Goal: Task Accomplishment & Management: Complete application form

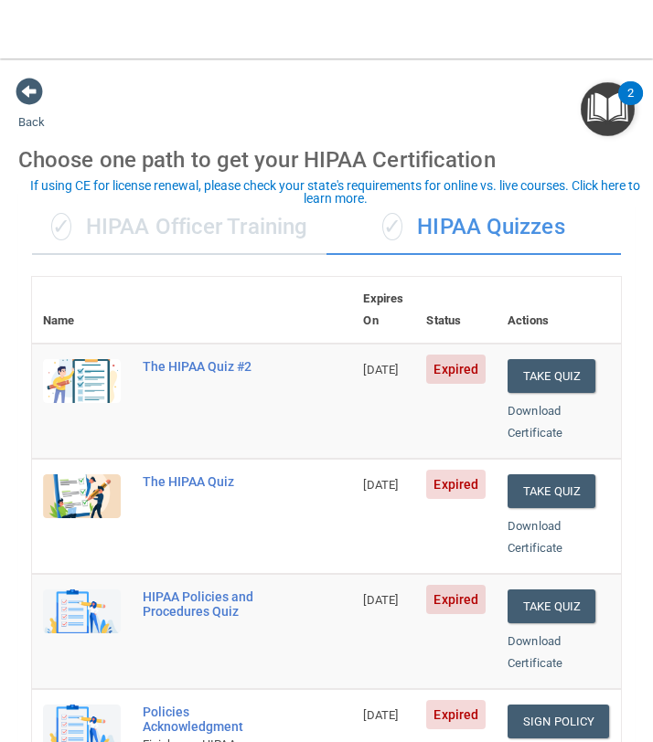
click at [225, 237] on div "✓ HIPAA Officer Training" at bounding box center [179, 227] width 294 height 55
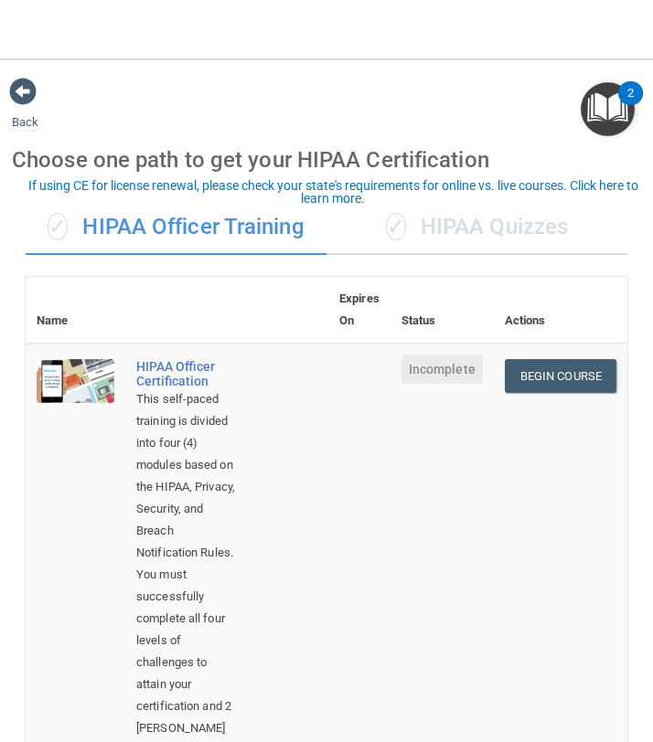
click at [484, 239] on div "✓ HIPAA Quizzes" at bounding box center [476, 227] width 301 height 55
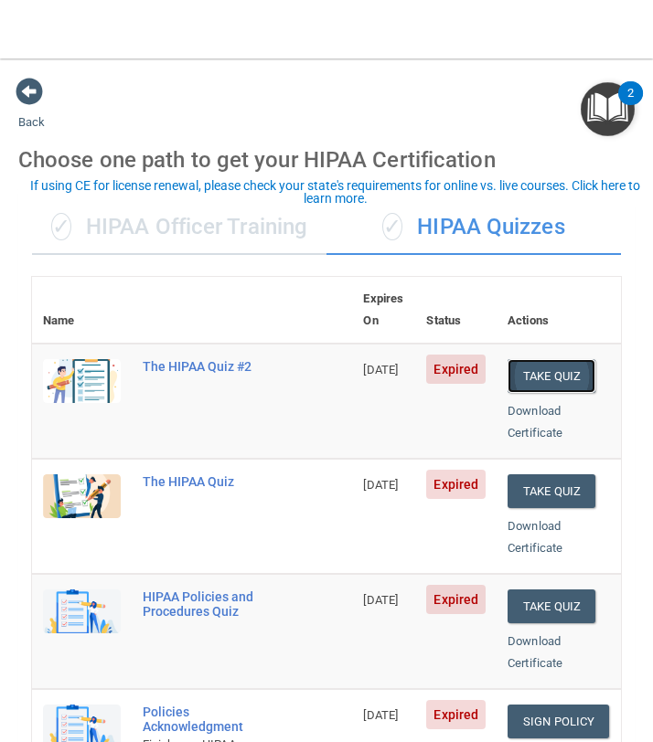
click at [533, 393] on button "Take Quiz" at bounding box center [551, 376] width 88 height 34
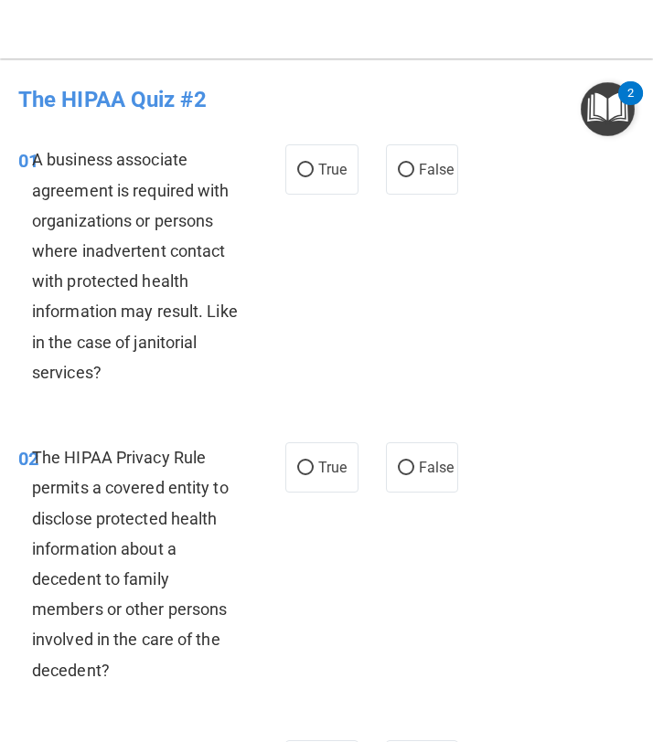
click at [101, 374] on div "A business associate agreement is required with organizations or persons where …" at bounding box center [142, 265] width 221 height 243
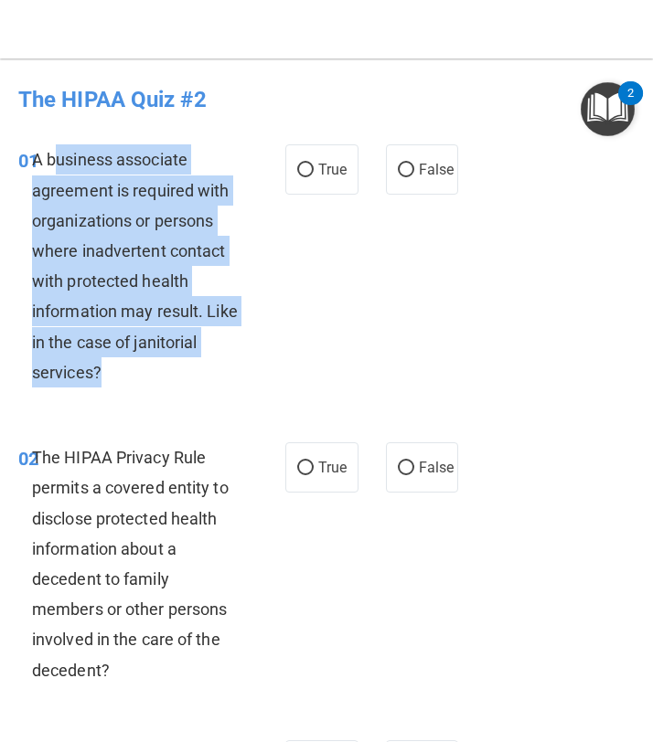
drag, startPoint x: 101, startPoint y: 375, endPoint x: 57, endPoint y: 169, distance: 210.3
click at [57, 169] on div "A business associate agreement is required with organizations or persons where …" at bounding box center [142, 265] width 221 height 243
click at [174, 323] on div "A business associate agreement is required with organizations or persons where …" at bounding box center [142, 265] width 221 height 243
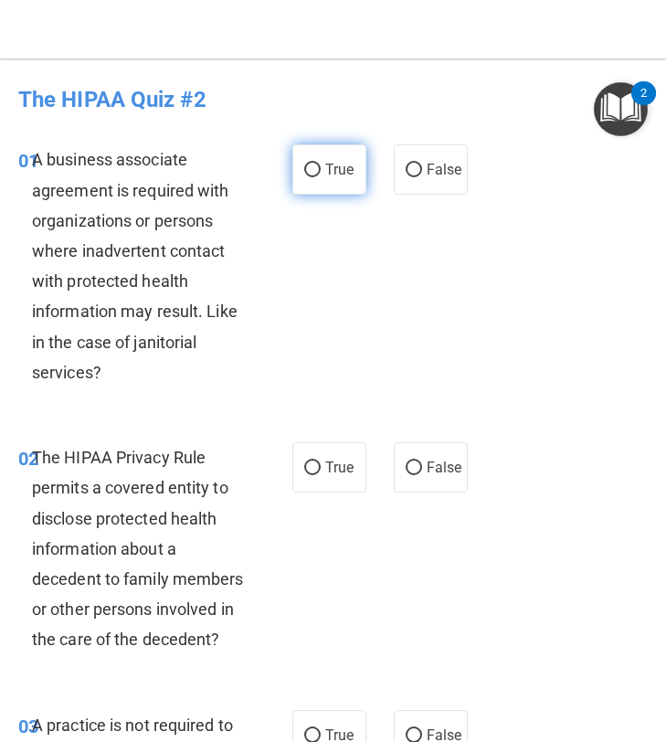
click at [315, 186] on label "True" at bounding box center [330, 169] width 74 height 50
click at [315, 177] on input "True" at bounding box center [312, 171] width 16 height 14
radio input "true"
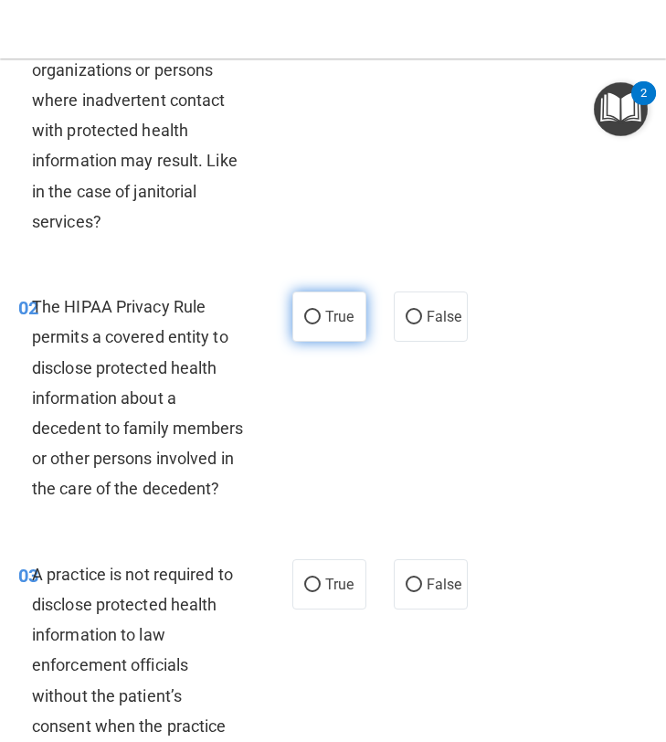
scroll to position [210, 0]
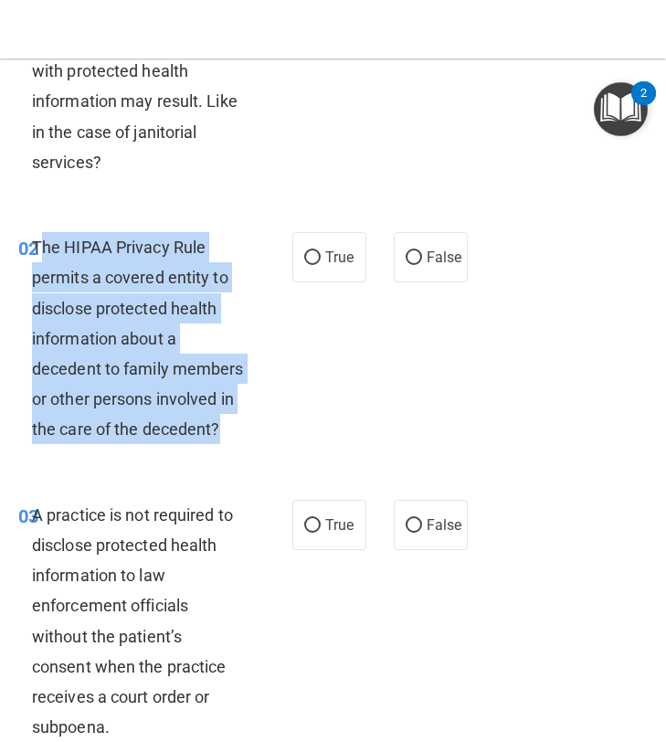
drag, startPoint x: 229, startPoint y: 430, endPoint x: 38, endPoint y: 252, distance: 260.7
click at [38, 252] on div "The HIPAA Privacy Rule permits a covered entity to disclose protected health in…" at bounding box center [145, 338] width 226 height 213
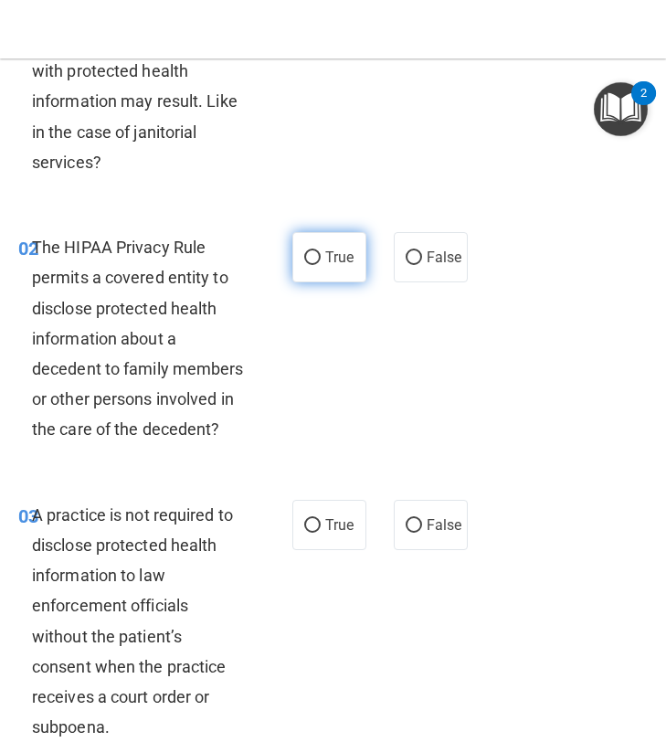
click at [327, 261] on span "True" at bounding box center [339, 257] width 28 height 17
click at [321, 261] on input "True" at bounding box center [312, 258] width 16 height 14
radio input "true"
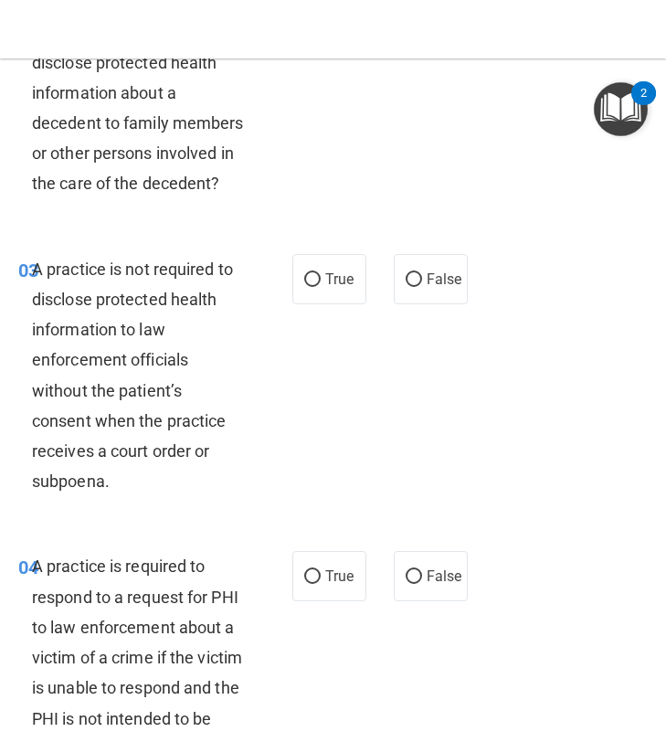
scroll to position [459, 0]
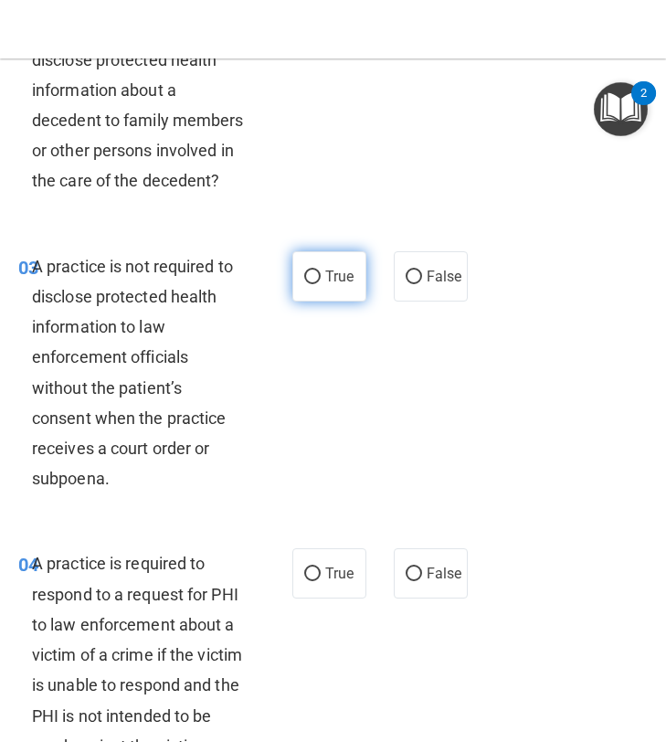
click at [339, 269] on span "True" at bounding box center [339, 276] width 28 height 17
click at [321, 271] on input "True" at bounding box center [312, 278] width 16 height 14
radio input "true"
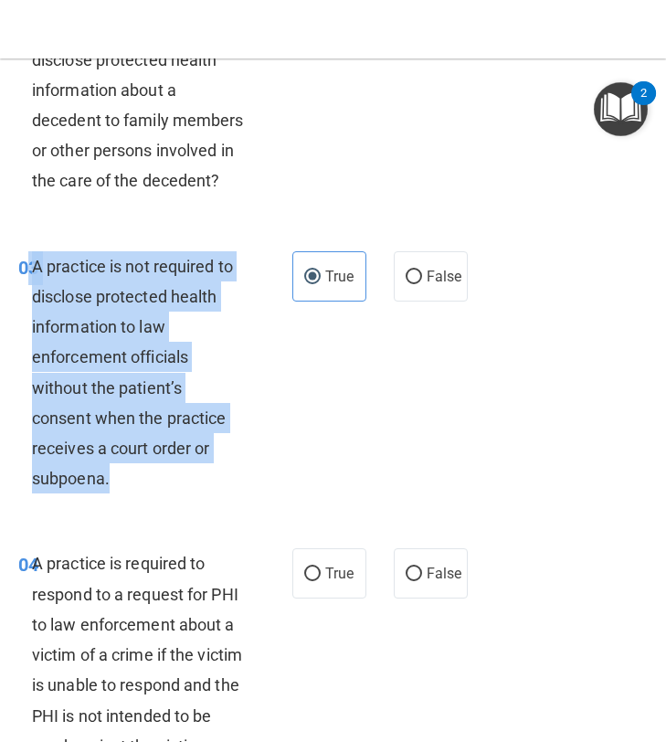
drag, startPoint x: 128, startPoint y: 482, endPoint x: 31, endPoint y: 260, distance: 242.3
click at [32, 260] on div "A practice is not required to disclose protected health information to law enfo…" at bounding box center [145, 372] width 226 height 243
copy div "3 A practice is not required to disclose protected health information to law en…"
click at [425, 279] on label "False" at bounding box center [431, 276] width 74 height 50
click at [422, 279] on input "False" at bounding box center [414, 278] width 16 height 14
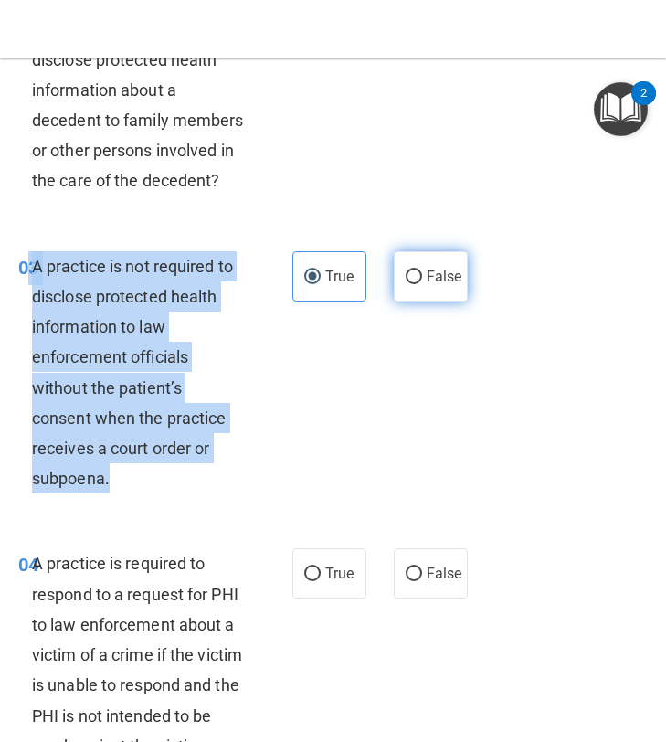
radio input "true"
radio input "false"
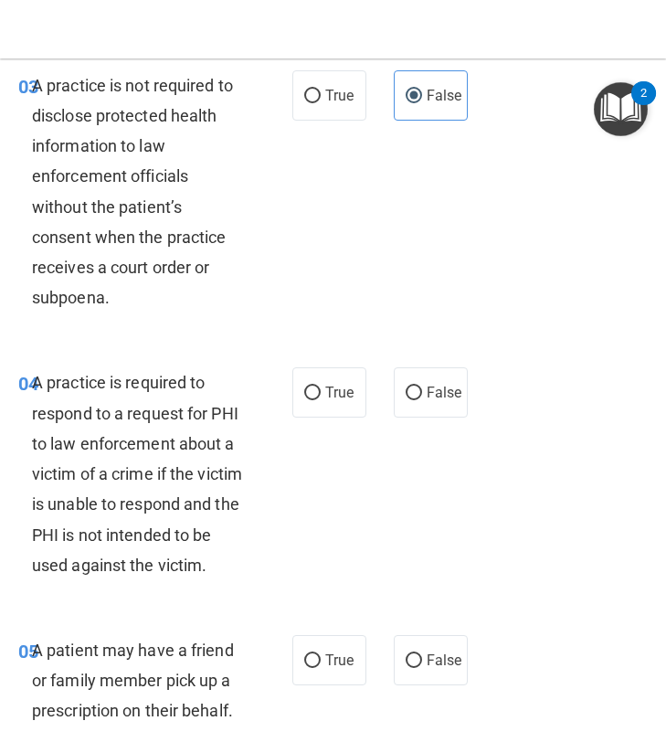
scroll to position [667, 0]
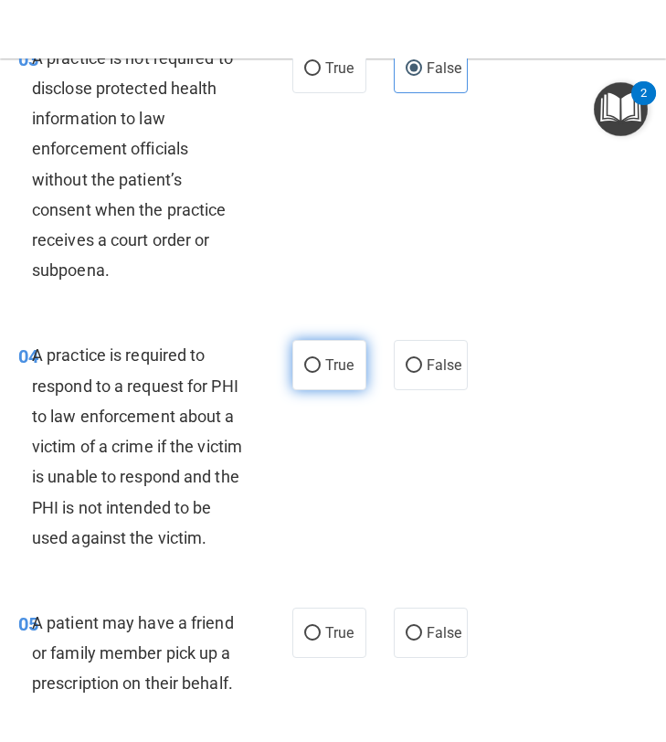
click at [295, 365] on label "True" at bounding box center [330, 365] width 74 height 50
click at [304, 365] on input "True" at bounding box center [312, 366] width 16 height 14
radio input "true"
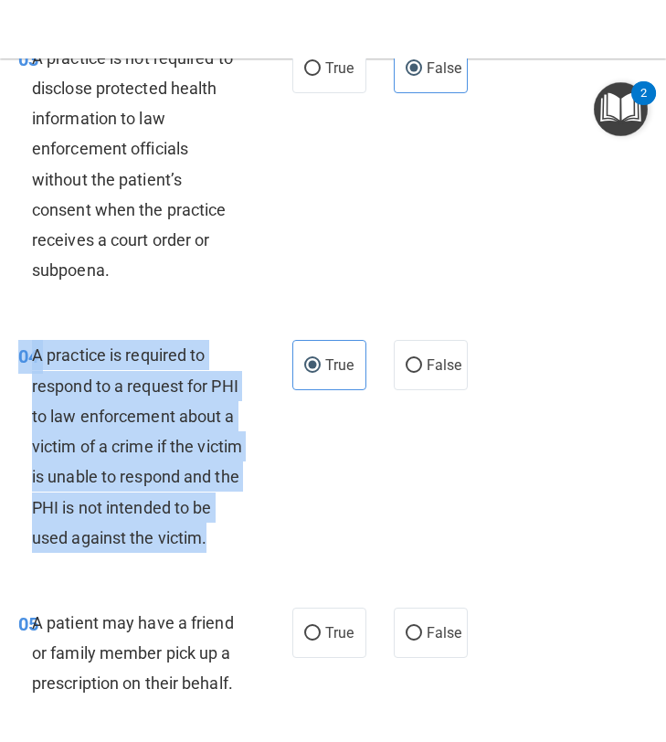
drag, startPoint x: 96, startPoint y: 571, endPoint x: 39, endPoint y: 337, distance: 240.8
click at [39, 337] on div "04 A practice is required to respond to a request for PHI to law enforcement ab…" at bounding box center [333, 451] width 657 height 268
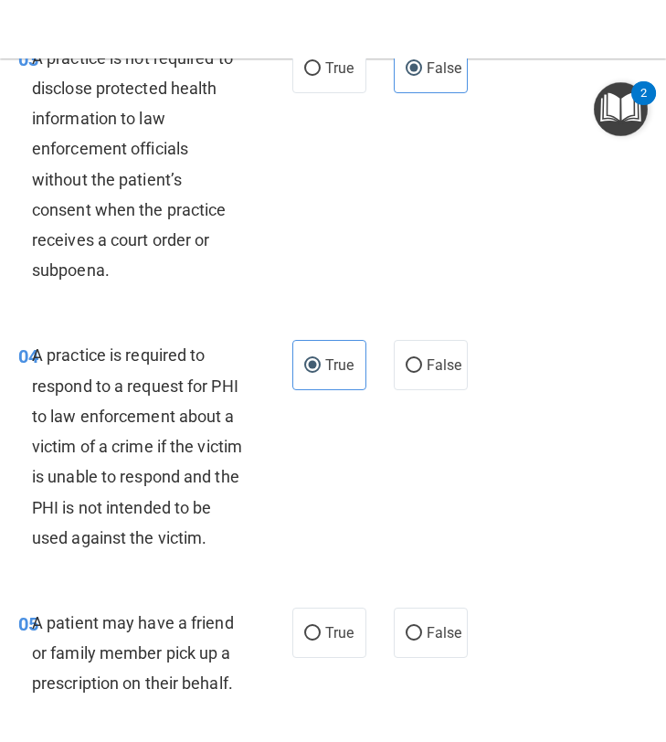
click at [39, 337] on div "04 A practice is required to respond to a request for PHI to law enforcement ab…" at bounding box center [333, 451] width 657 height 268
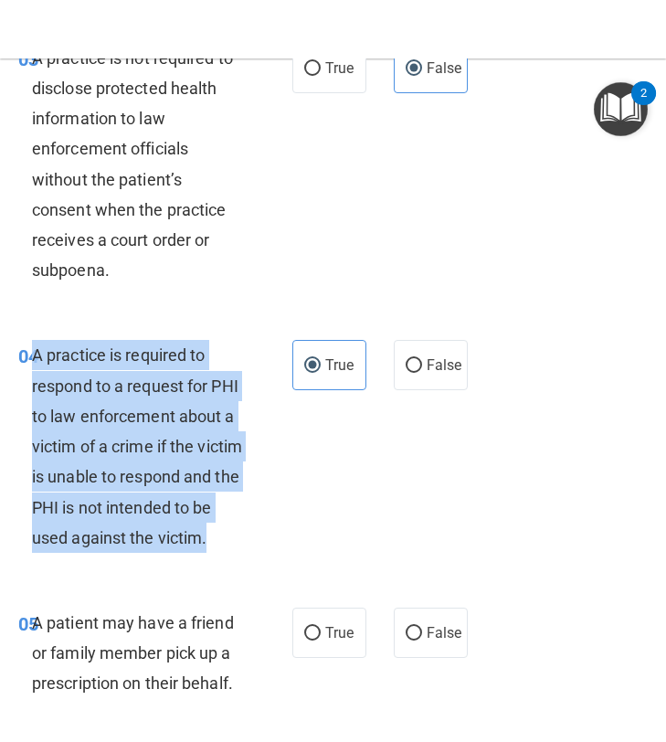
drag, startPoint x: 98, startPoint y: 570, endPoint x: 37, endPoint y: 360, distance: 219.0
click at [37, 360] on div "A practice is required to respond to a request for PHI to law enforcement about…" at bounding box center [145, 446] width 226 height 213
copy span "A practice is required to respond to a request for PHI to law enforcement about…"
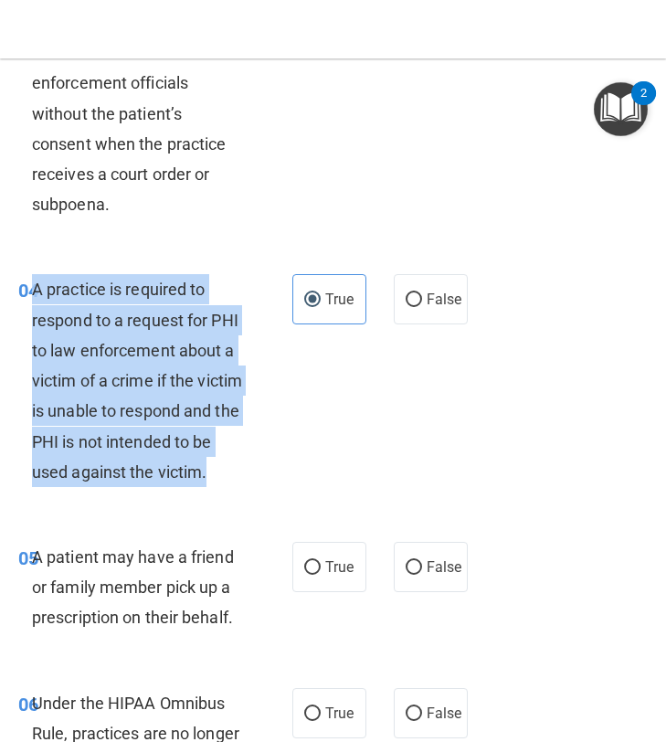
scroll to position [742, 0]
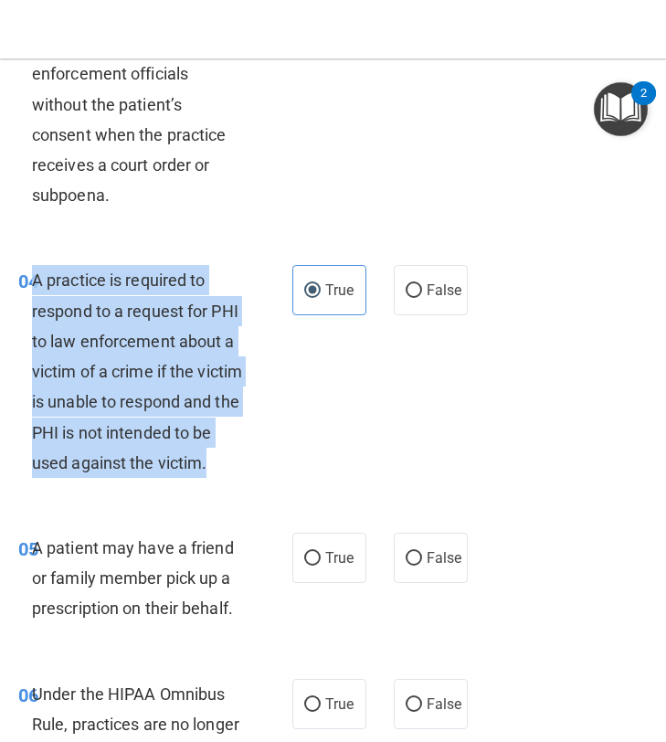
click at [253, 478] on div "A practice is required to respond to a request for PHI to law enforcement about…" at bounding box center [145, 371] width 226 height 213
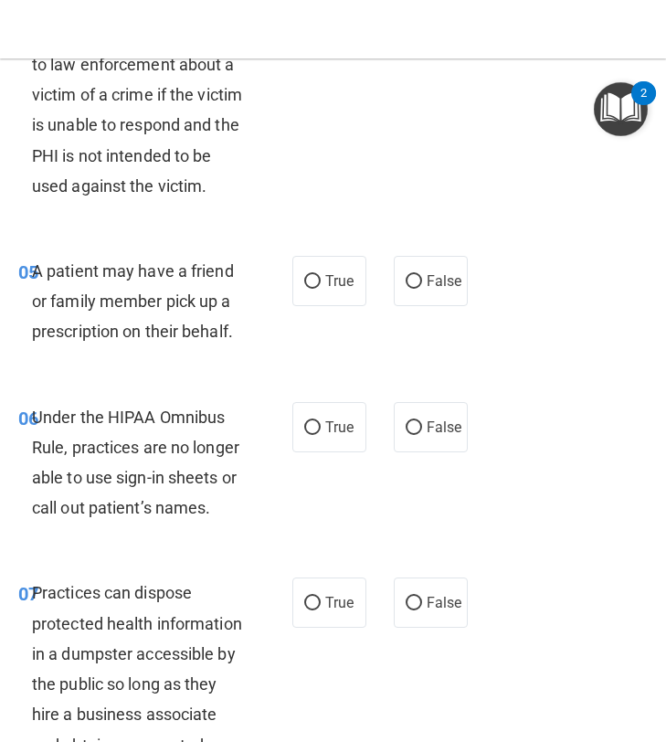
scroll to position [1026, 0]
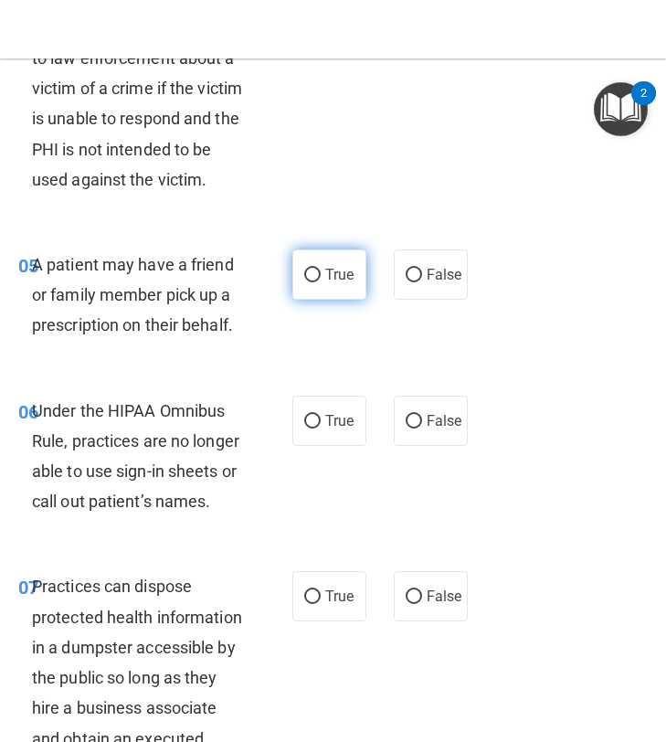
click at [322, 300] on label "True" at bounding box center [330, 275] width 74 height 50
click at [321, 282] on input "True" at bounding box center [312, 276] width 16 height 14
radio input "true"
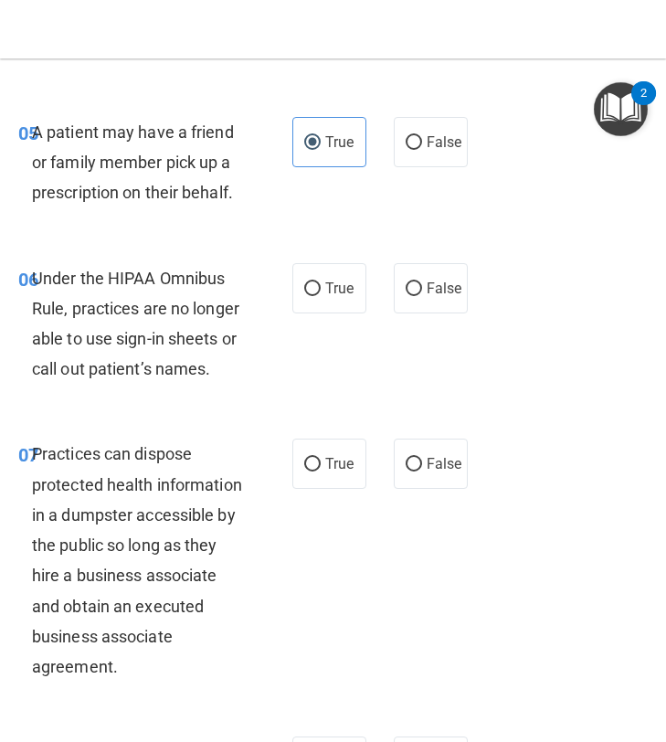
scroll to position [1169, 0]
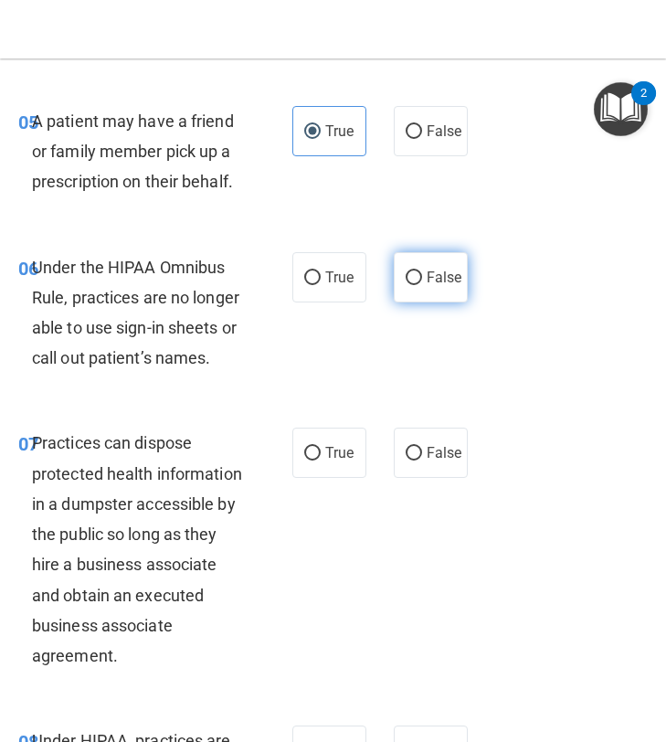
click at [403, 303] on label "False" at bounding box center [431, 277] width 74 height 50
click at [406, 285] on input "False" at bounding box center [414, 278] width 16 height 14
radio input "true"
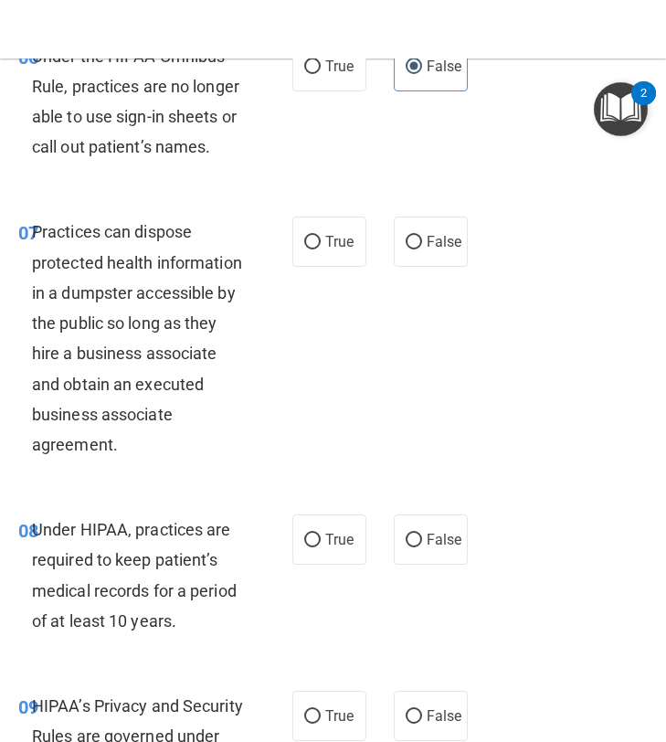
scroll to position [1383, 0]
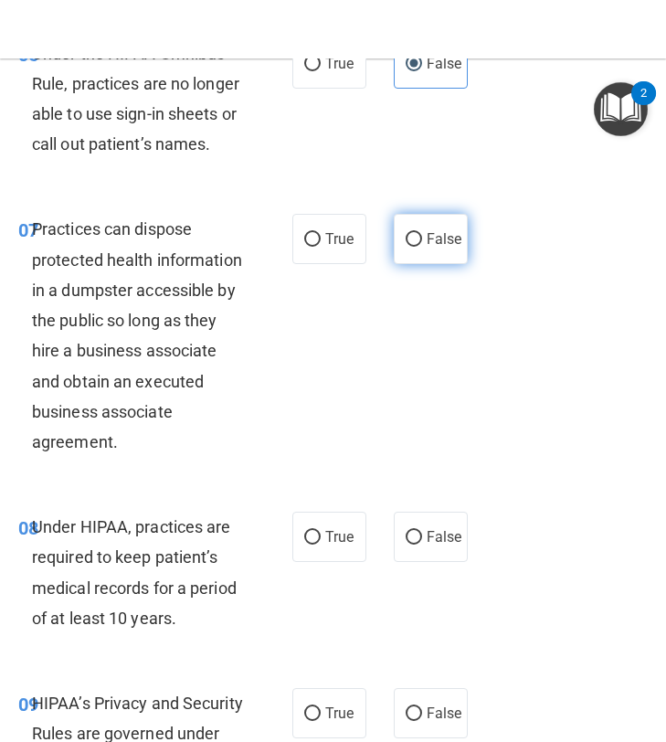
click at [406, 247] on input "False" at bounding box center [414, 240] width 16 height 14
radio input "true"
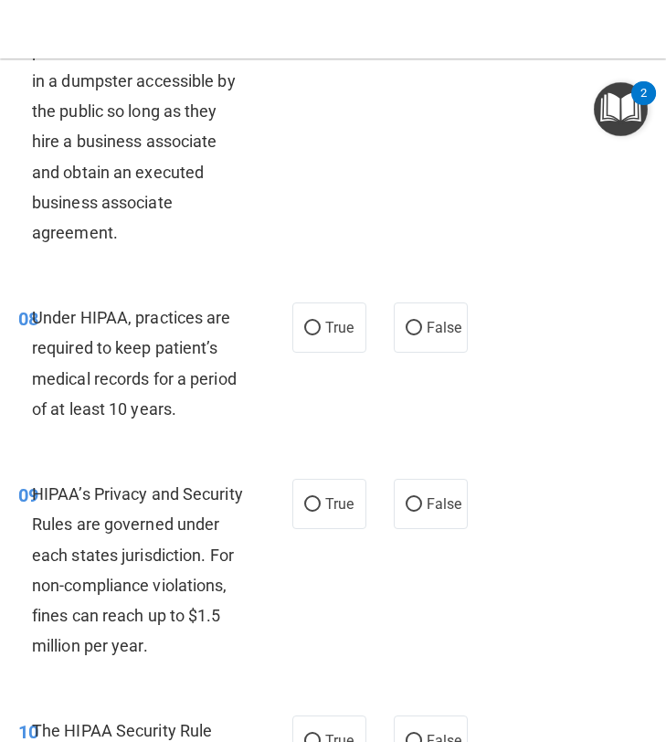
scroll to position [1608, 0]
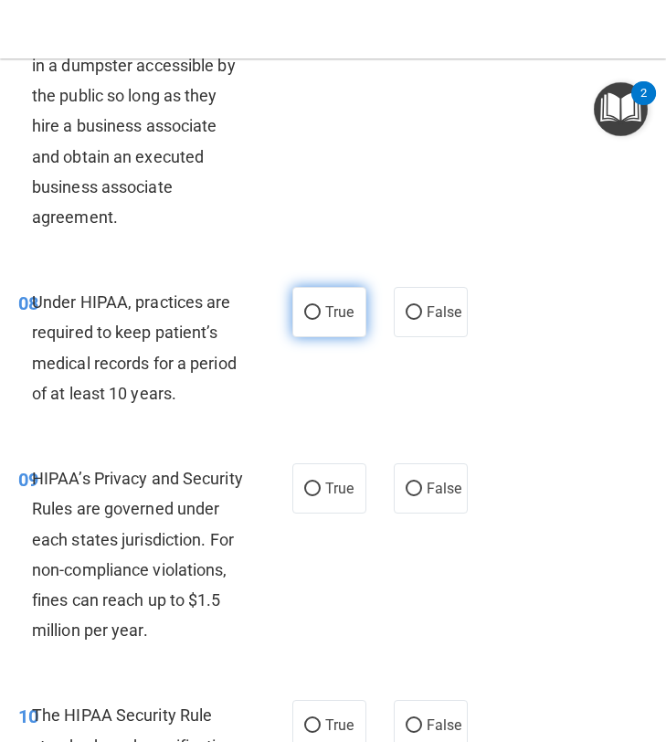
click at [314, 320] on input "True" at bounding box center [312, 313] width 16 height 14
radio input "true"
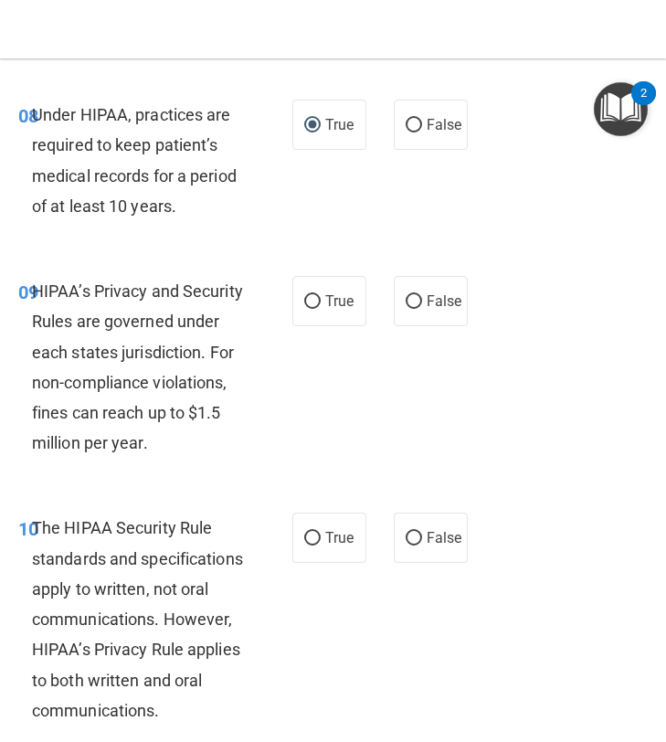
scroll to position [1805, 0]
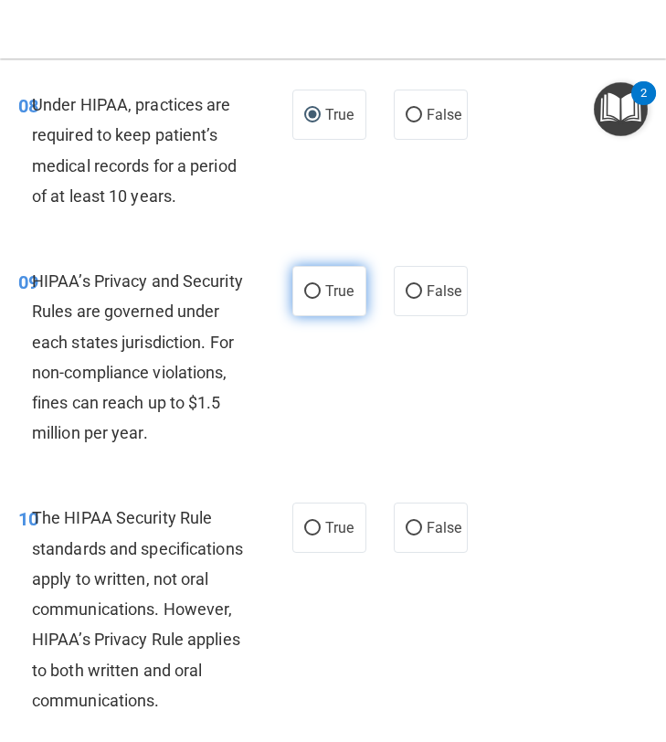
click at [346, 300] on span "True" at bounding box center [339, 290] width 28 height 17
click at [321, 299] on input "True" at bounding box center [312, 292] width 16 height 14
radio input "true"
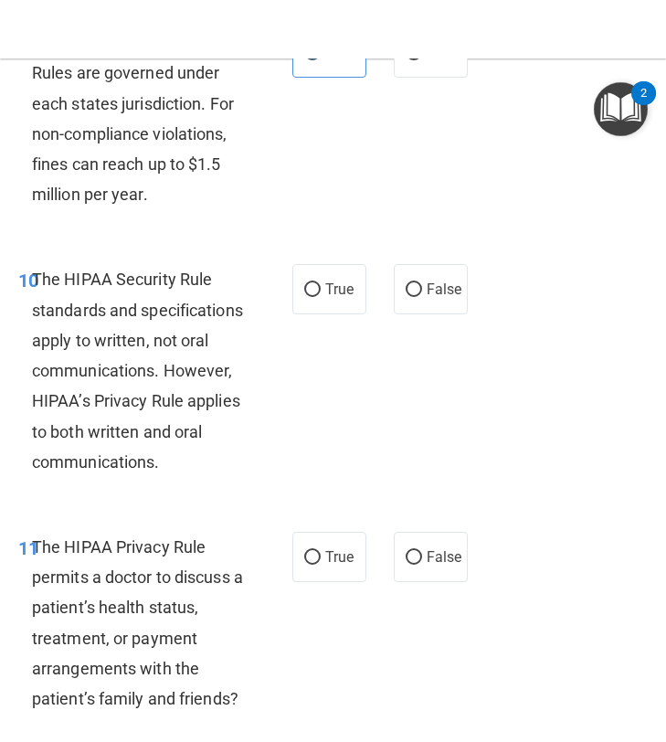
scroll to position [2048, 0]
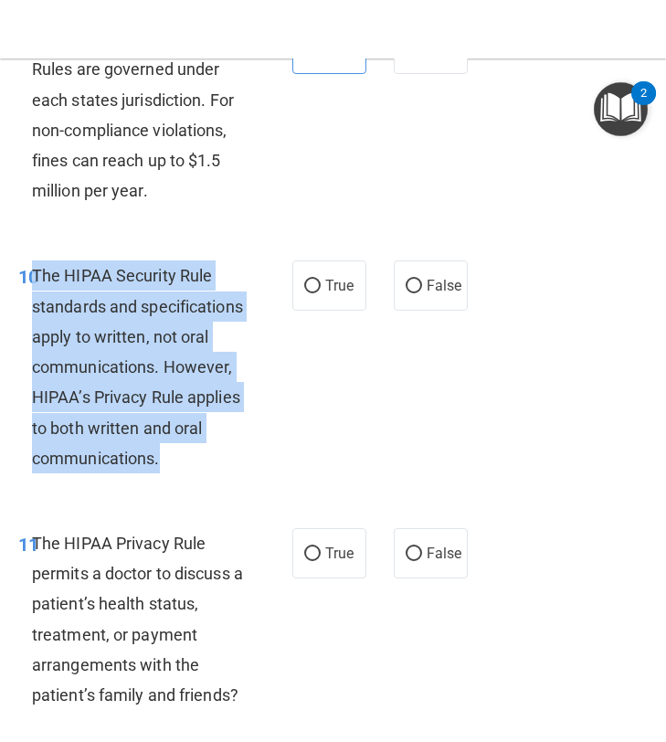
drag, startPoint x: 176, startPoint y: 516, endPoint x: 34, endPoint y: 296, distance: 261.9
click at [34, 296] on div "The HIPAA Security Rule standards and specifications apply to written, not oral…" at bounding box center [145, 367] width 226 height 213
copy span "The HIPAA Security Rule standards and specifications apply to written, not oral…"
click at [327, 304] on label "True" at bounding box center [330, 286] width 74 height 50
click at [321, 293] on input "True" at bounding box center [312, 287] width 16 height 14
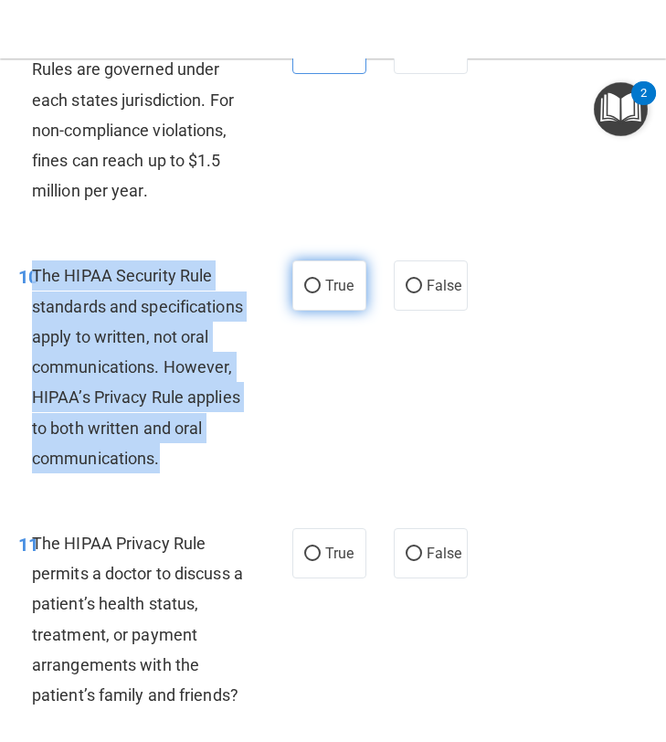
radio input "true"
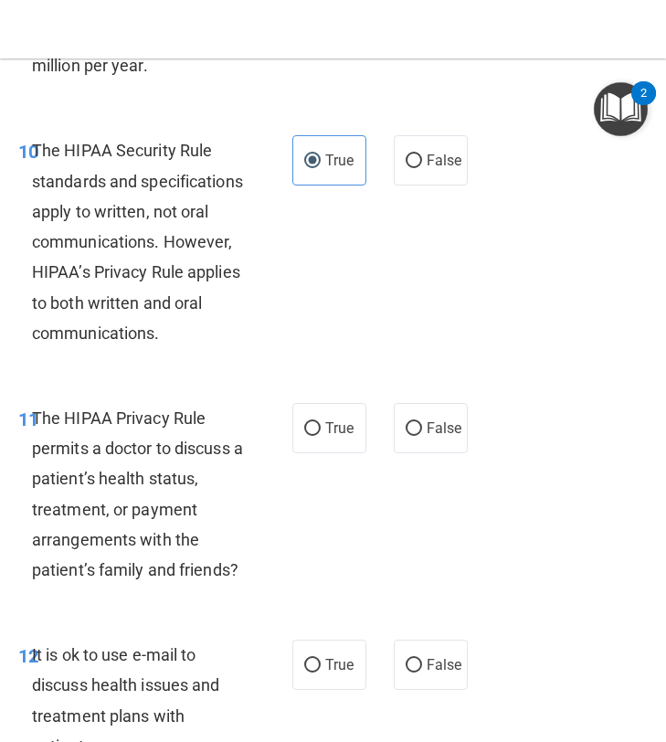
scroll to position [2401, 0]
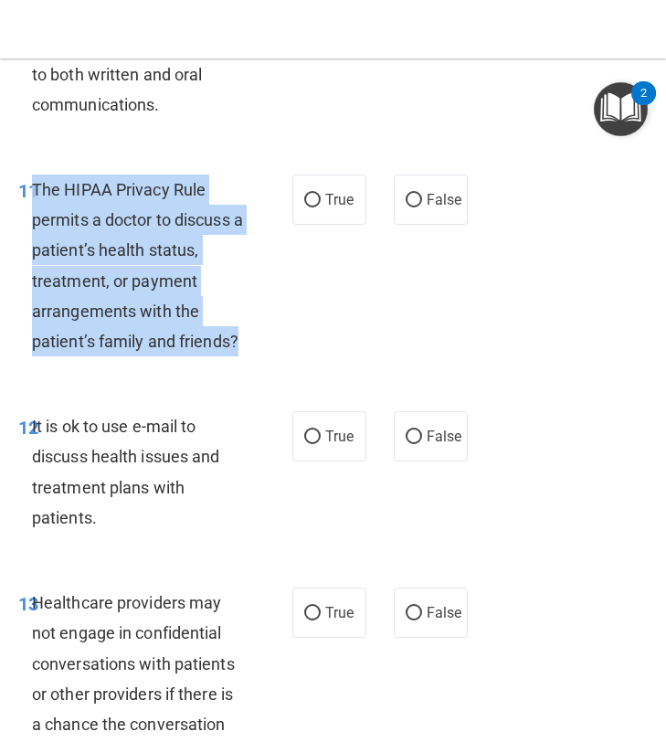
drag, startPoint x: 261, startPoint y: 406, endPoint x: 34, endPoint y: 246, distance: 277.5
click at [34, 246] on div "11 The HIPAA Privacy Rule permits a doctor to discuss a patient’s health status…" at bounding box center [155, 270] width 329 height 191
copy span "The HIPAA Privacy Rule permits a doctor to discuss a patient’s health status, t…"
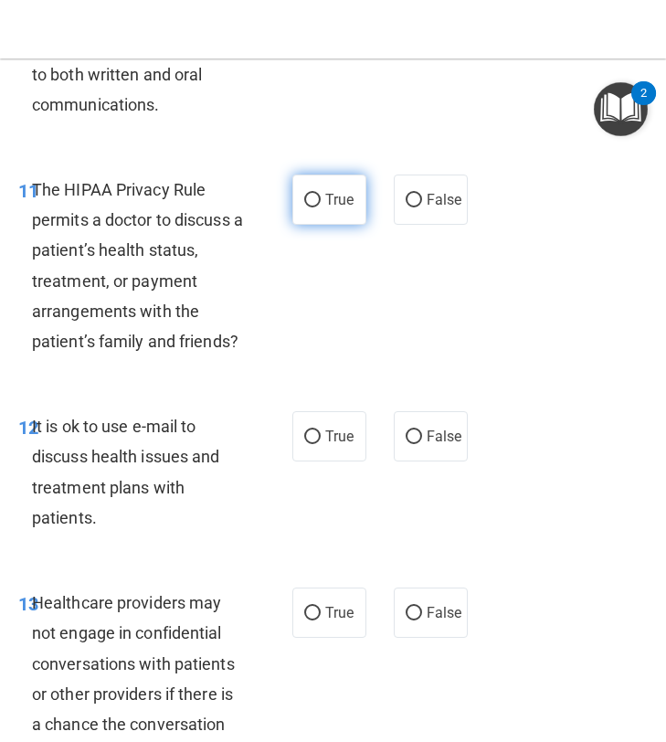
click at [322, 225] on label "True" at bounding box center [330, 200] width 74 height 50
click at [321, 208] on input "True" at bounding box center [312, 201] width 16 height 14
radio input "true"
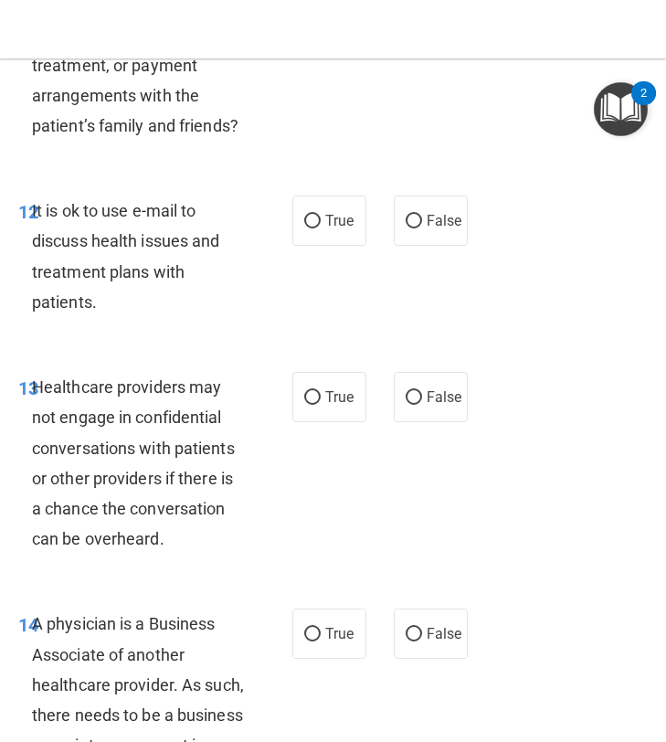
scroll to position [2616, 0]
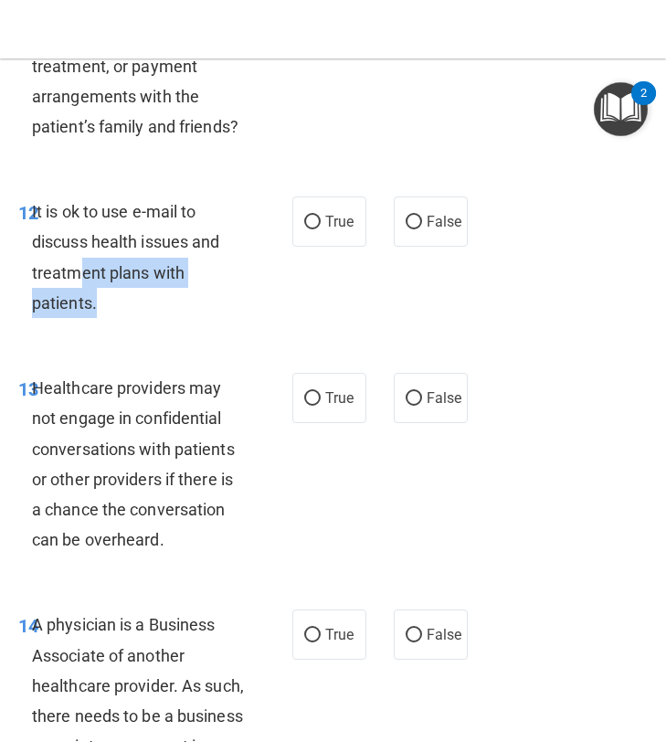
drag, startPoint x: 114, startPoint y: 364, endPoint x: 84, endPoint y: 343, distance: 36.8
click at [84, 318] on div "It is ok to use e-mail to discuss health issues and treatment plans with patien…" at bounding box center [145, 258] width 226 height 122
click at [225, 350] on div "12 It is ok to use e-mail to discuss health issues and treatment plans with pat…" at bounding box center [333, 262] width 657 height 176
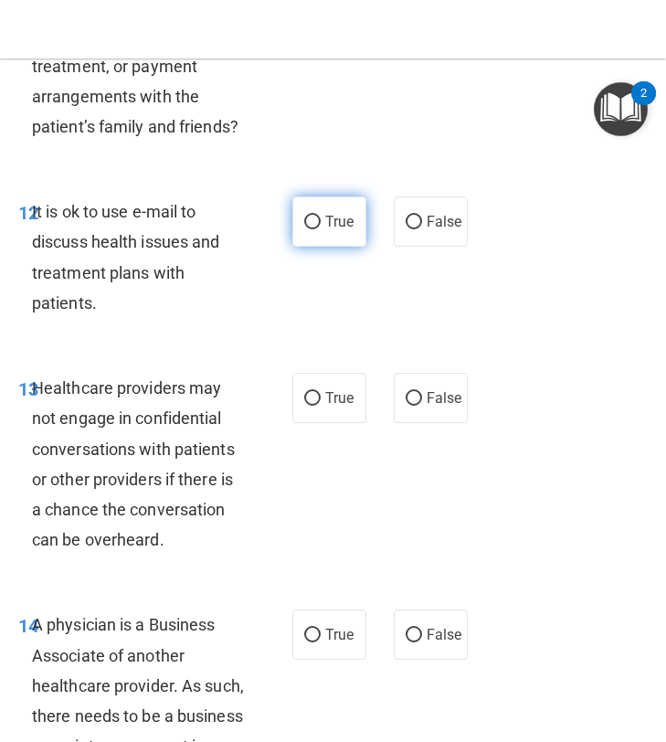
click at [332, 247] on label "True" at bounding box center [330, 222] width 74 height 50
click at [321, 229] on input "True" at bounding box center [312, 223] width 16 height 14
radio input "true"
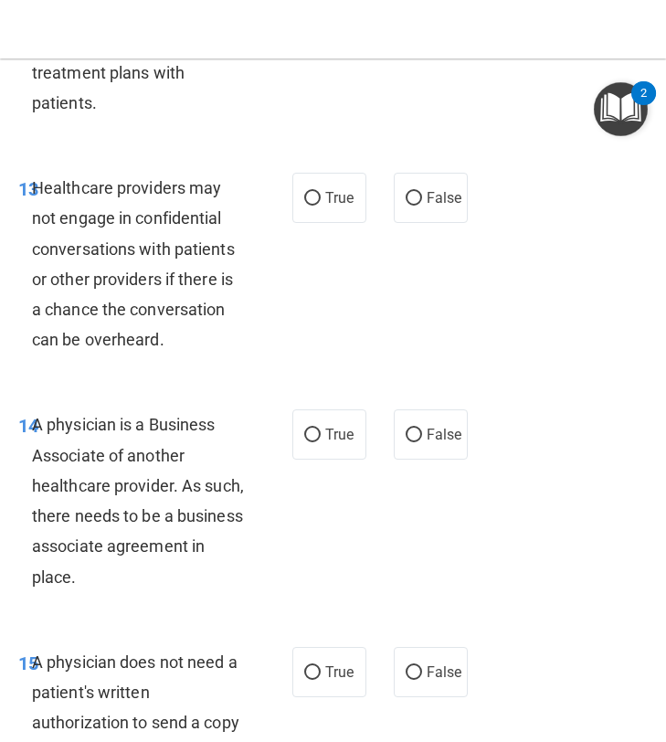
scroll to position [2825, 0]
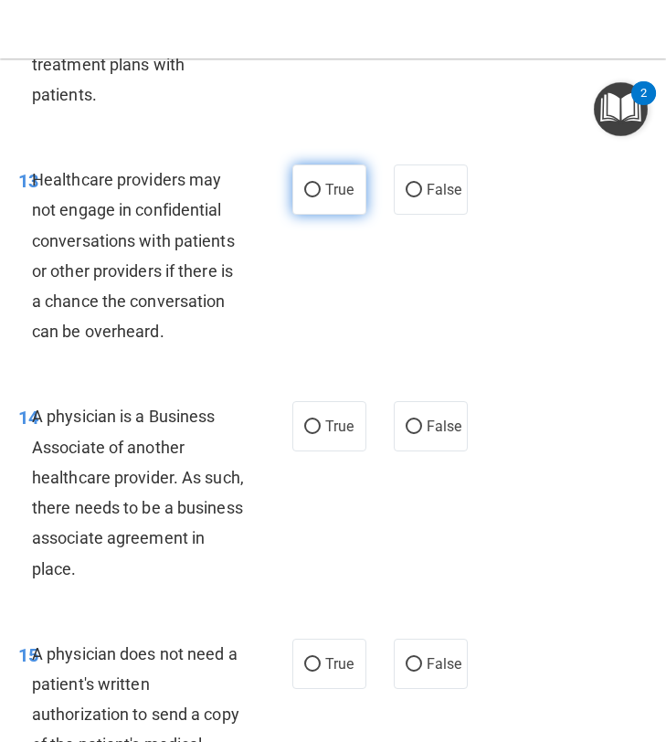
click at [331, 215] on label "True" at bounding box center [330, 190] width 74 height 50
click at [321, 197] on input "True" at bounding box center [312, 191] width 16 height 14
radio input "true"
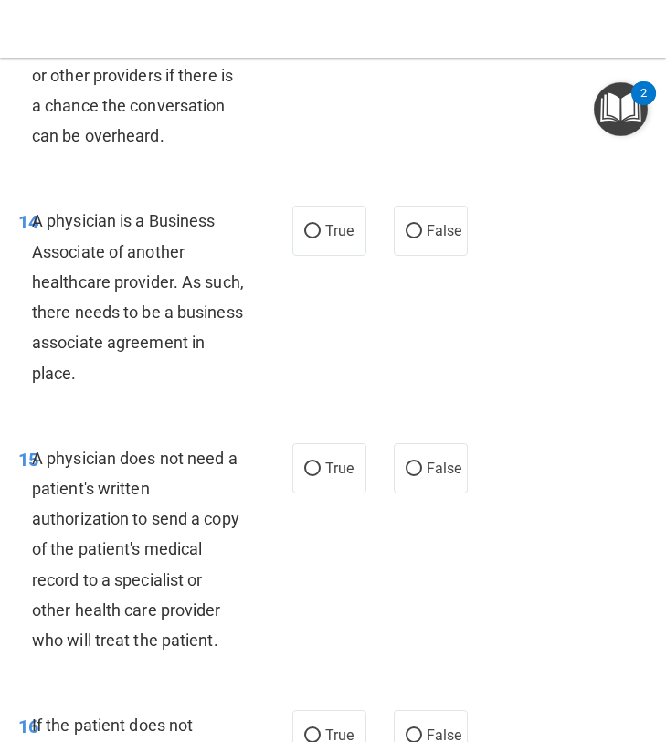
scroll to position [3024, 0]
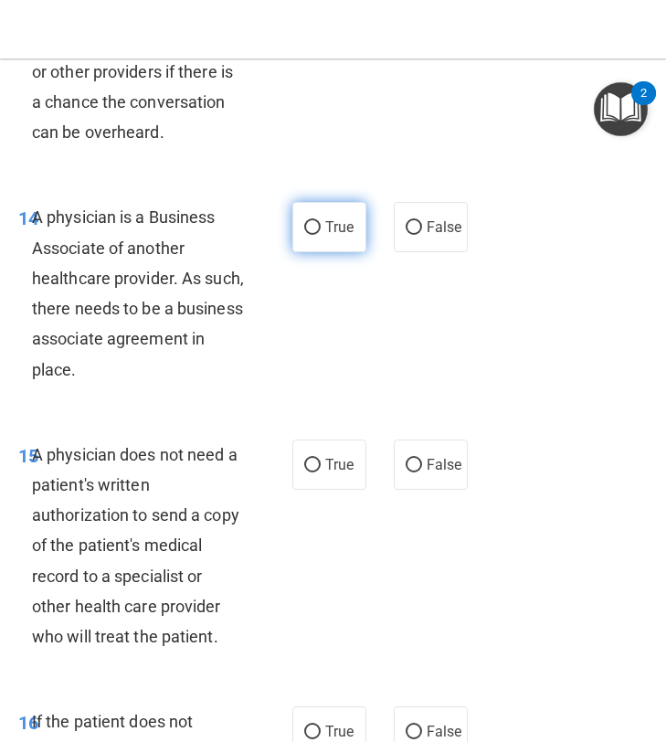
click at [317, 252] on label "True" at bounding box center [330, 227] width 74 height 50
click at [317, 235] on input "True" at bounding box center [312, 228] width 16 height 14
radio input "true"
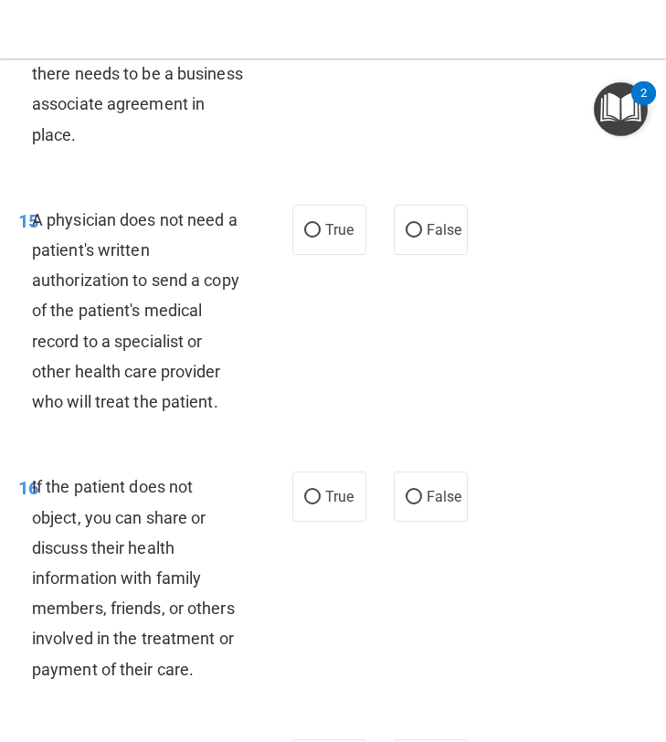
scroll to position [3265, 0]
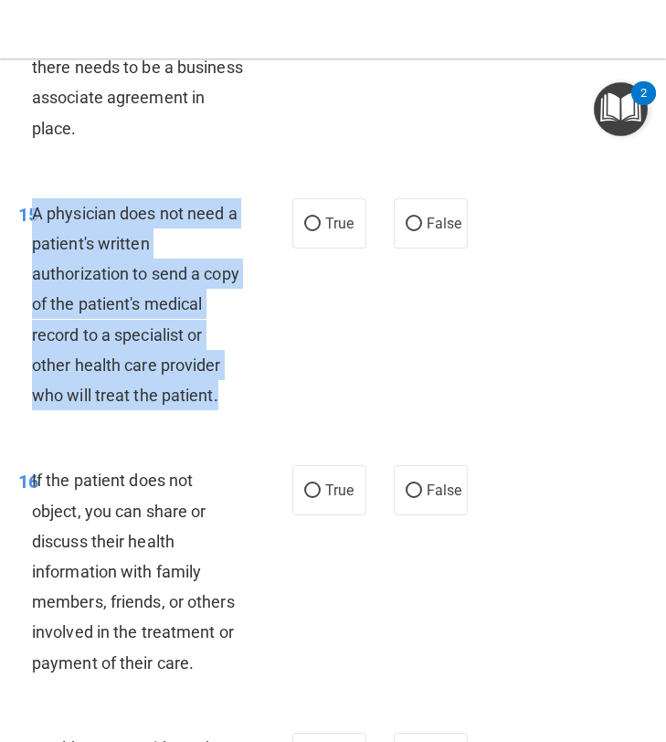
drag, startPoint x: 237, startPoint y: 471, endPoint x: 36, endPoint y: 273, distance: 281.8
click at [36, 273] on div "A physician does not need a patient's written authorization to send a copy of t…" at bounding box center [145, 304] width 226 height 213
copy span "A physician does not need a patient's written authorization to send a copy of t…"
click at [320, 231] on input "True" at bounding box center [312, 225] width 16 height 14
radio input "true"
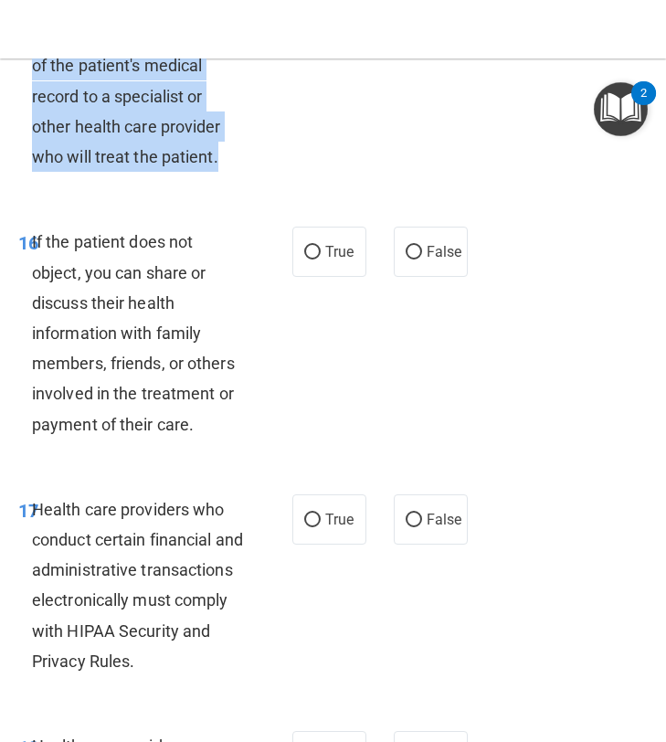
scroll to position [3555, 0]
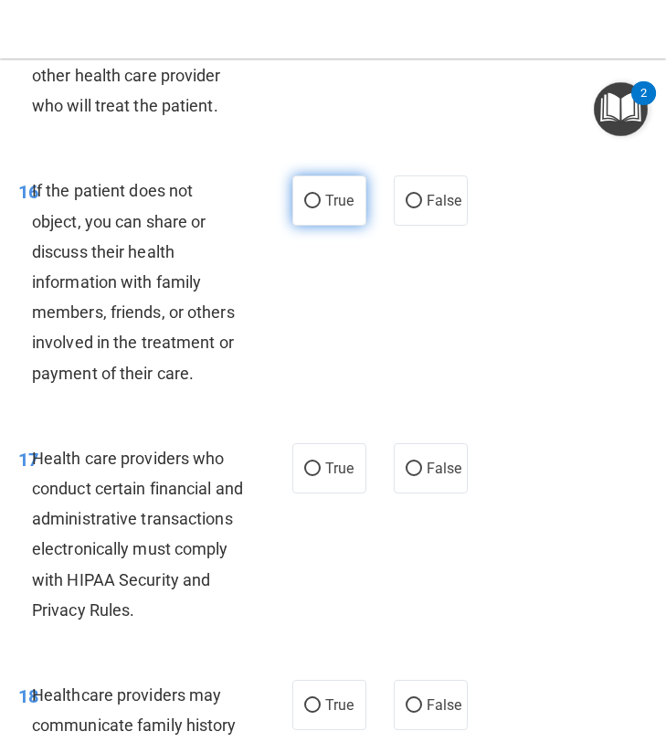
click at [340, 209] on span "True" at bounding box center [339, 200] width 28 height 17
click at [321, 208] on input "True" at bounding box center [312, 202] width 16 height 14
radio input "true"
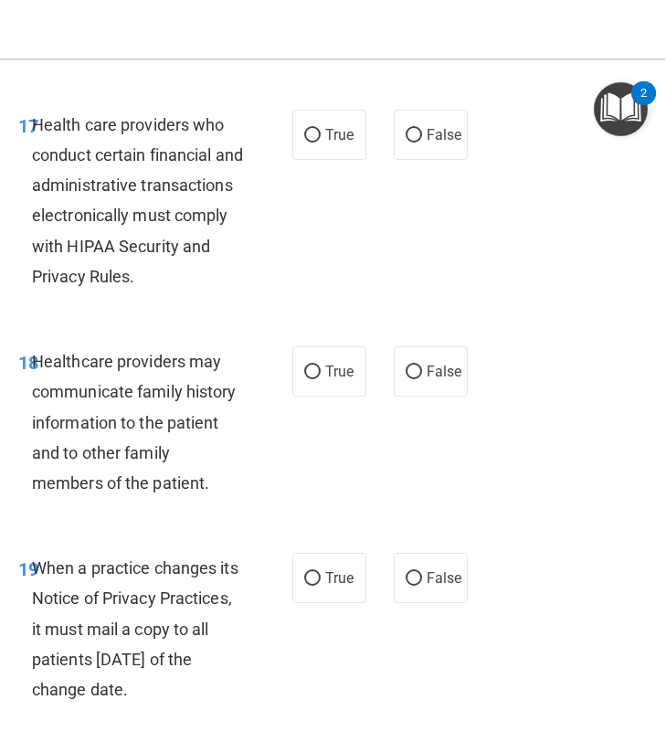
scroll to position [3905, 0]
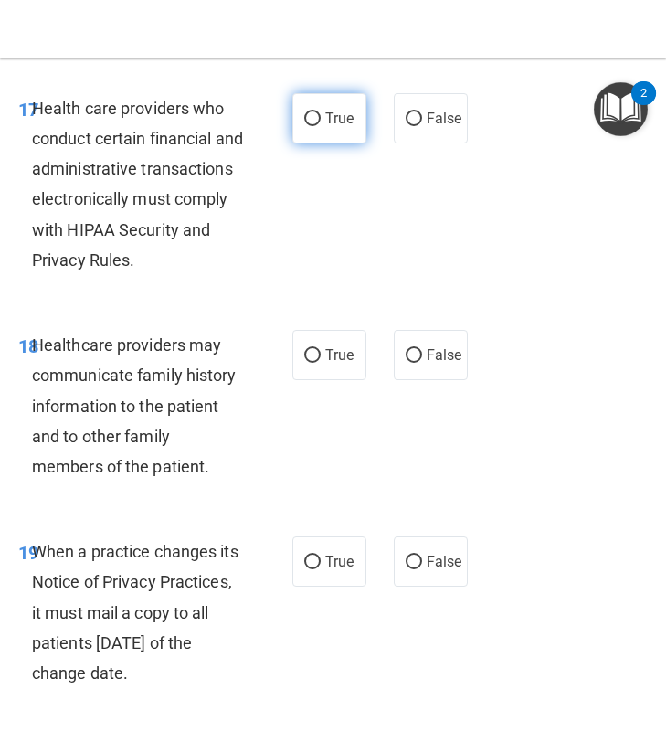
click at [308, 144] on label "True" at bounding box center [330, 118] width 74 height 50
click at [308, 126] on input "True" at bounding box center [312, 119] width 16 height 14
radio input "true"
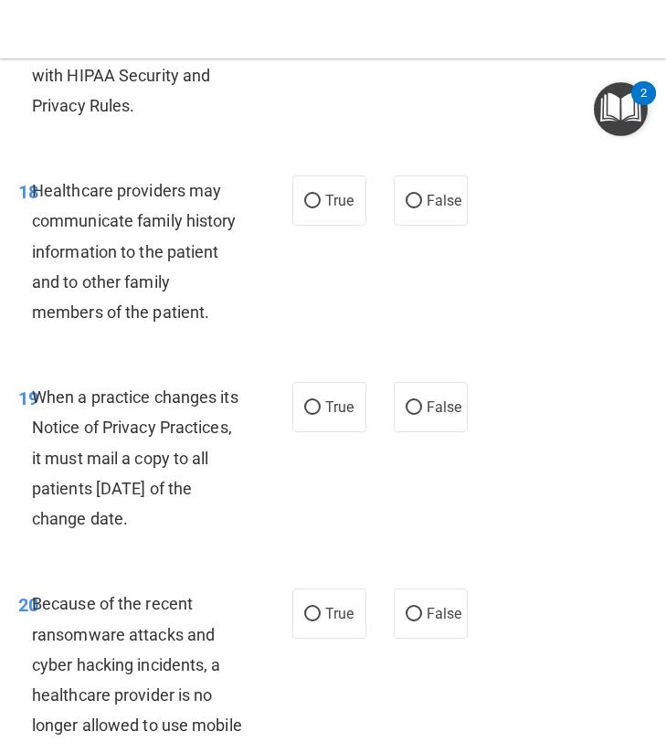
scroll to position [4063, 0]
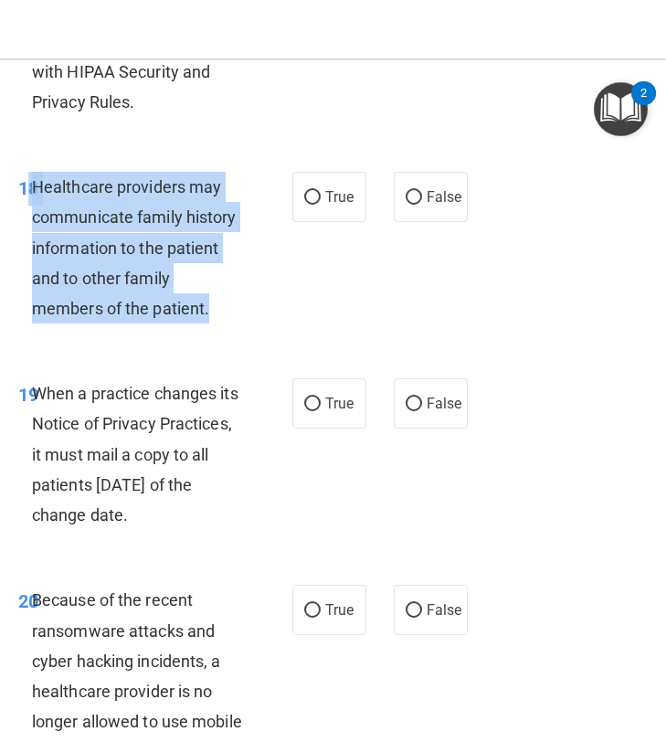
drag, startPoint x: 215, startPoint y: 377, endPoint x: 29, endPoint y: 242, distance: 229.1
click at [29, 242] on div "18 Healthcare providers may communicate family history information to the patie…" at bounding box center [155, 252] width 329 height 161
copy div "8 Healthcare providers may communicate family history information to the patien…"
click at [322, 222] on label "True" at bounding box center [330, 197] width 74 height 50
click at [321, 205] on input "True" at bounding box center [312, 198] width 16 height 14
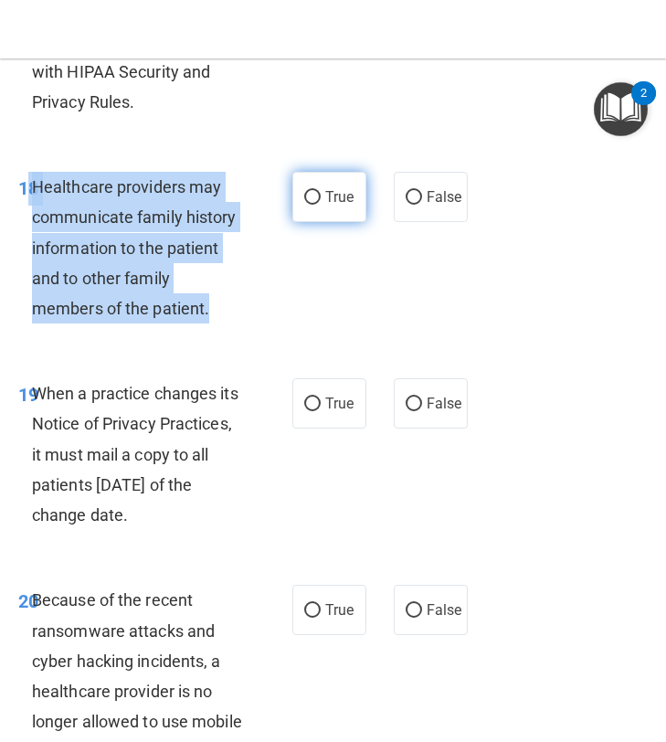
radio input "true"
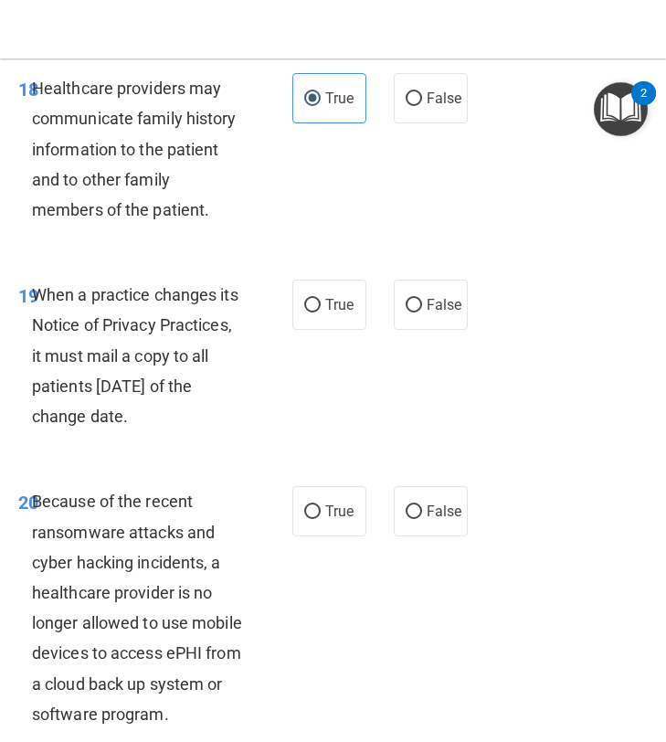
scroll to position [4175, 0]
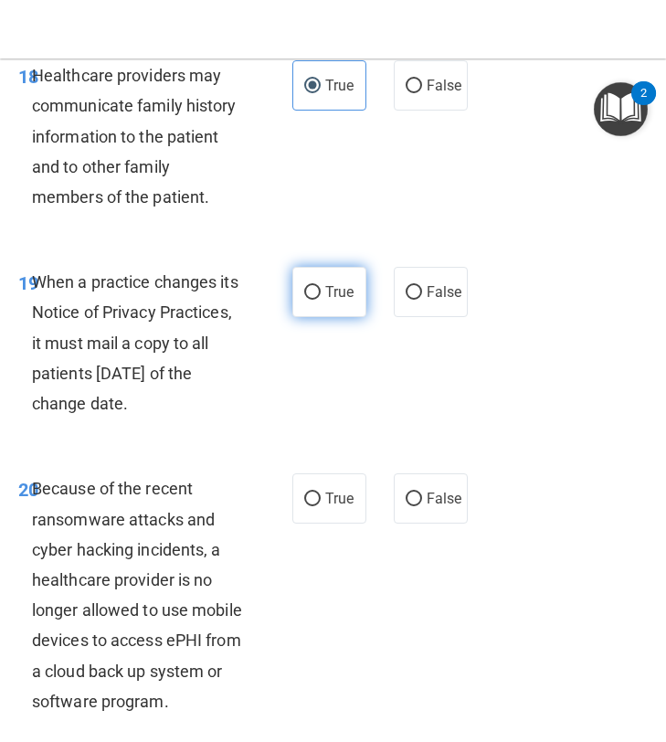
click at [338, 301] on span "True" at bounding box center [339, 291] width 28 height 17
click at [321, 300] on input "True" at bounding box center [312, 293] width 16 height 14
radio input "true"
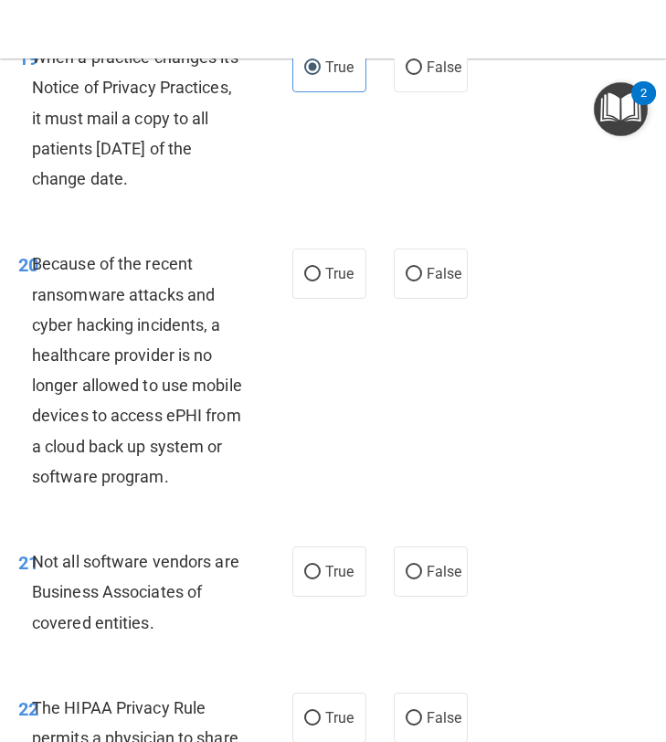
scroll to position [4403, 0]
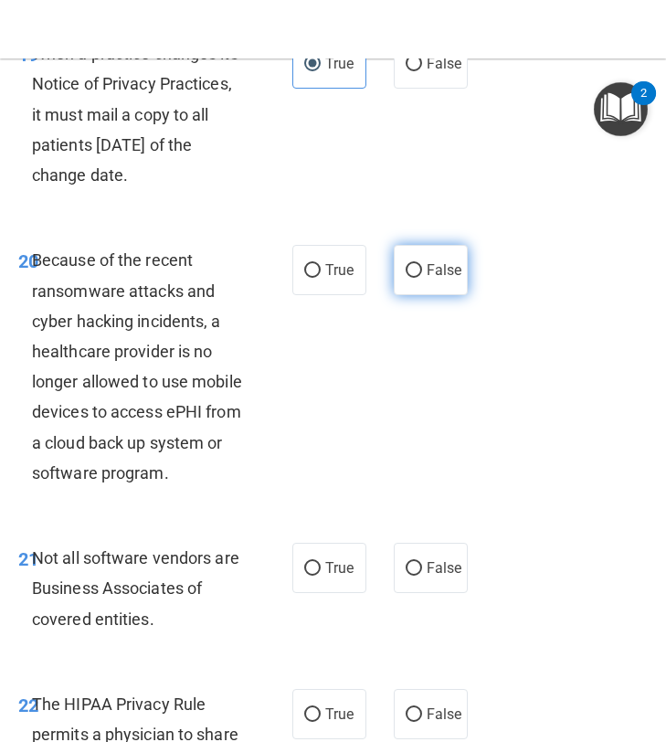
click at [406, 278] on input "False" at bounding box center [414, 271] width 16 height 14
radio input "true"
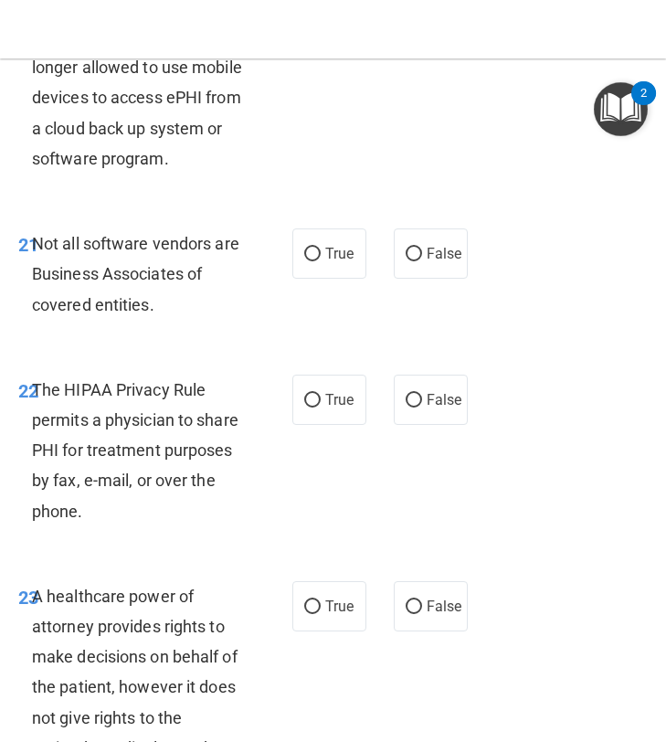
scroll to position [4724, 0]
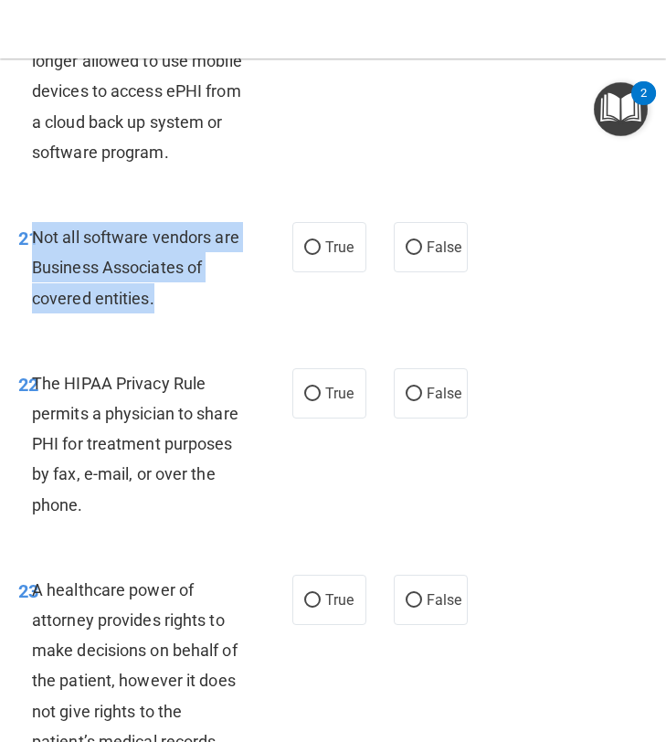
drag, startPoint x: 158, startPoint y: 388, endPoint x: 37, endPoint y: 329, distance: 134.1
click at [37, 314] on div "Not all software vendors are Business Associates of covered entities." at bounding box center [145, 267] width 226 height 91
copy span "Not all software vendors are Business Associates of covered entities."
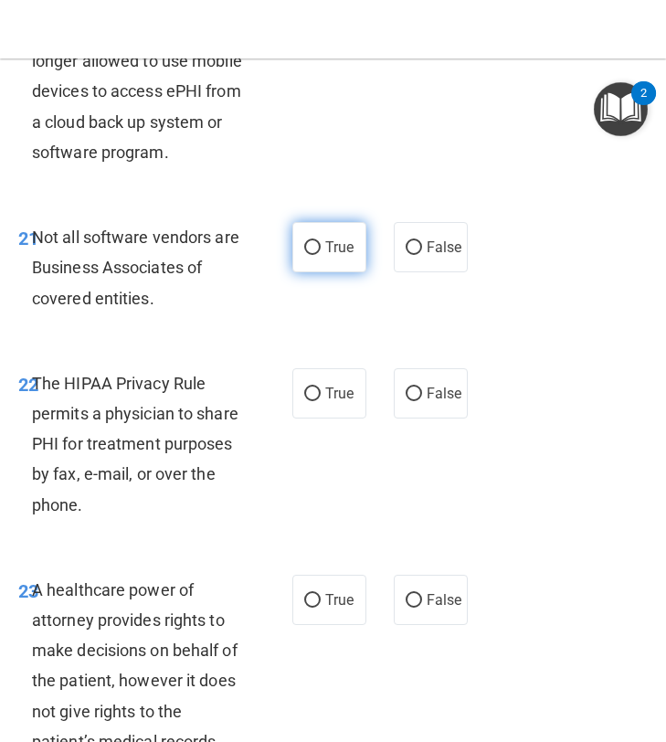
click at [316, 272] on label "True" at bounding box center [330, 247] width 74 height 50
click at [316, 255] on input "True" at bounding box center [312, 248] width 16 height 14
radio input "true"
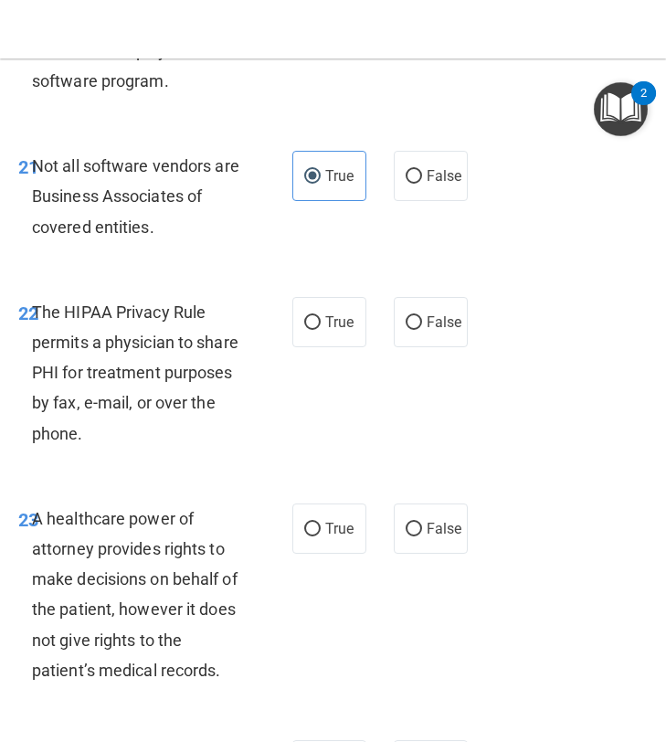
scroll to position [4801, 0]
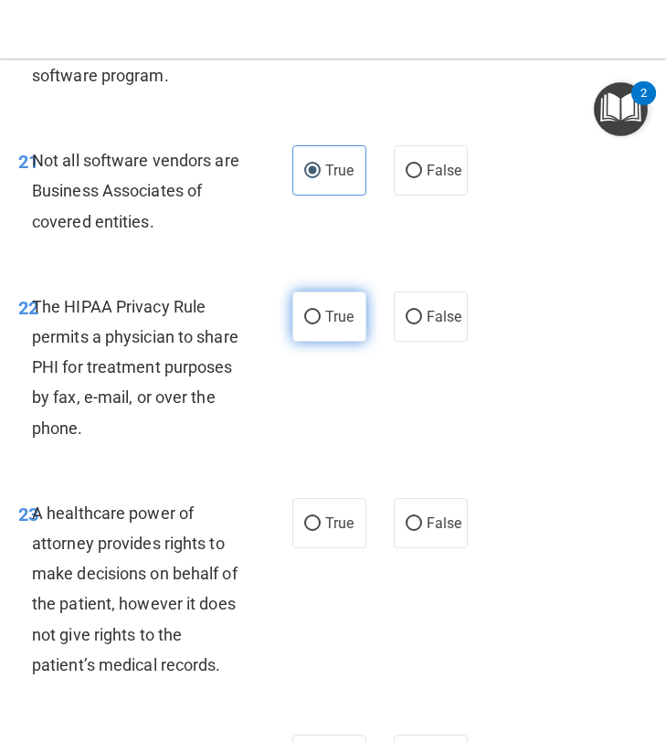
click at [313, 342] on label "True" at bounding box center [330, 317] width 74 height 50
click at [313, 325] on input "True" at bounding box center [312, 318] width 16 height 14
radio input "true"
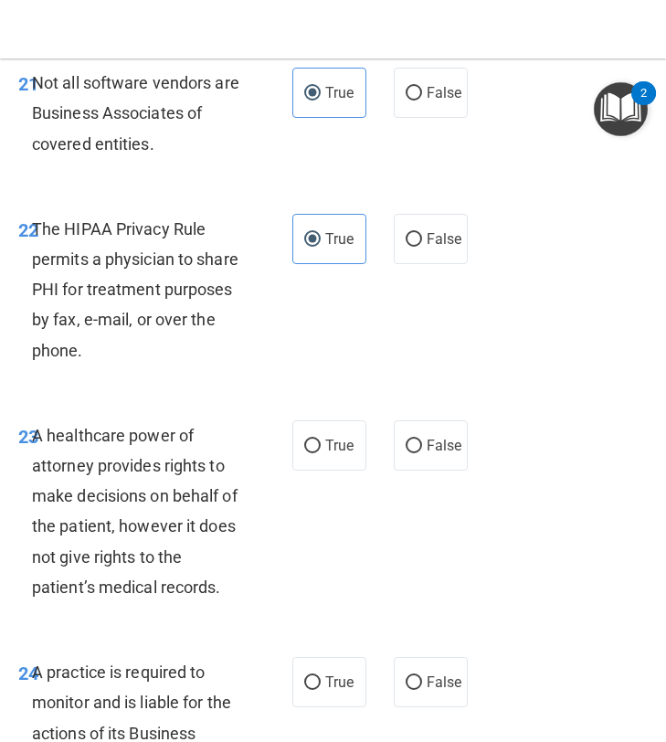
scroll to position [4891, 0]
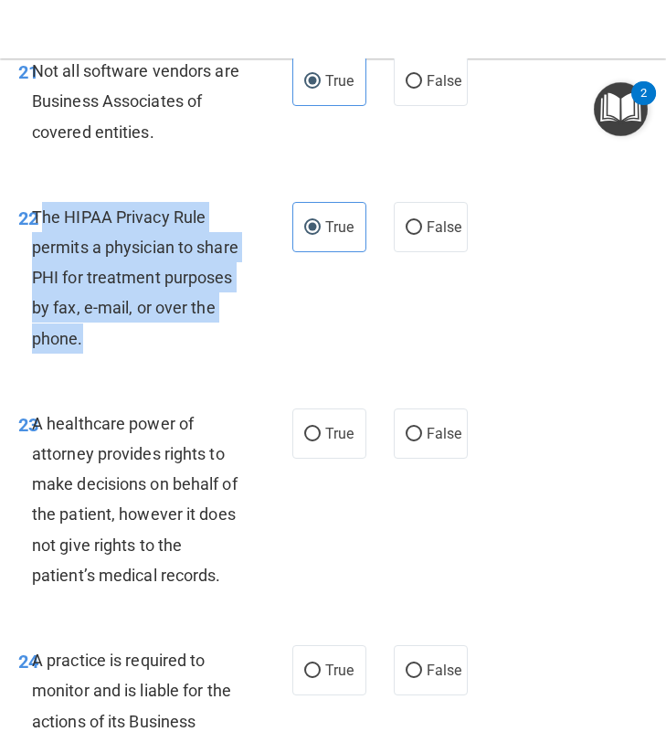
drag, startPoint x: 88, startPoint y: 437, endPoint x: 35, endPoint y: 313, distance: 135.2
click at [35, 313] on div "The HIPAA Privacy Rule permits a physician to share PHI for treatment purposes …" at bounding box center [145, 278] width 226 height 152
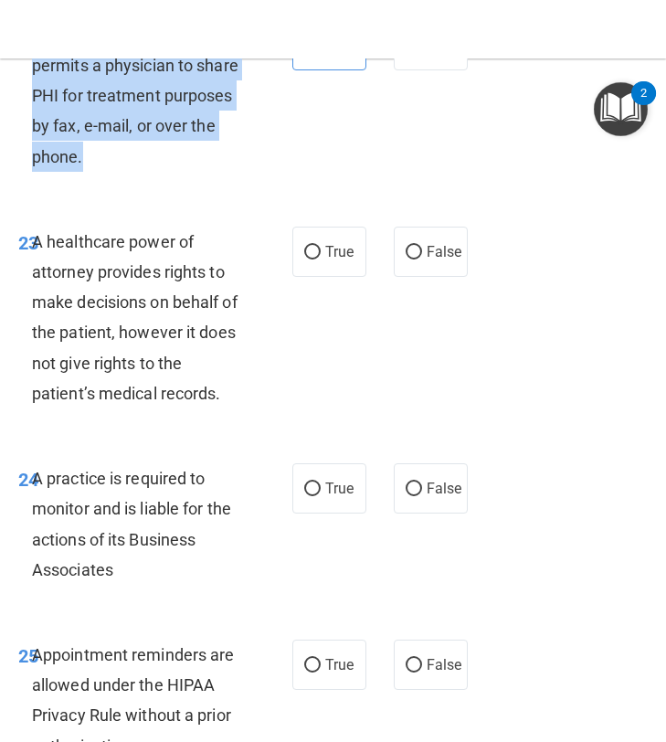
scroll to position [5078, 0]
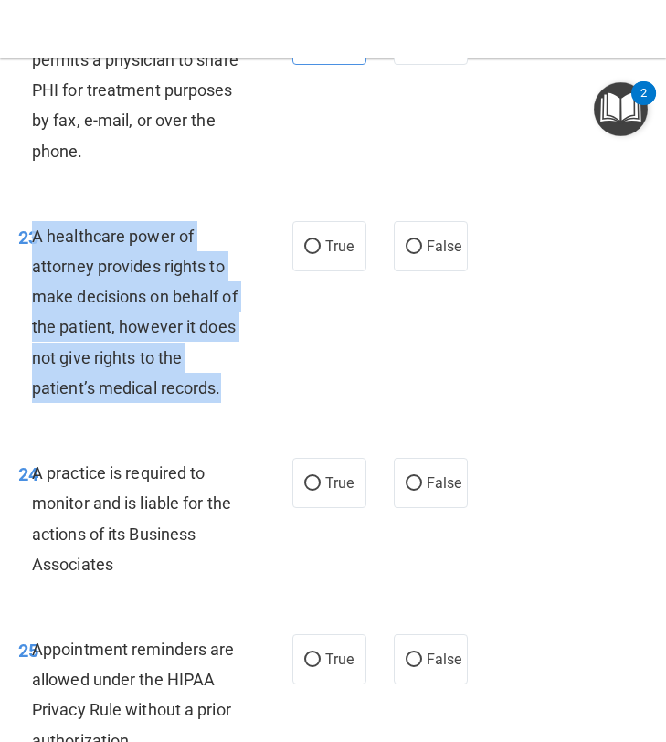
drag, startPoint x: 226, startPoint y: 486, endPoint x: 37, endPoint y: 321, distance: 251.4
click at [37, 321] on div "A healthcare power of attorney provides rights to make decisions on behalf of t…" at bounding box center [145, 312] width 226 height 182
copy span "A healthcare power of attorney provides rights to make decisions on behalf of t…"
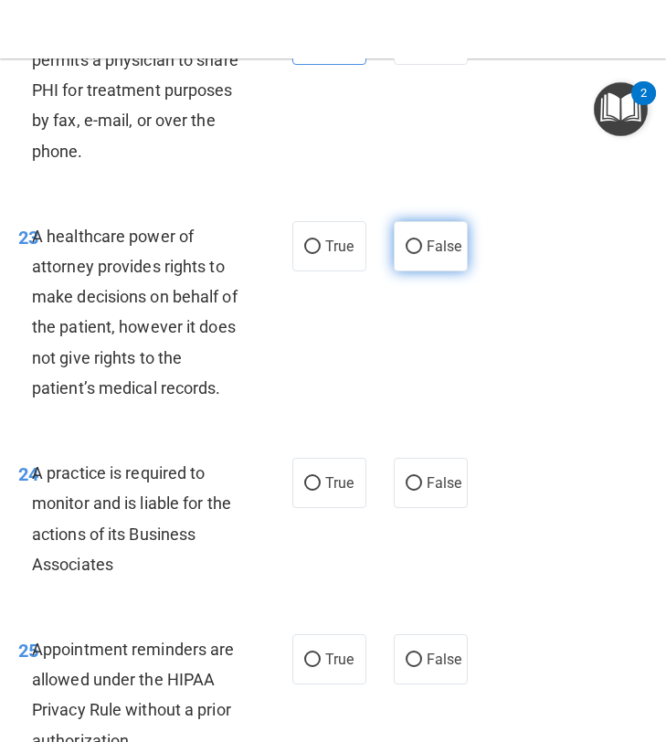
click at [416, 271] on label "False" at bounding box center [431, 246] width 74 height 50
click at [416, 254] on input "False" at bounding box center [414, 247] width 16 height 14
radio input "true"
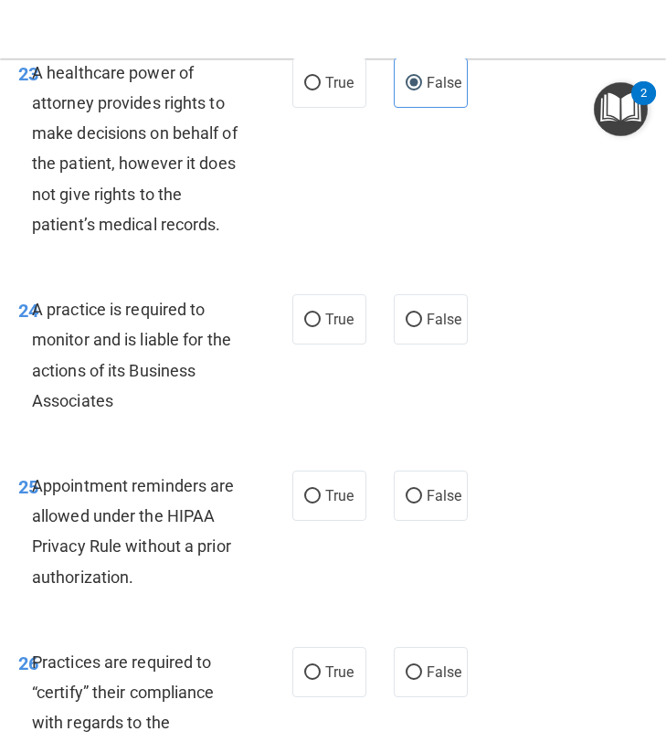
scroll to position [5261, 0]
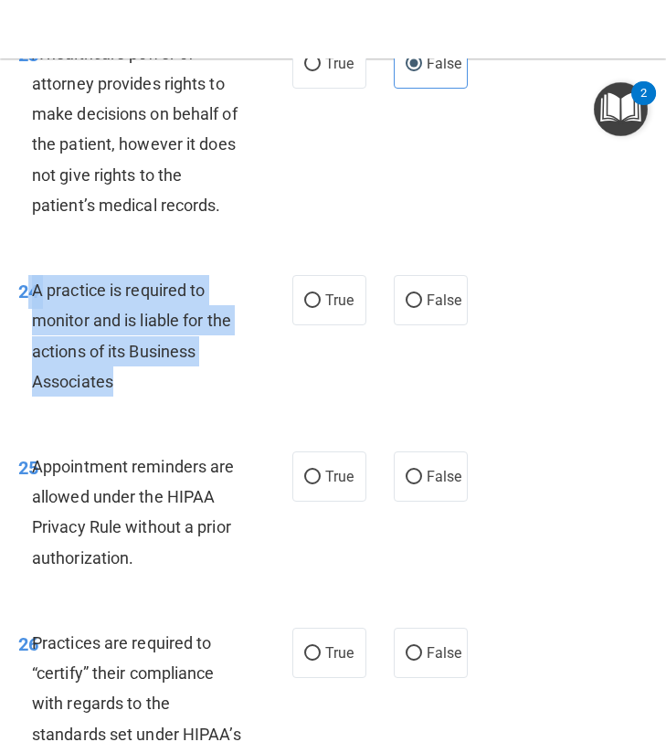
drag, startPoint x: 122, startPoint y: 472, endPoint x: 27, endPoint y: 375, distance: 136.4
click at [27, 375] on div "24 A practice is required to monitor and is liable for the actions of its Busin…" at bounding box center [155, 340] width 329 height 131
copy div "4 A practice is required to monitor and is liable for the actions of its Busine…"
click at [416, 308] on input "False" at bounding box center [414, 301] width 16 height 14
radio input "true"
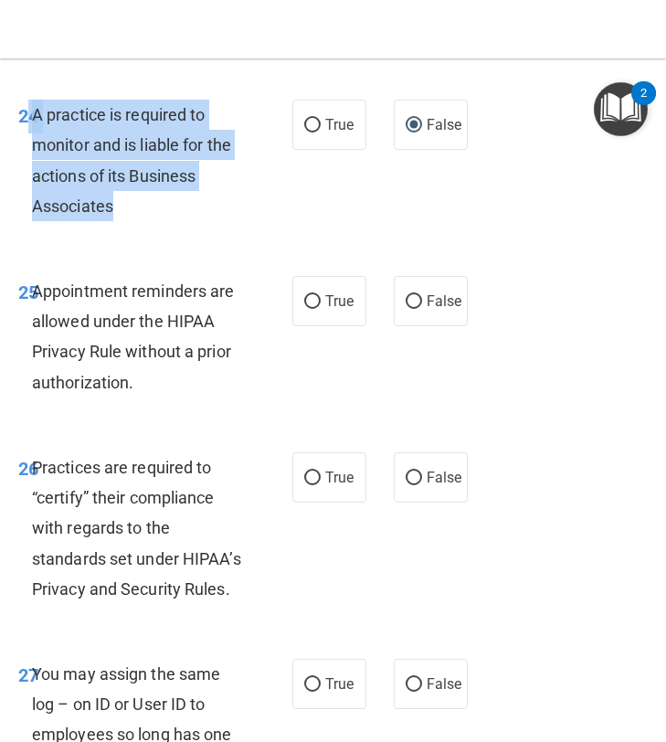
scroll to position [5467, 0]
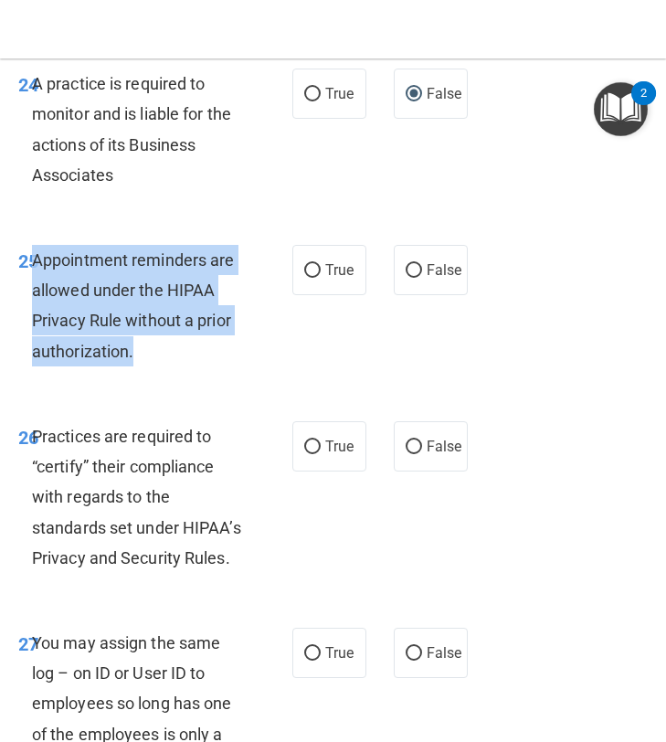
drag, startPoint x: 136, startPoint y: 452, endPoint x: 32, endPoint y: 347, distance: 147.4
click at [32, 347] on div "Appointment reminders are allowed under the HIPAA Privacy Rule without a prior …" at bounding box center [145, 306] width 226 height 122
copy span "Appointment reminders are allowed under the HIPAA Privacy Rule without a prior …"
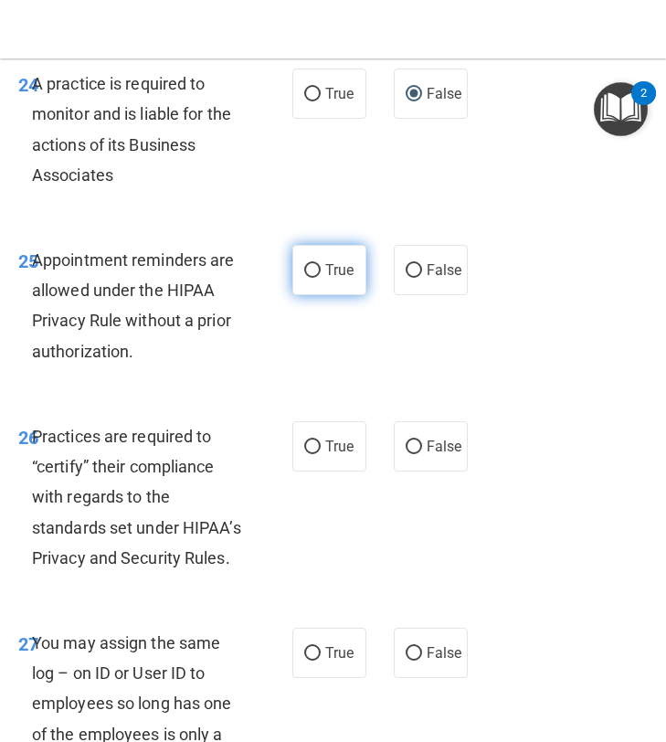
click at [319, 295] on label "True" at bounding box center [330, 270] width 74 height 50
click at [319, 278] on input "True" at bounding box center [312, 271] width 16 height 14
radio input "true"
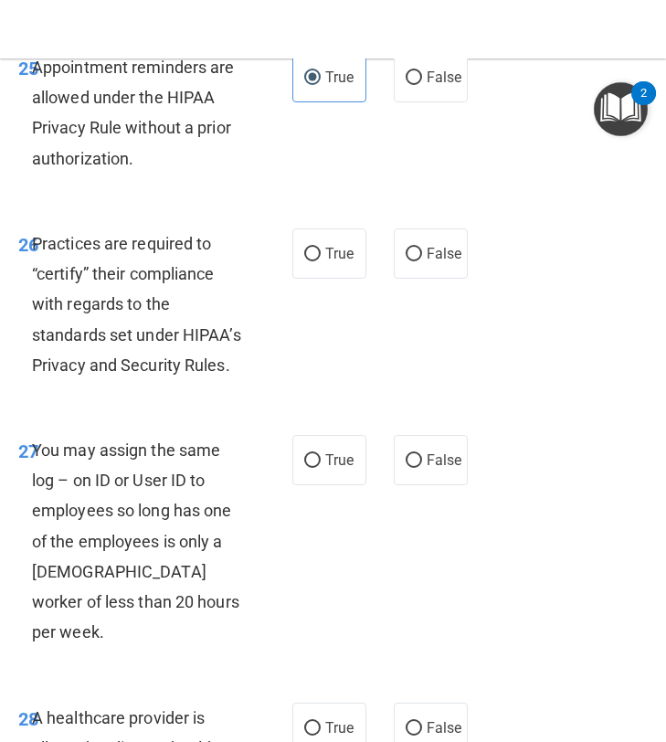
scroll to position [5685, 0]
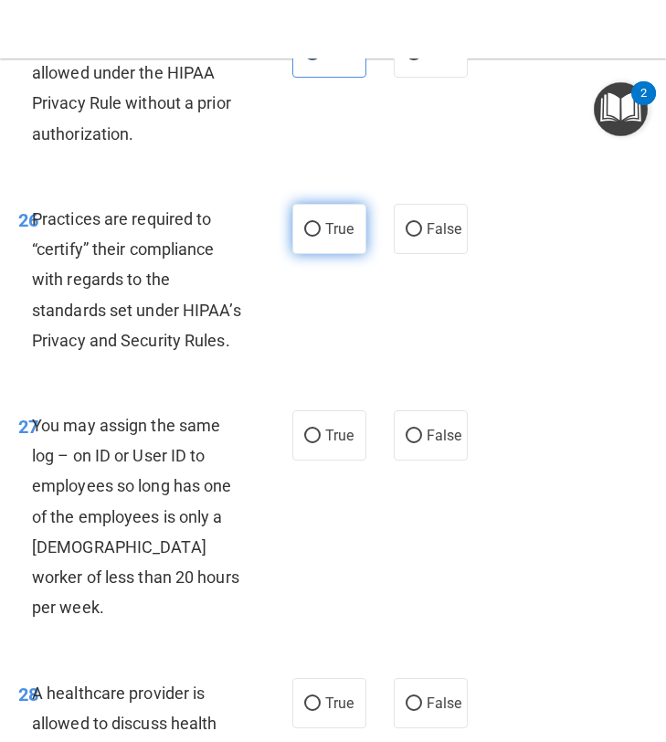
click at [310, 254] on label "True" at bounding box center [330, 229] width 74 height 50
click at [310, 237] on input "True" at bounding box center [312, 230] width 16 height 14
radio input "true"
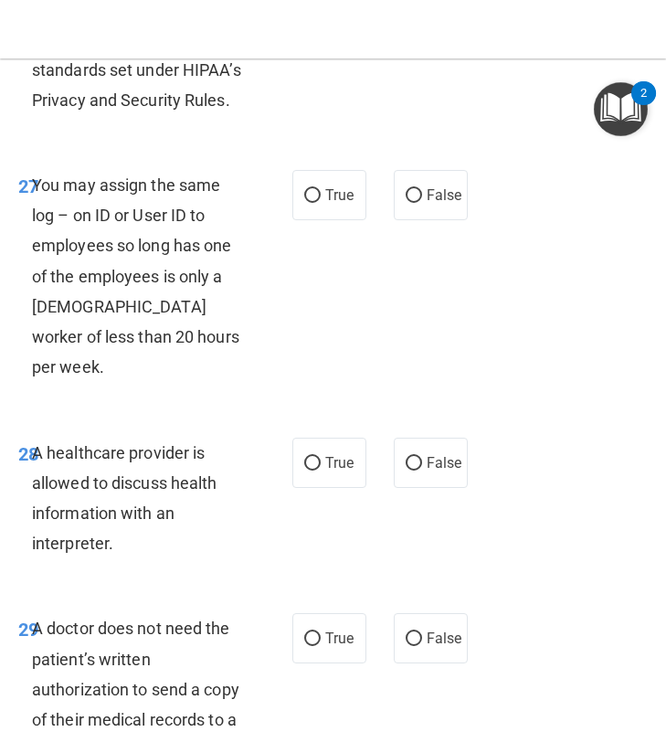
scroll to position [5940, 0]
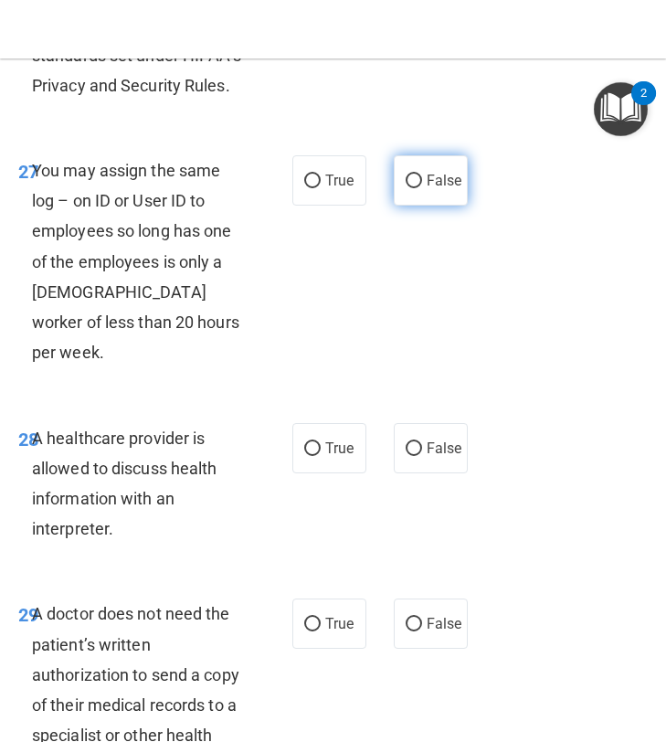
click at [422, 206] on label "False" at bounding box center [431, 180] width 74 height 50
click at [422, 188] on input "False" at bounding box center [414, 182] width 16 height 14
radio input "true"
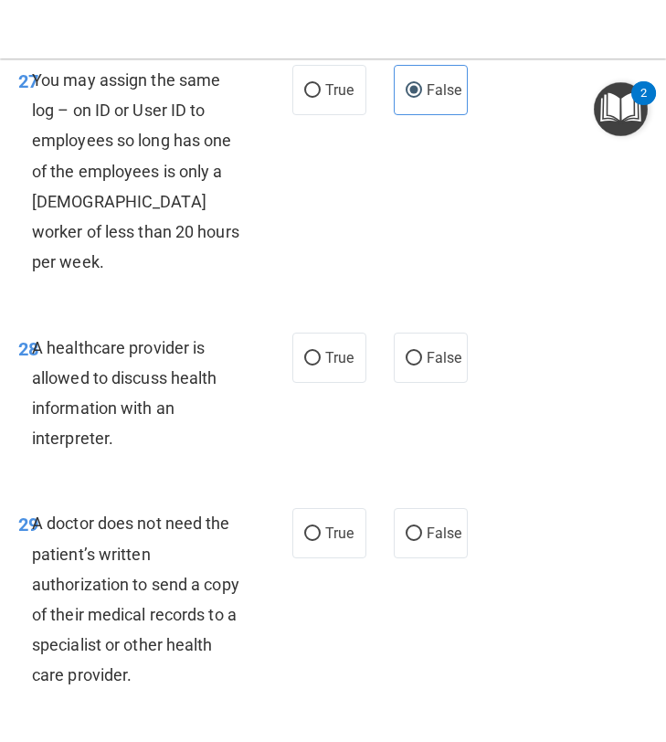
scroll to position [6048, 0]
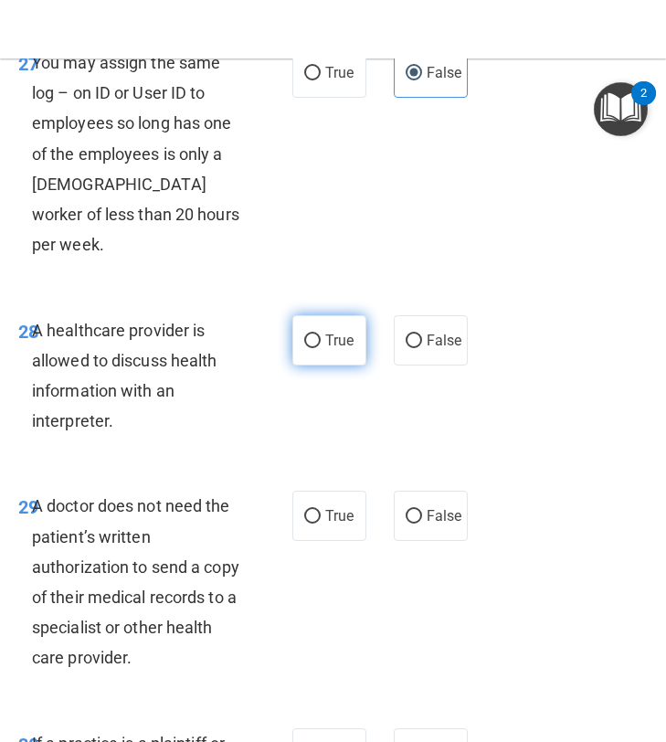
click at [317, 348] on input "True" at bounding box center [312, 342] width 16 height 14
radio input "true"
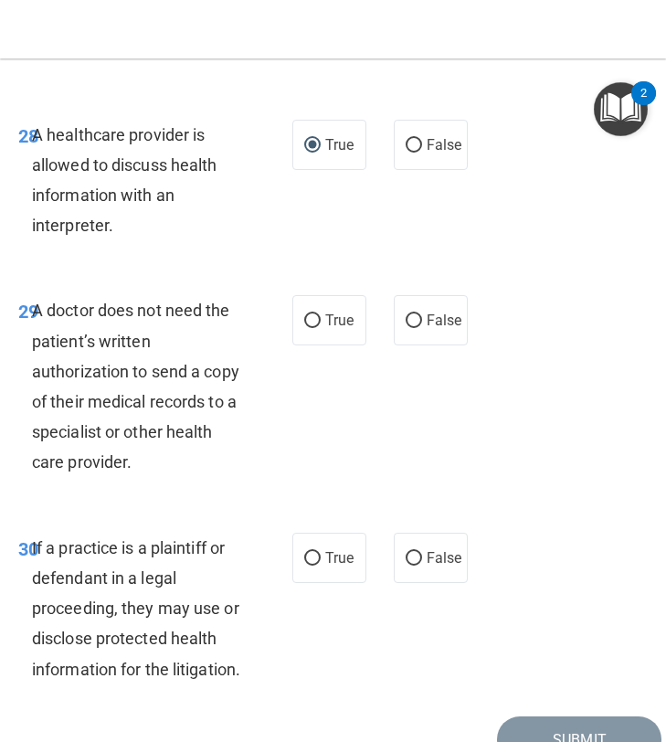
scroll to position [6269, 0]
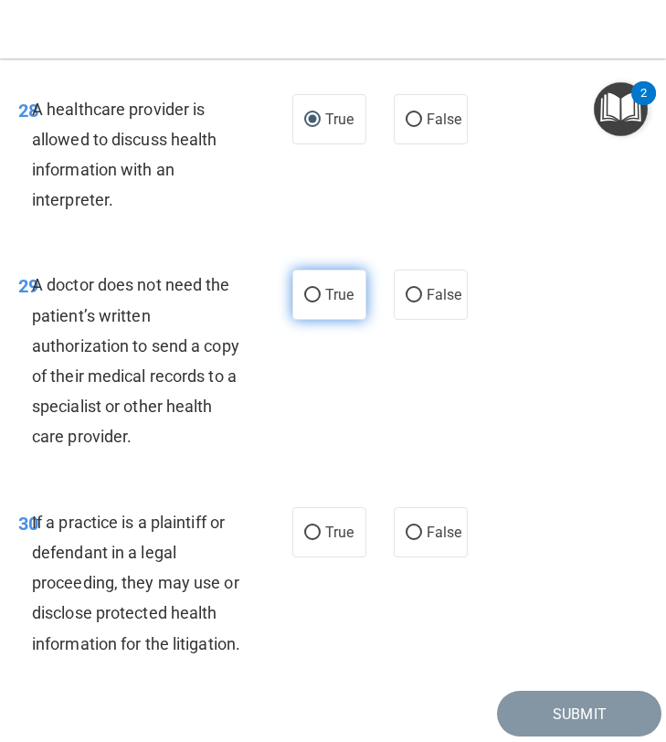
click at [353, 303] on span "True" at bounding box center [339, 294] width 28 height 17
click at [321, 303] on input "True" at bounding box center [312, 296] width 16 height 14
radio input "true"
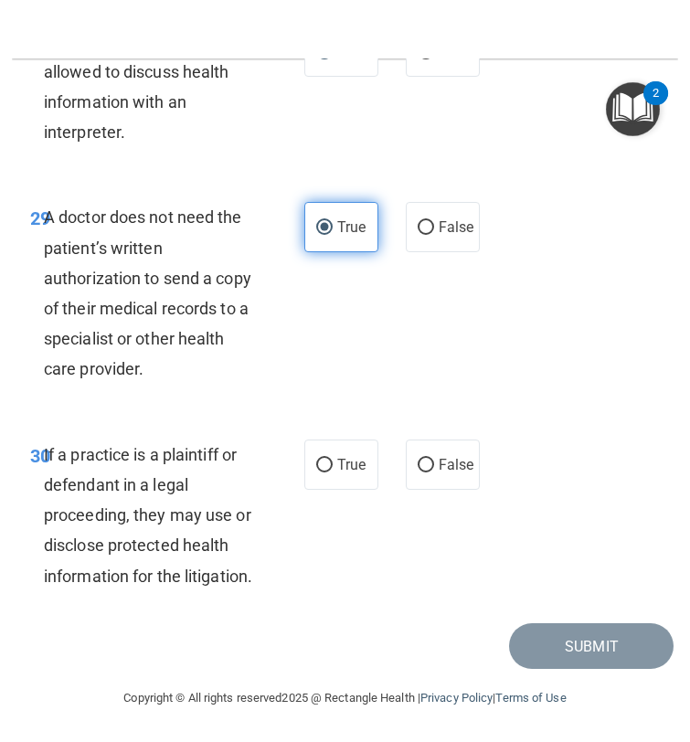
scroll to position [6386, 0]
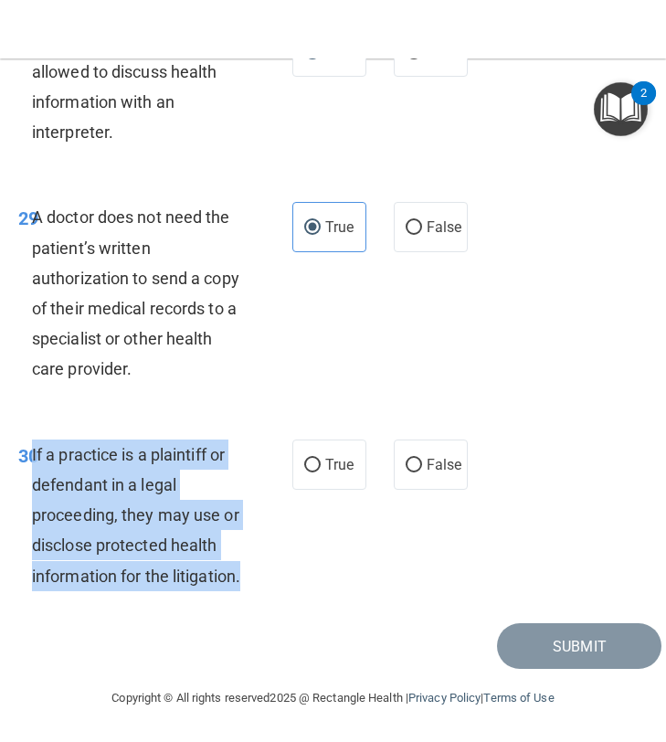
drag, startPoint x: 253, startPoint y: 600, endPoint x: 32, endPoint y: 469, distance: 257.0
click at [32, 469] on div "If a practice is a plaintiff or defendant in a legal proceeding, they may use o…" at bounding box center [145, 516] width 226 height 152
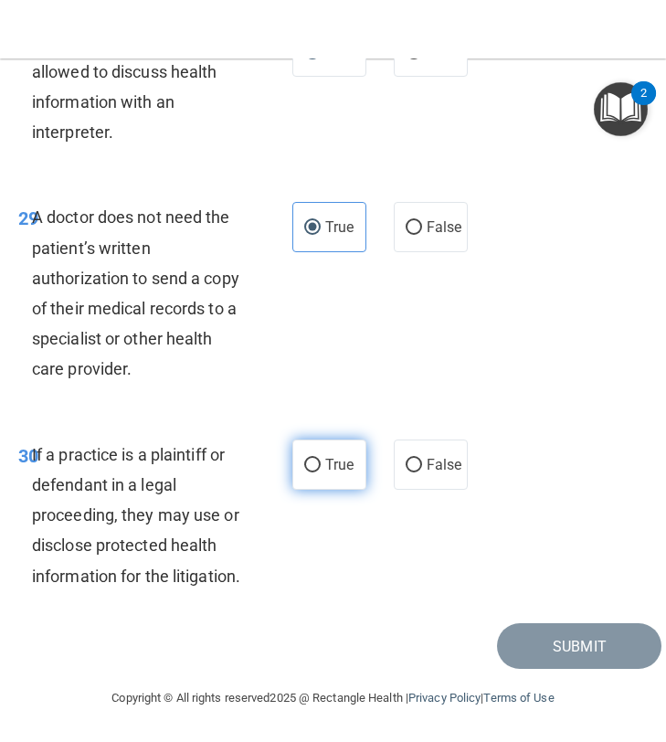
click at [350, 474] on span "True" at bounding box center [339, 464] width 28 height 17
click at [321, 473] on input "True" at bounding box center [312, 466] width 16 height 14
radio input "true"
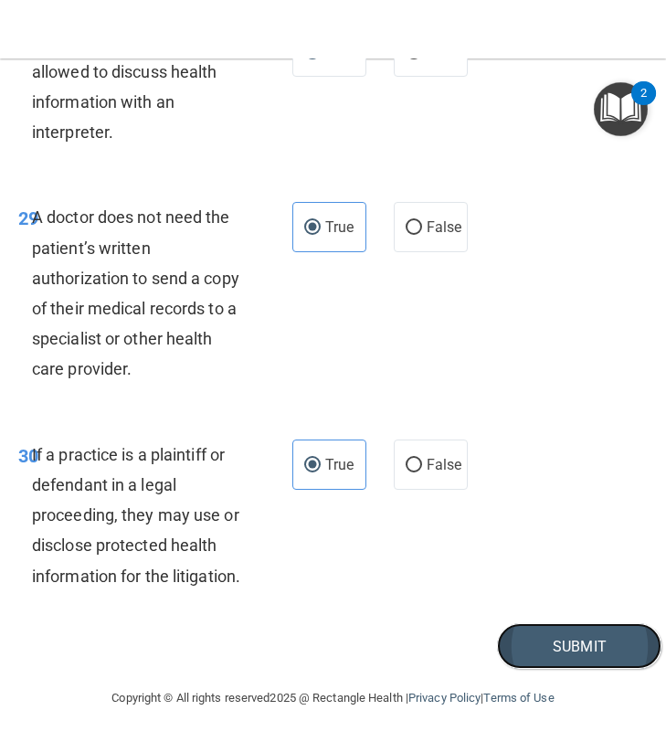
click at [561, 664] on button "Submit" at bounding box center [579, 646] width 165 height 47
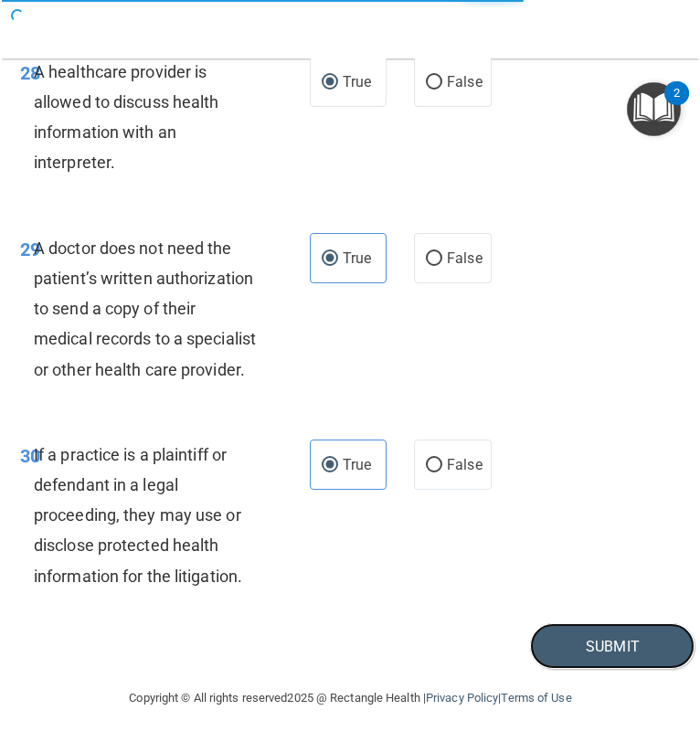
scroll to position [6051, 0]
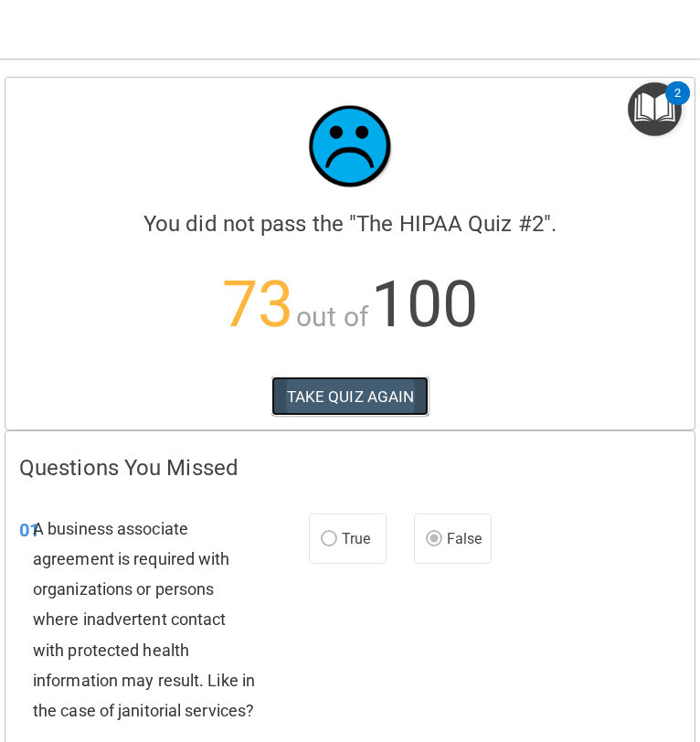
click at [384, 415] on button "TAKE QUIZ AGAIN" at bounding box center [350, 397] width 158 height 40
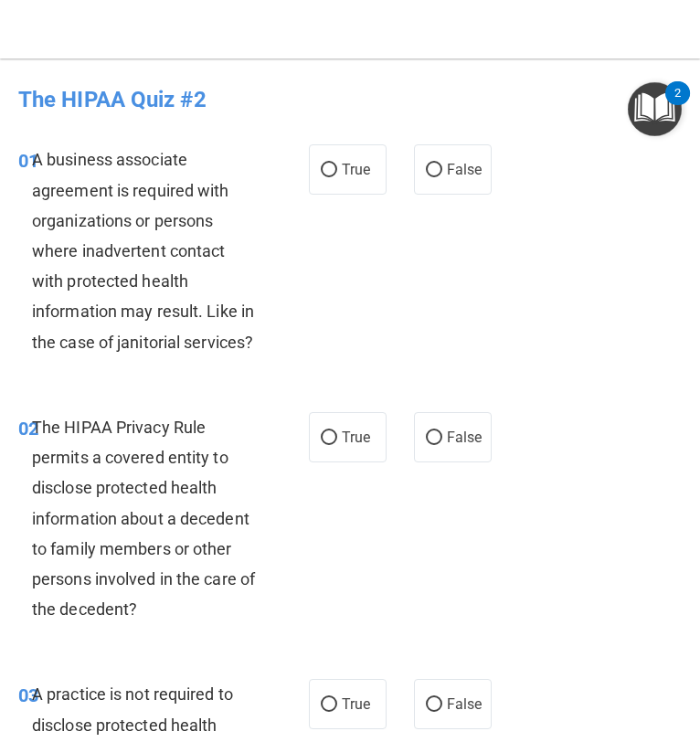
click at [428, 195] on div "01 A business associate agreement is required with organizations or persons whe…" at bounding box center [350, 256] width 691 height 268
click at [436, 167] on input "False" at bounding box center [434, 171] width 16 height 14
radio input "true"
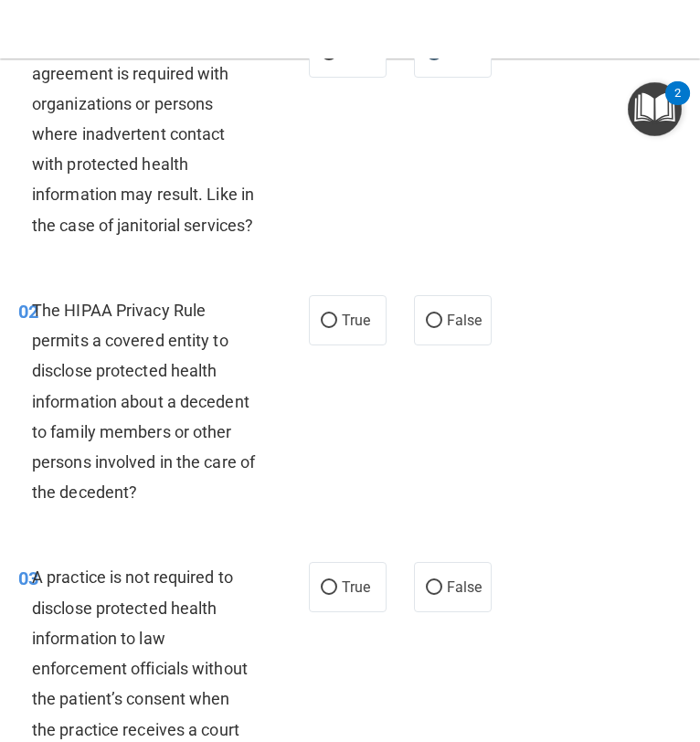
scroll to position [122, 0]
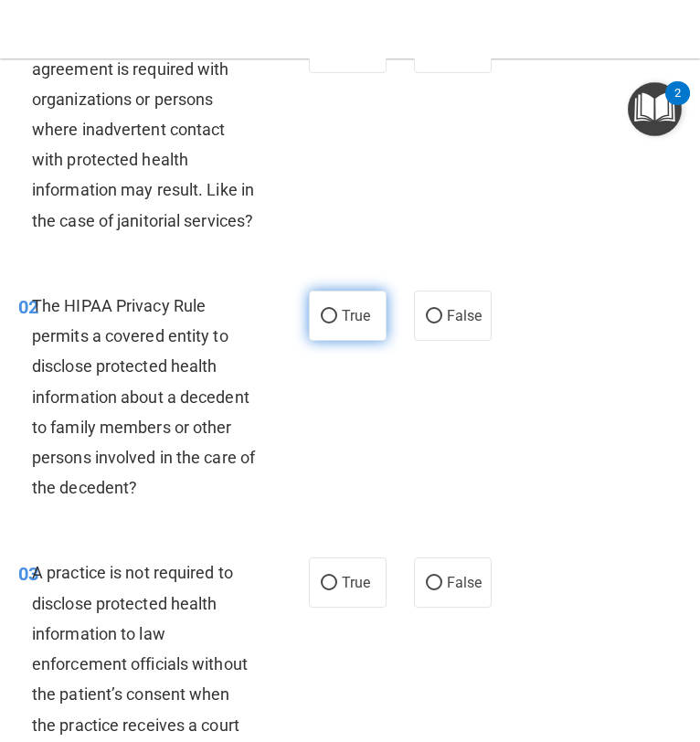
click at [360, 319] on span "True" at bounding box center [356, 315] width 28 height 17
click at [337, 319] on input "True" at bounding box center [329, 317] width 16 height 14
radio input "true"
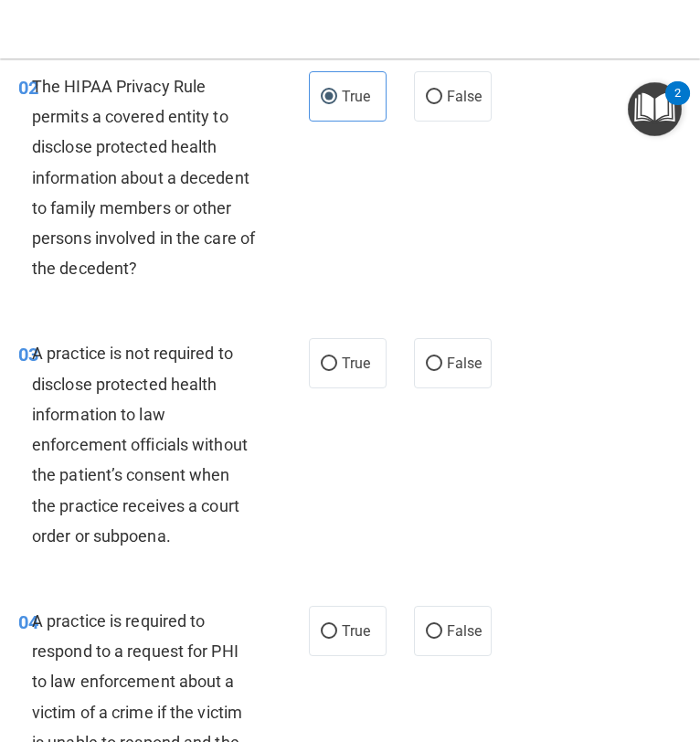
scroll to position [346, 0]
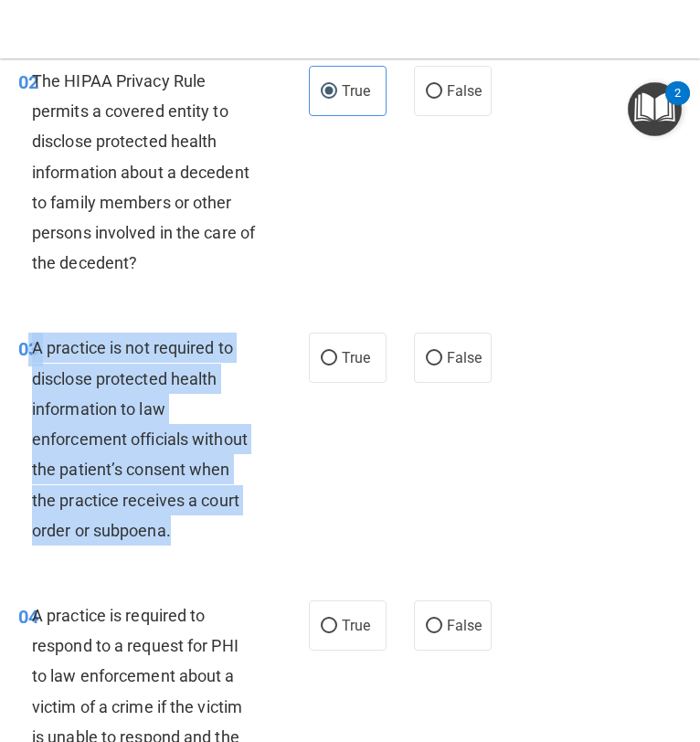
drag, startPoint x: 176, startPoint y: 528, endPoint x: 26, endPoint y: 356, distance: 229.3
click at [26, 356] on div "03 A practice is not required to disclose protected health information to law e…" at bounding box center [164, 444] width 346 height 222
click at [441, 366] on input "False" at bounding box center [434, 359] width 16 height 14
radio input "true"
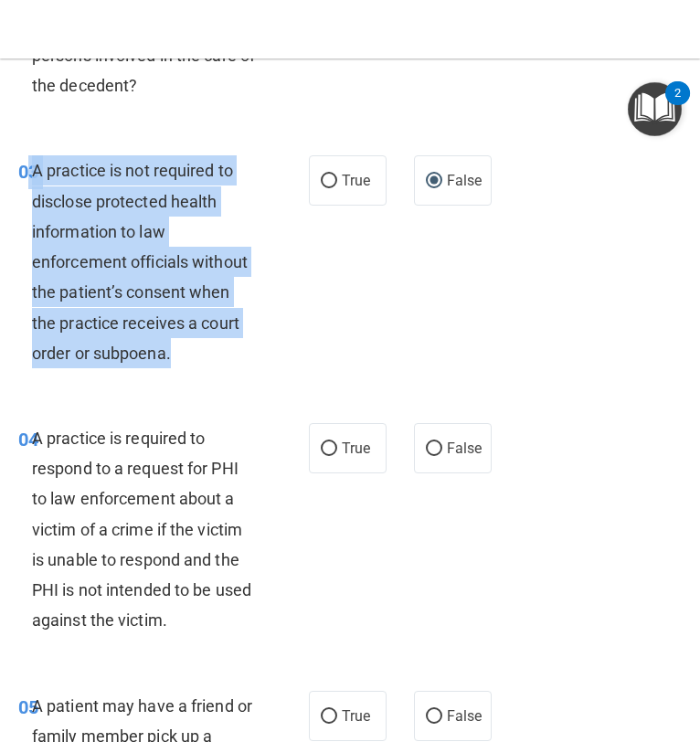
scroll to position [541, 0]
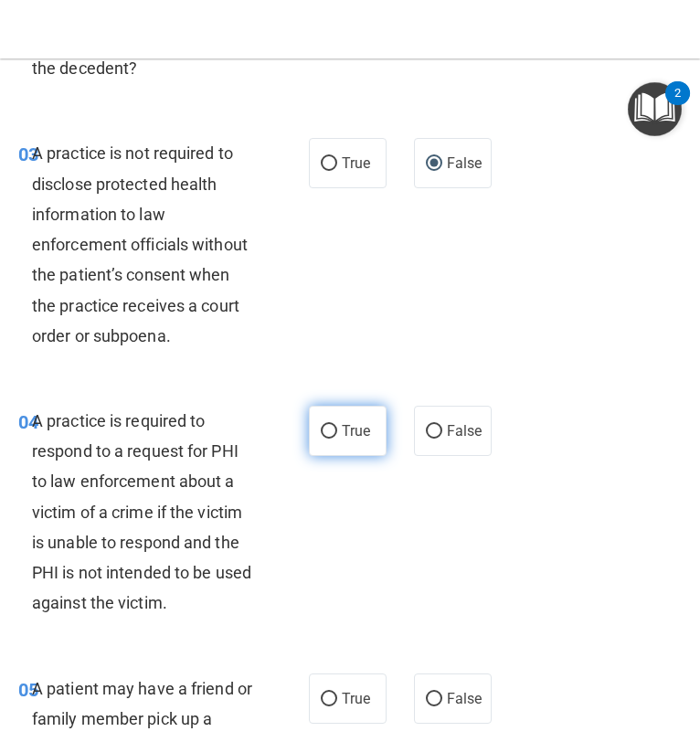
click at [355, 426] on span "True" at bounding box center [356, 430] width 28 height 17
click at [337, 426] on input "True" at bounding box center [329, 432] width 16 height 14
radio input "true"
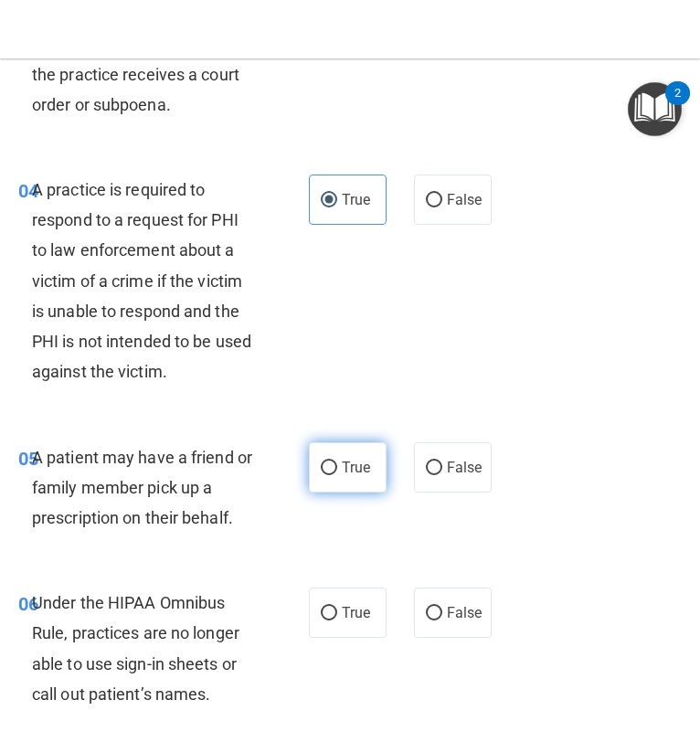
scroll to position [781, 0]
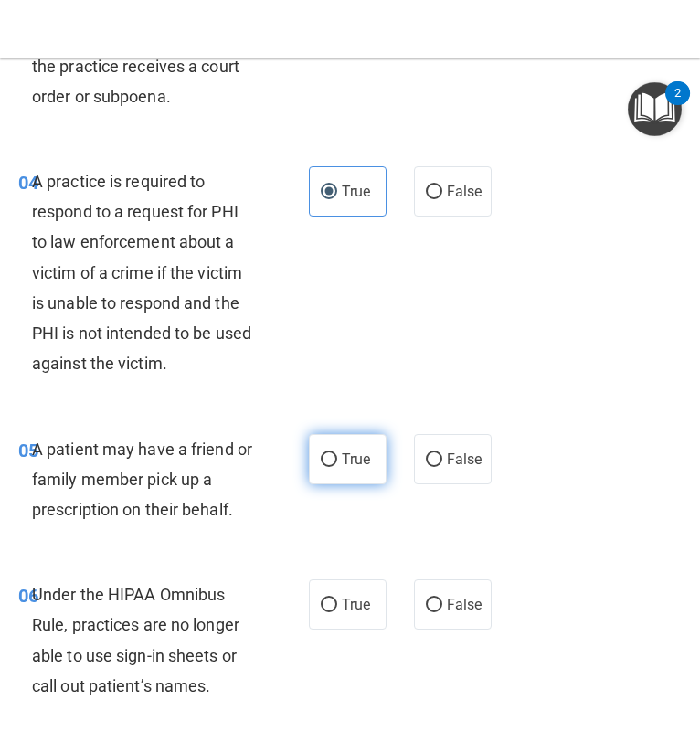
click at [370, 481] on label "True" at bounding box center [348, 459] width 78 height 50
click at [337, 467] on input "True" at bounding box center [329, 460] width 16 height 14
radio input "true"
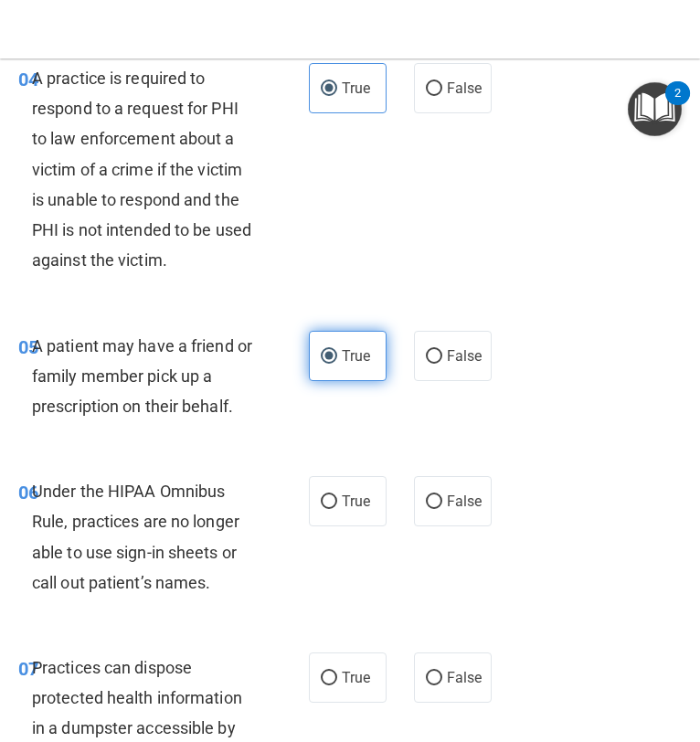
scroll to position [885, 0]
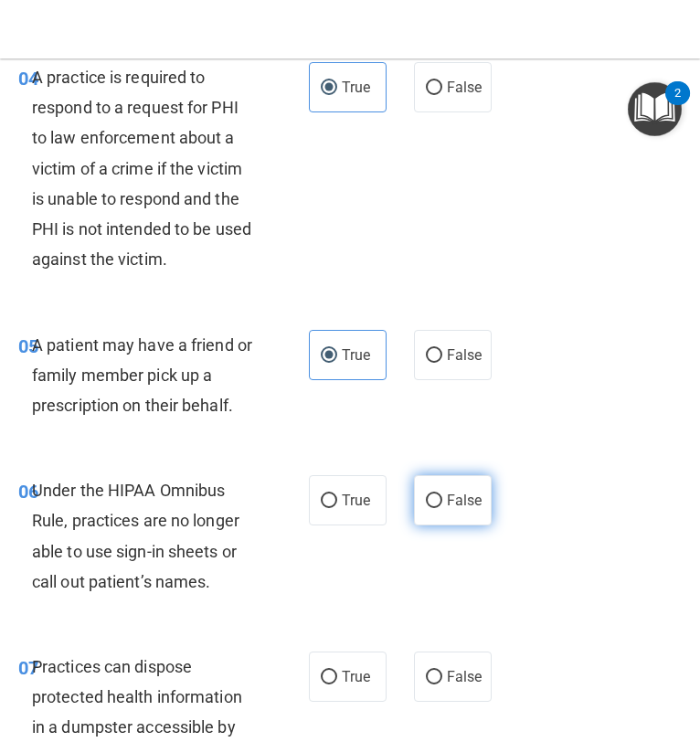
click at [416, 498] on label "False" at bounding box center [453, 500] width 78 height 50
click at [426, 498] on input "False" at bounding box center [434, 502] width 16 height 14
radio input "true"
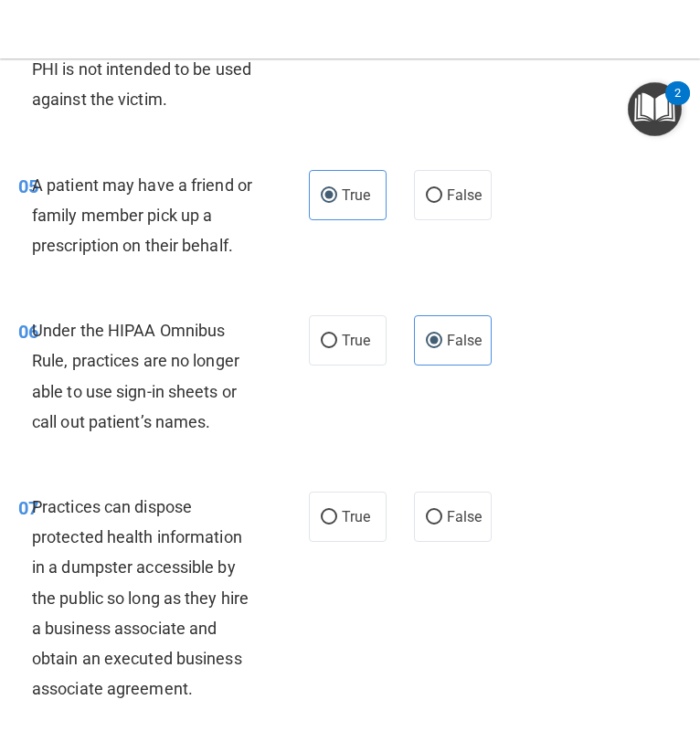
scroll to position [1056, 0]
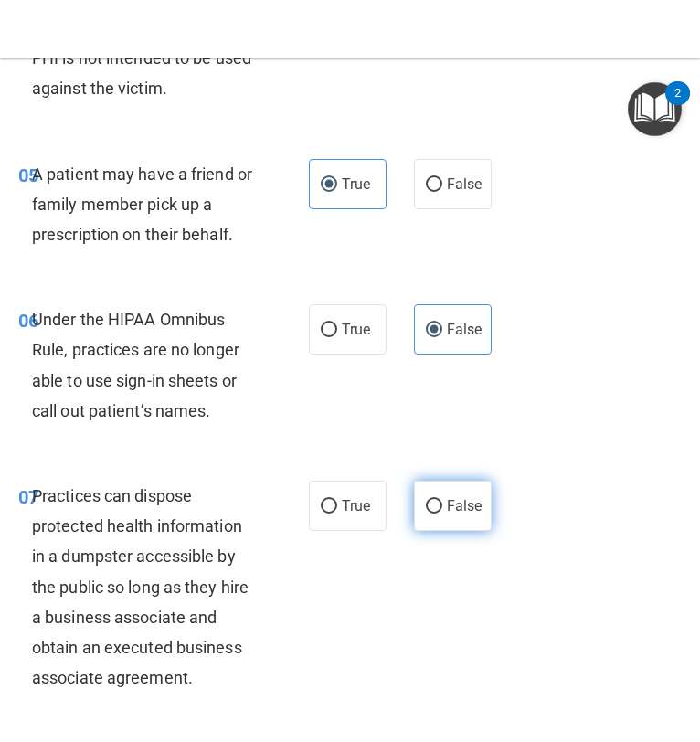
click at [424, 503] on label "False" at bounding box center [453, 506] width 78 height 50
click at [426, 503] on input "False" at bounding box center [434, 507] width 16 height 14
radio input "true"
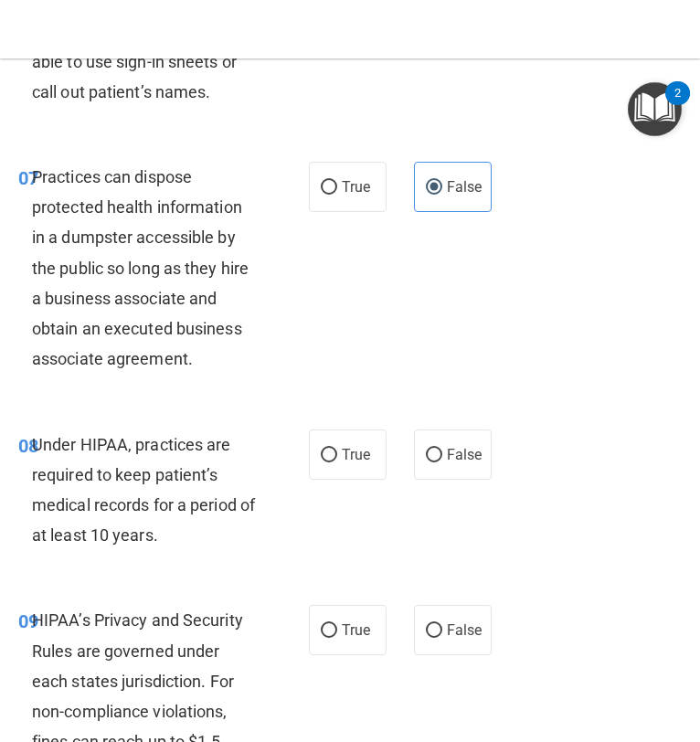
scroll to position [1386, 0]
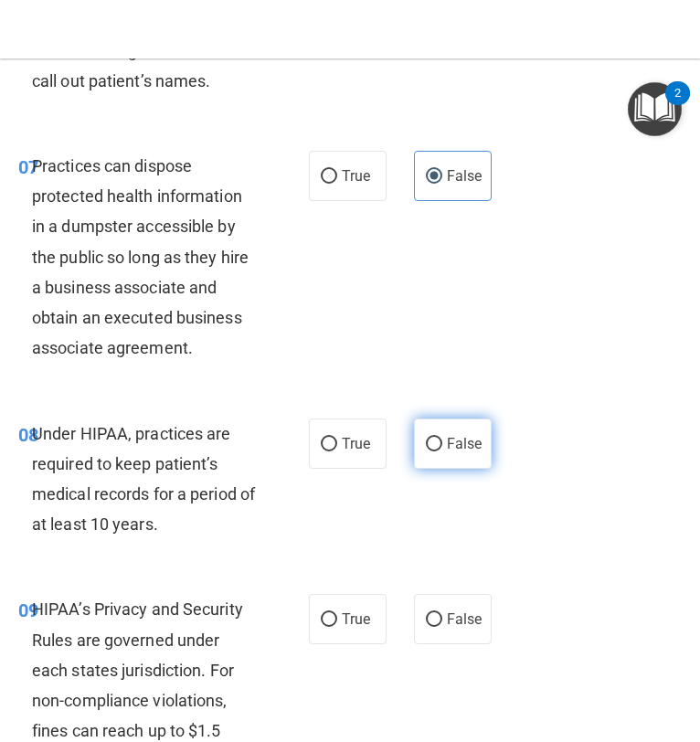
click at [456, 448] on span "False" at bounding box center [465, 443] width 36 height 17
click at [442, 448] on input "False" at bounding box center [434, 445] width 16 height 14
radio input "true"
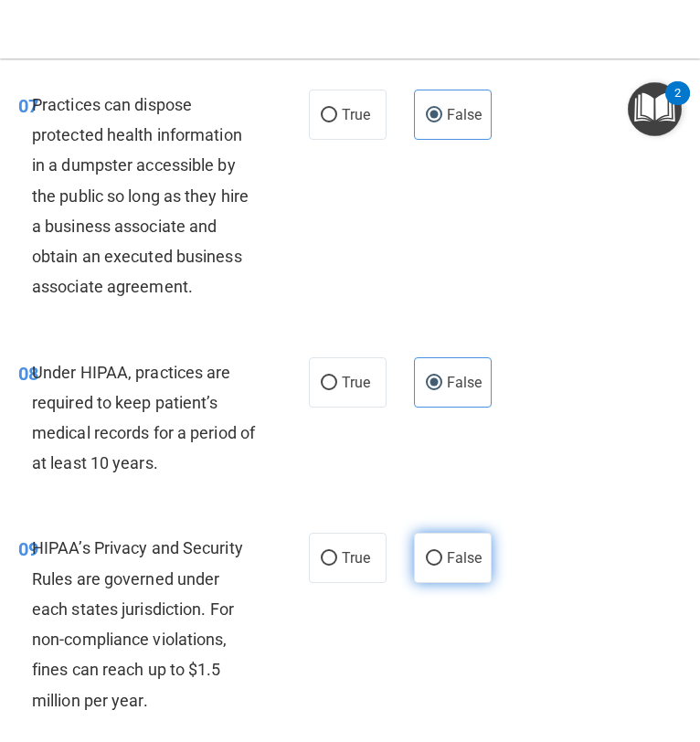
click at [458, 536] on label "False" at bounding box center [453, 558] width 78 height 50
click at [442, 552] on input "False" at bounding box center [434, 559] width 16 height 14
radio input "true"
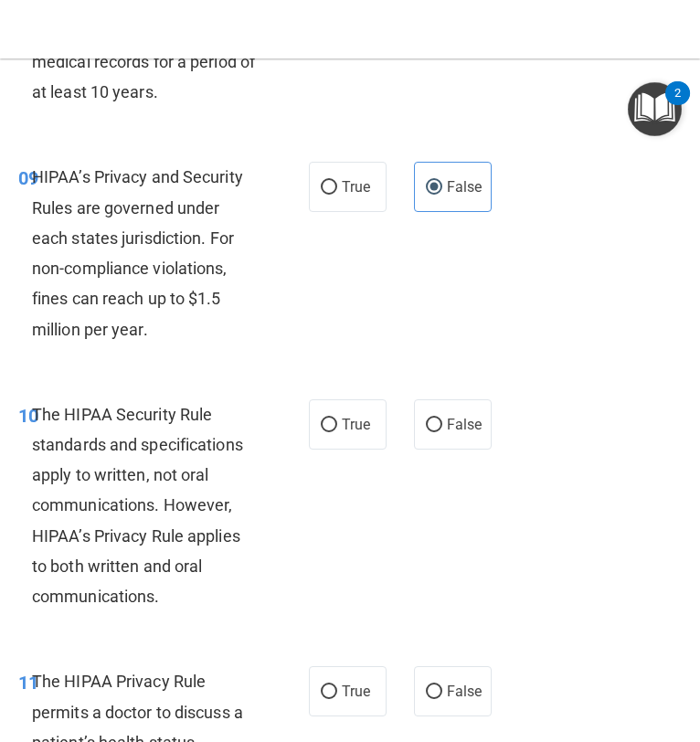
scroll to position [1822, 0]
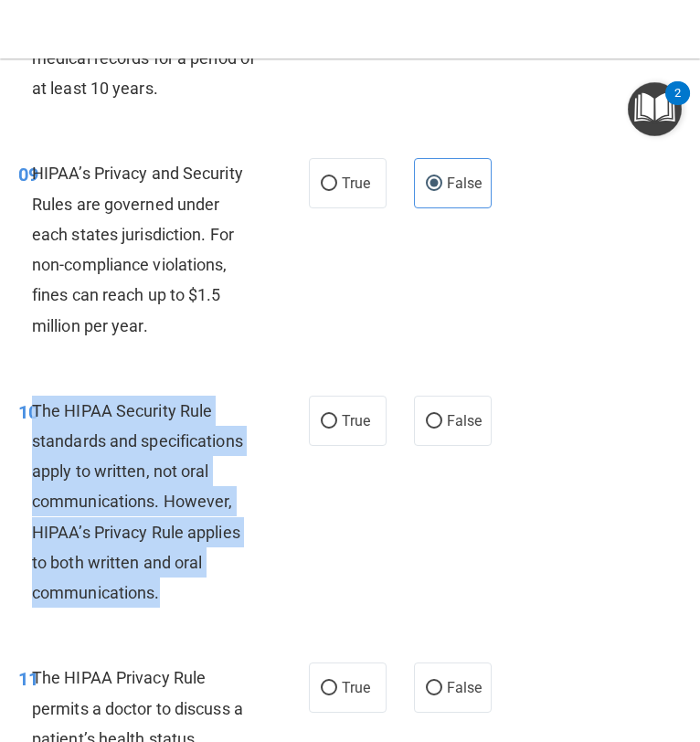
drag, startPoint x: 178, startPoint y: 595, endPoint x: 35, endPoint y: 400, distance: 241.9
click at [35, 400] on div "The HIPAA Security Rule standards and specifications apply to written, not oral…" at bounding box center [151, 502] width 239 height 213
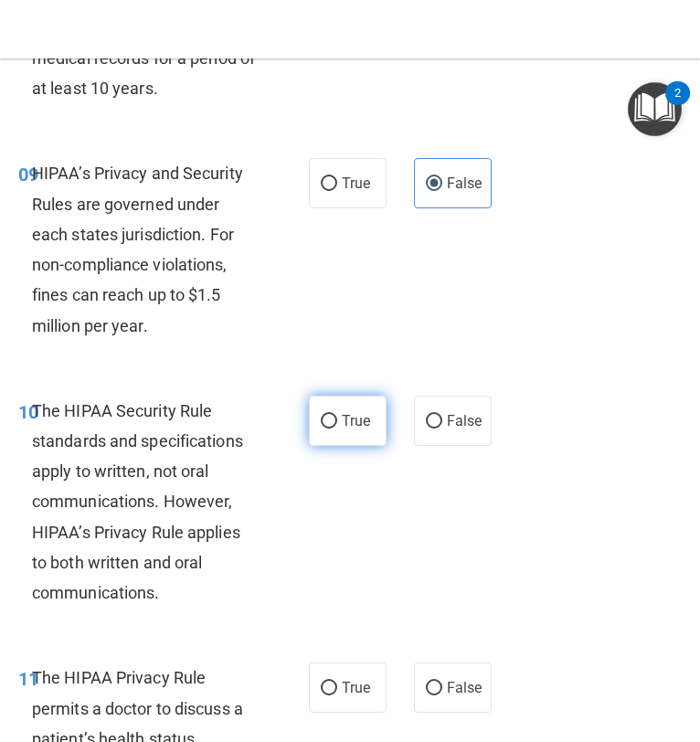
click at [360, 442] on label "True" at bounding box center [348, 421] width 78 height 50
click at [337, 429] on input "True" at bounding box center [329, 422] width 16 height 14
radio input "true"
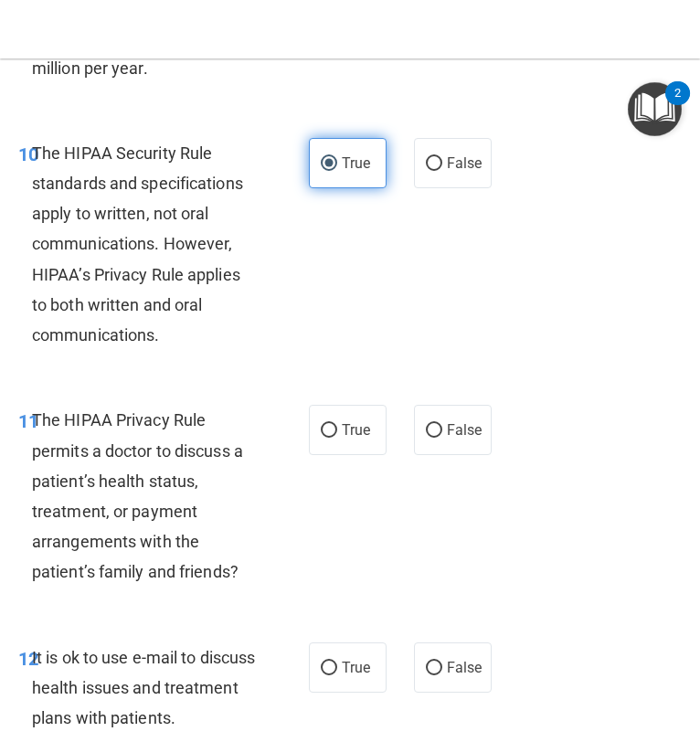
scroll to position [2084, 0]
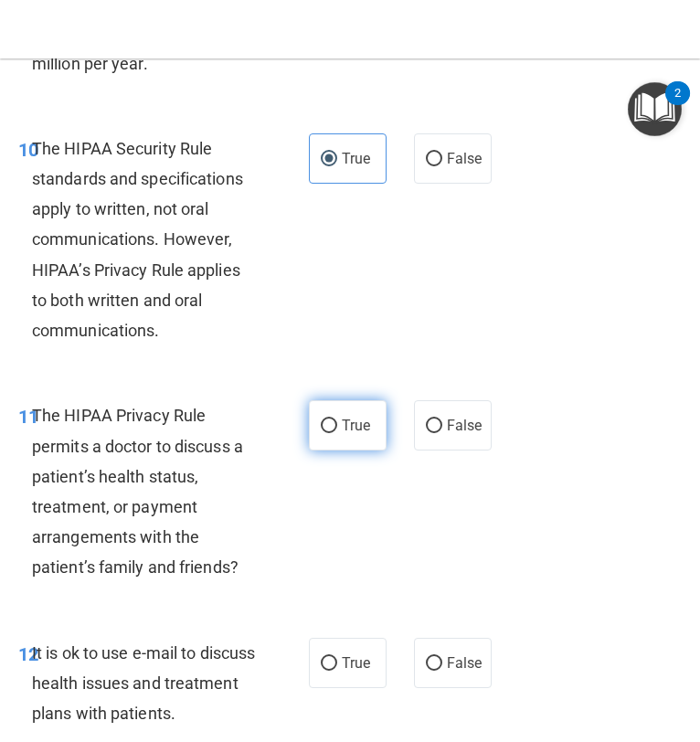
click at [359, 439] on label "True" at bounding box center [348, 425] width 78 height 50
click at [337, 433] on input "True" at bounding box center [329, 427] width 16 height 14
radio input "true"
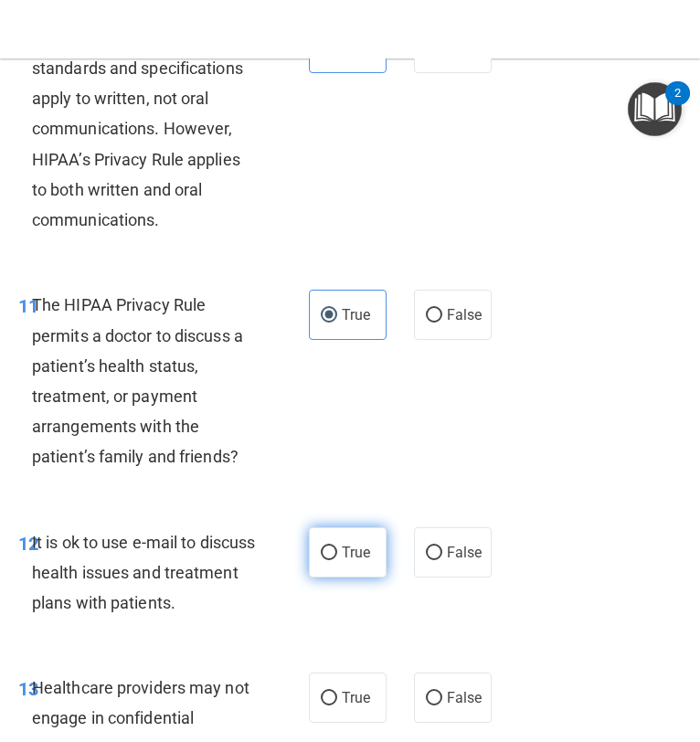
click at [369, 551] on span "True" at bounding box center [356, 552] width 28 height 17
click at [337, 551] on input "True" at bounding box center [329, 554] width 16 height 14
radio input "true"
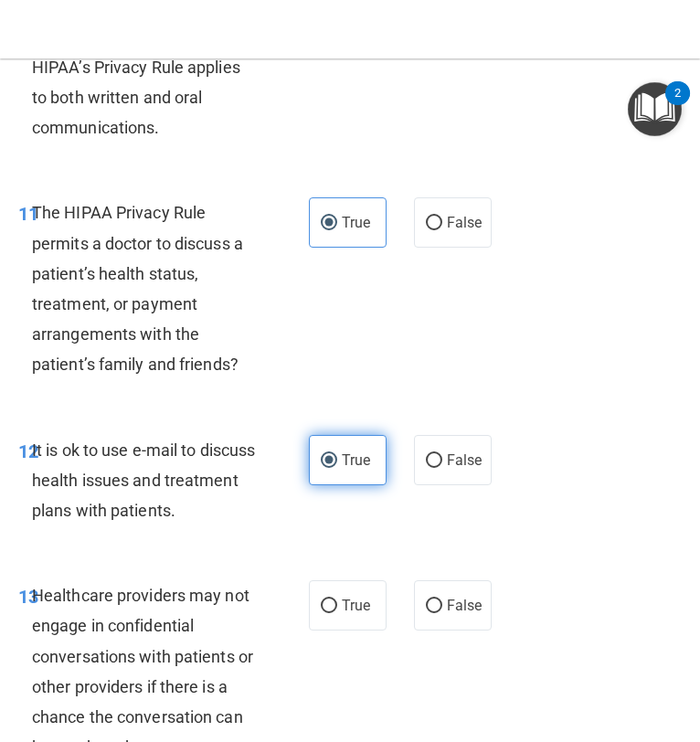
scroll to position [2294, 0]
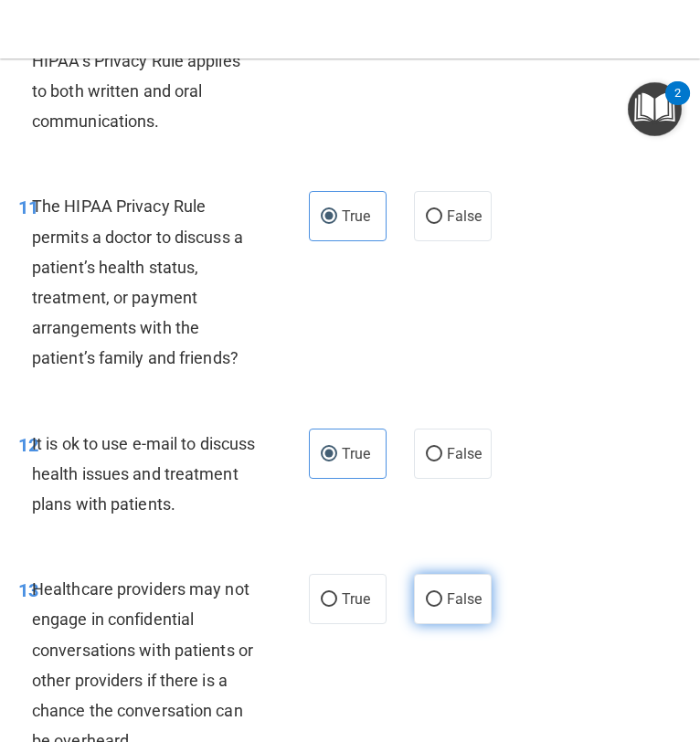
click at [452, 608] on span "False" at bounding box center [465, 599] width 36 height 17
click at [442, 607] on input "False" at bounding box center [434, 600] width 16 height 14
radio input "true"
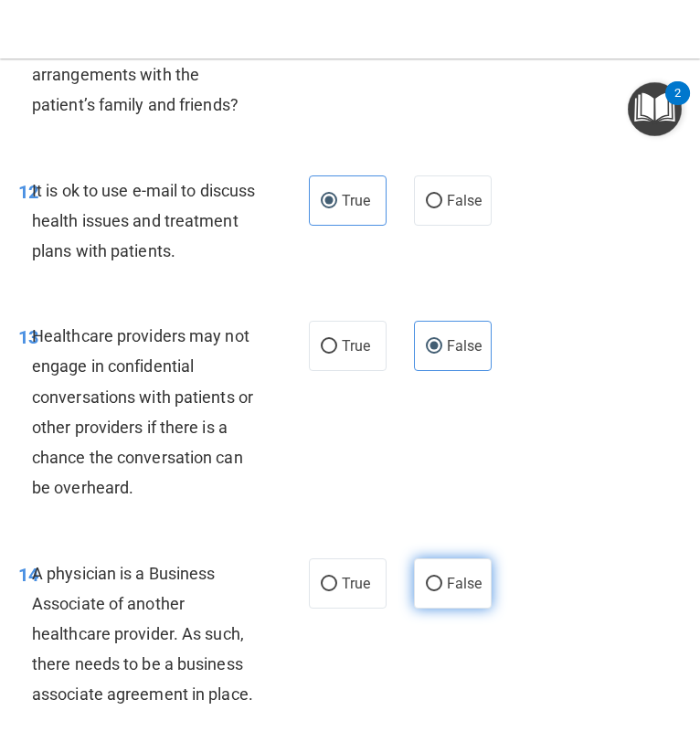
click at [438, 587] on input "False" at bounding box center [434, 585] width 16 height 14
radio input "true"
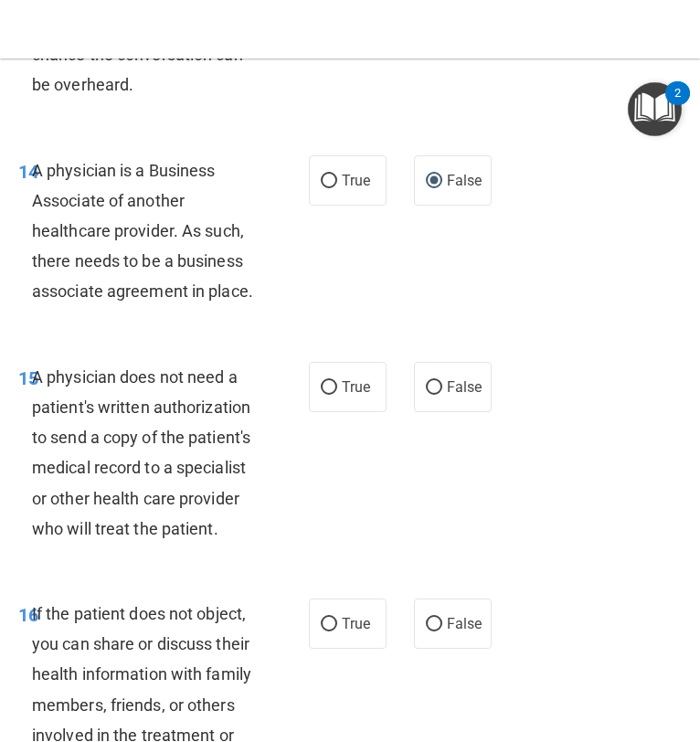
scroll to position [2952, 0]
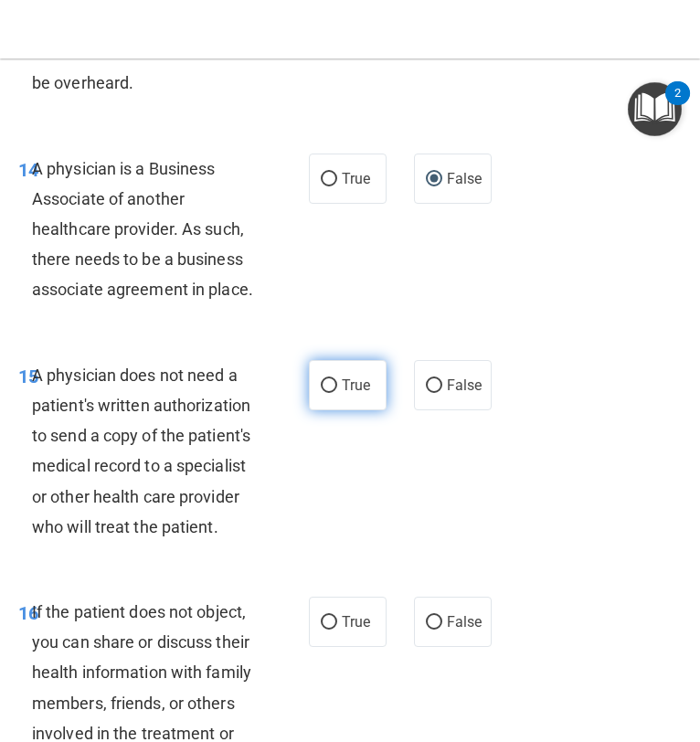
click at [346, 410] on label "True" at bounding box center [348, 385] width 78 height 50
click at [337, 393] on input "True" at bounding box center [329, 386] width 16 height 14
radio input "true"
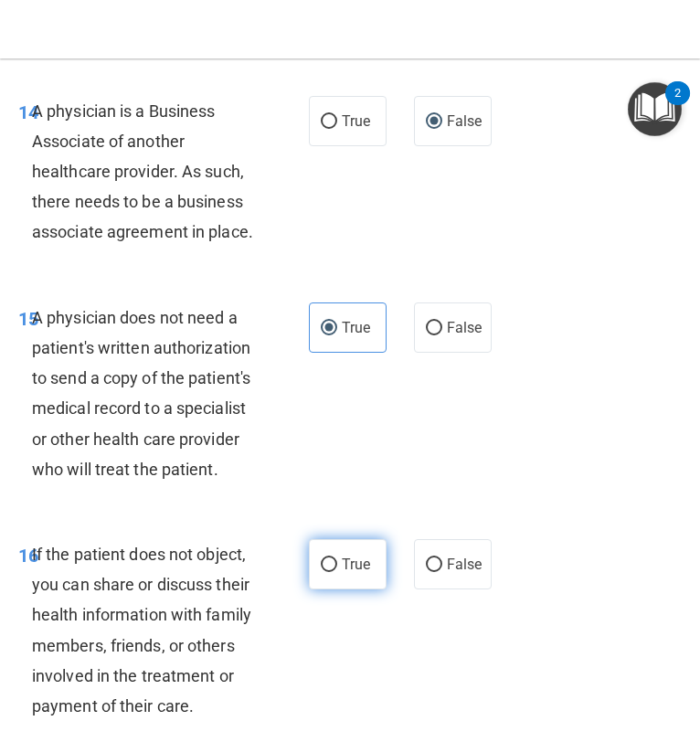
click at [350, 544] on label "True" at bounding box center [348, 564] width 78 height 50
click at [337, 559] on input "True" at bounding box center [329, 566] width 16 height 14
radio input "true"
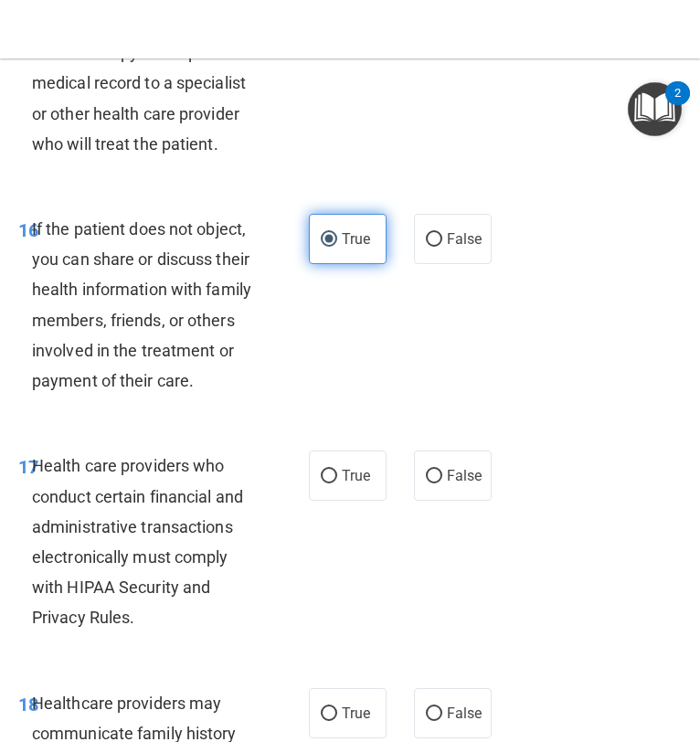
scroll to position [3344, 0]
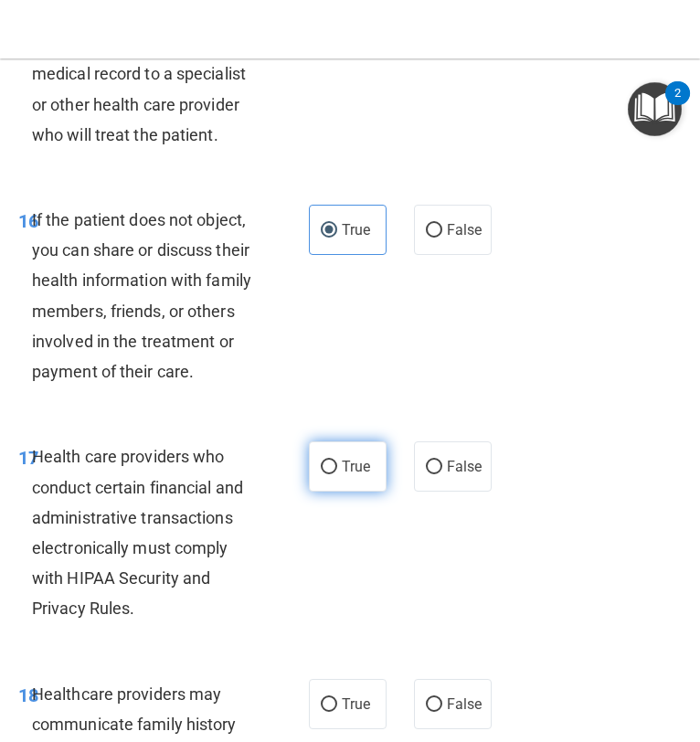
click at [349, 478] on label "True" at bounding box center [348, 467] width 78 height 50
click at [337, 474] on input "True" at bounding box center [329, 468] width 16 height 14
radio input "true"
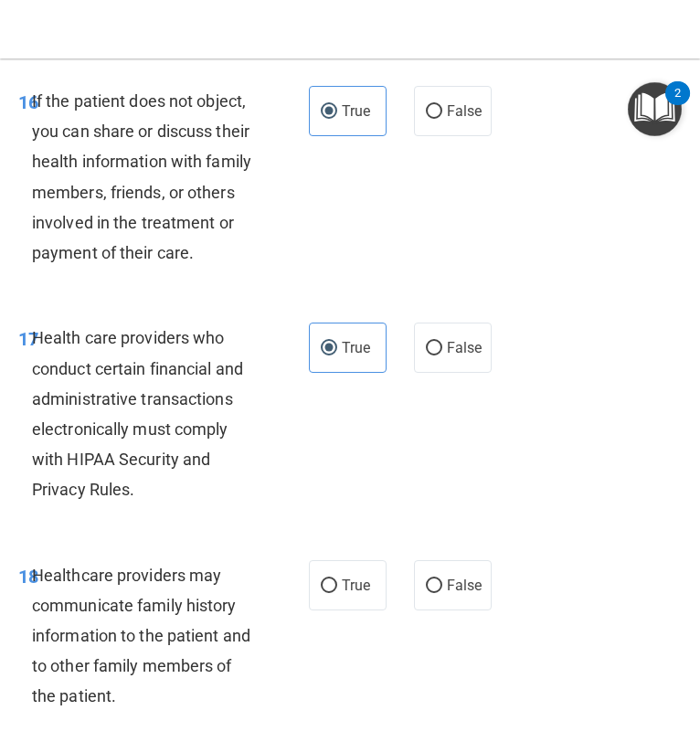
scroll to position [3507, 0]
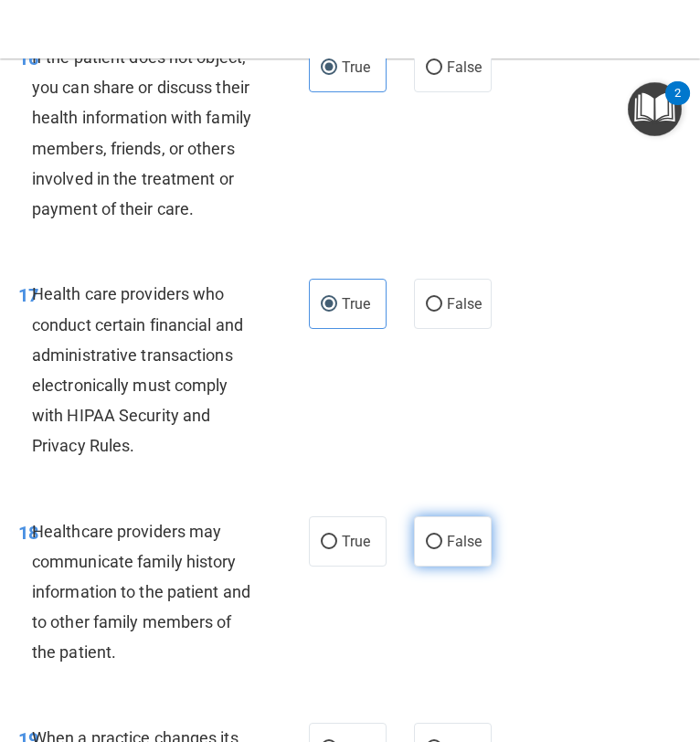
click at [444, 553] on label "False" at bounding box center [453, 541] width 78 height 50
click at [442, 549] on input "False" at bounding box center [434, 543] width 16 height 14
radio input "true"
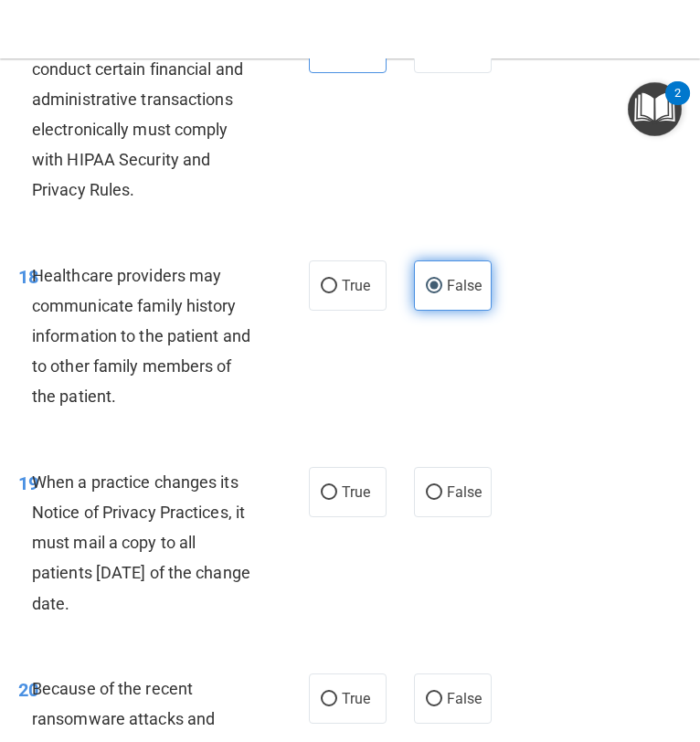
scroll to position [3769, 0]
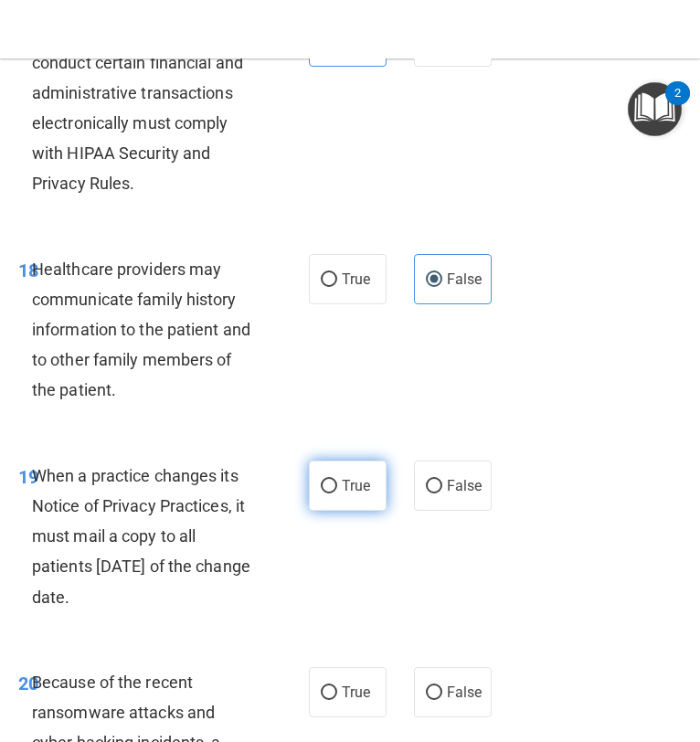
click at [357, 495] on span "True" at bounding box center [356, 485] width 28 height 17
click at [337, 494] on input "True" at bounding box center [329, 487] width 16 height 14
radio input "true"
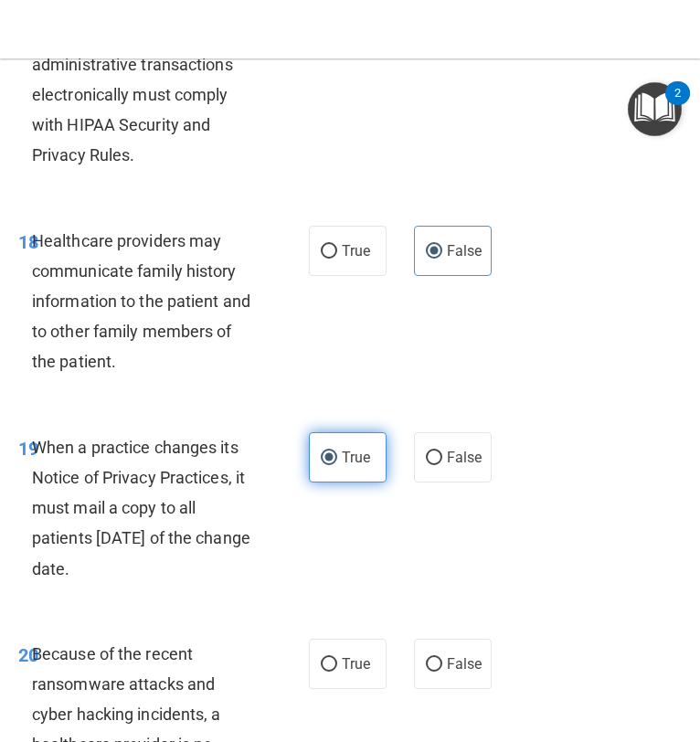
scroll to position [3819, 0]
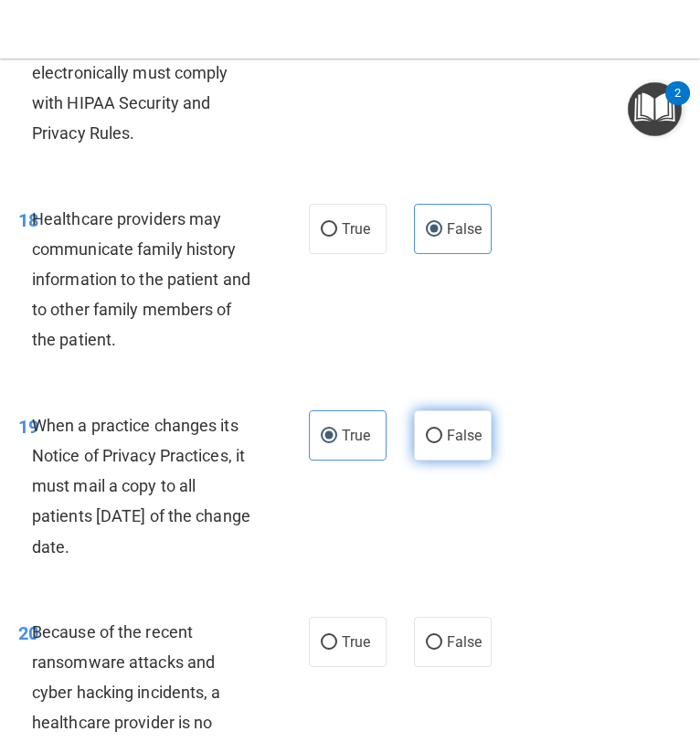
click at [436, 445] on label "False" at bounding box center [453, 435] width 78 height 50
click at [436, 443] on input "False" at bounding box center [434, 437] width 16 height 14
radio input "true"
radio input "false"
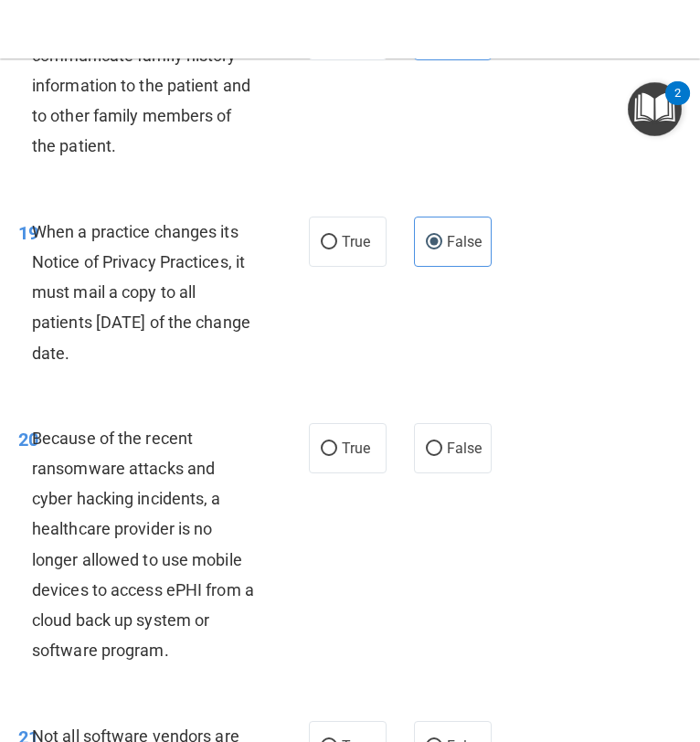
scroll to position [4018, 0]
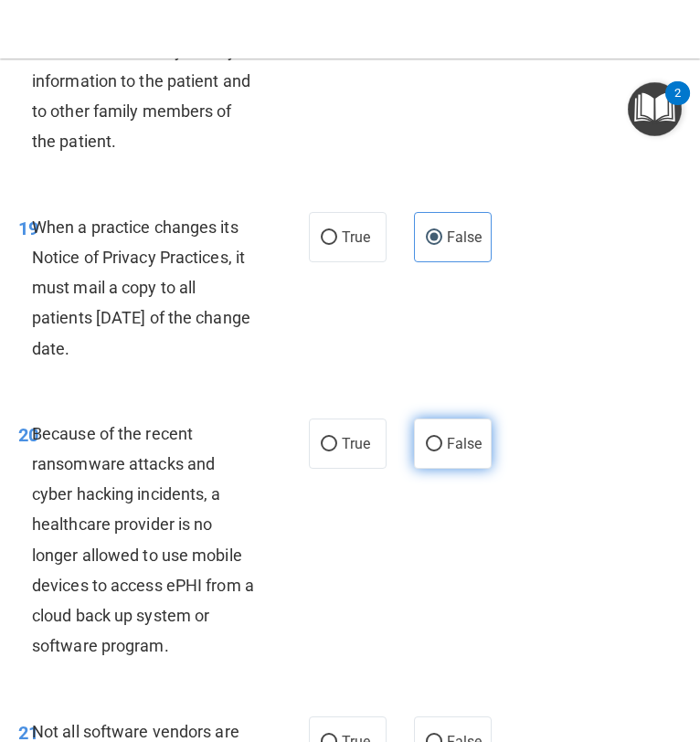
click at [438, 445] on input "False" at bounding box center [434, 445] width 16 height 14
radio input "true"
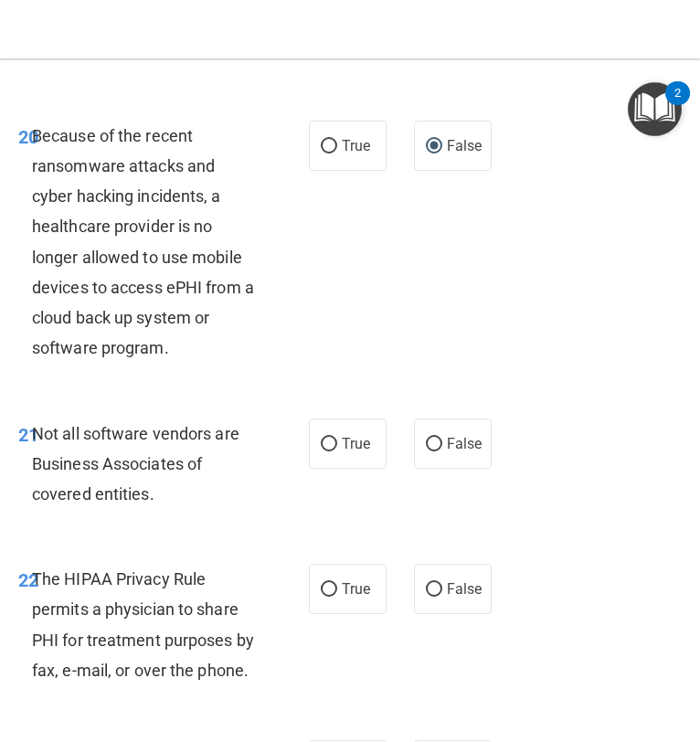
scroll to position [4323, 0]
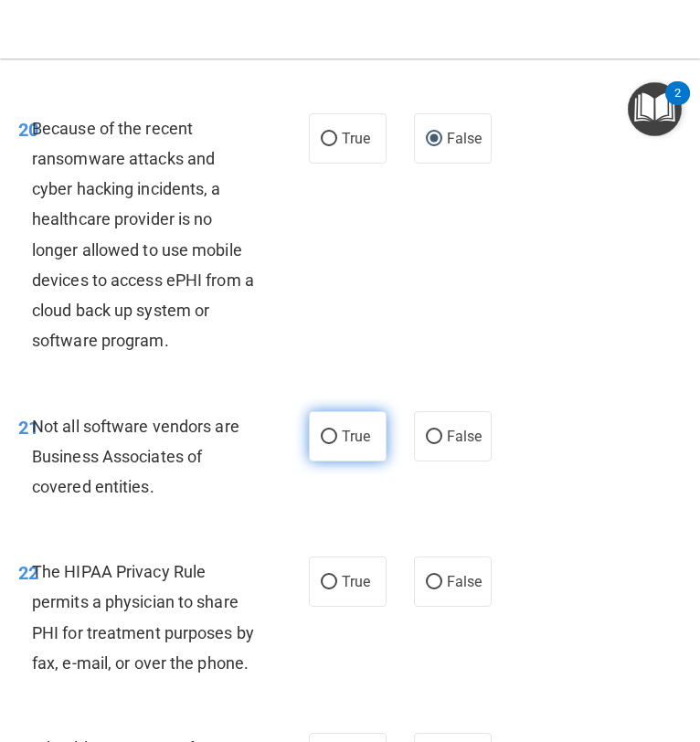
click at [352, 450] on label "True" at bounding box center [348, 436] width 78 height 50
click at [337, 444] on input "True" at bounding box center [329, 438] width 16 height 14
radio input "true"
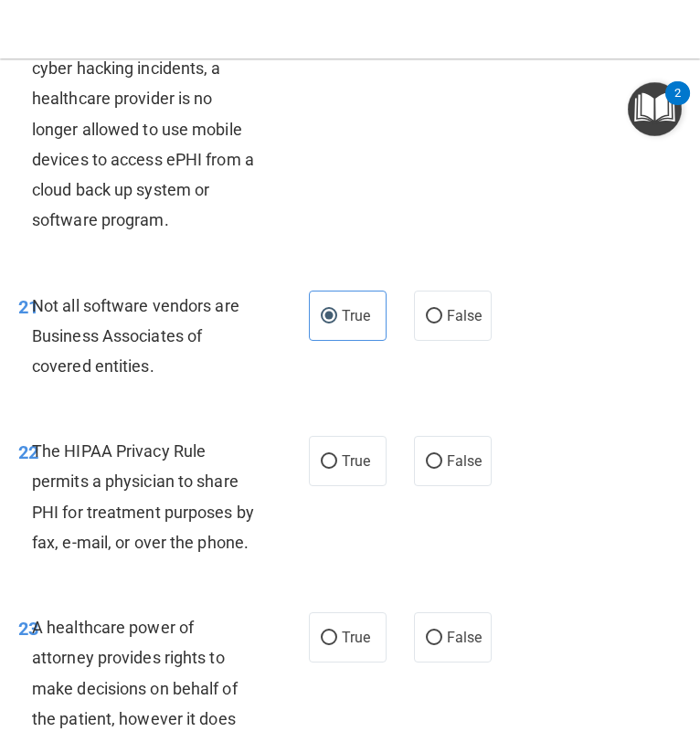
scroll to position [4455, 0]
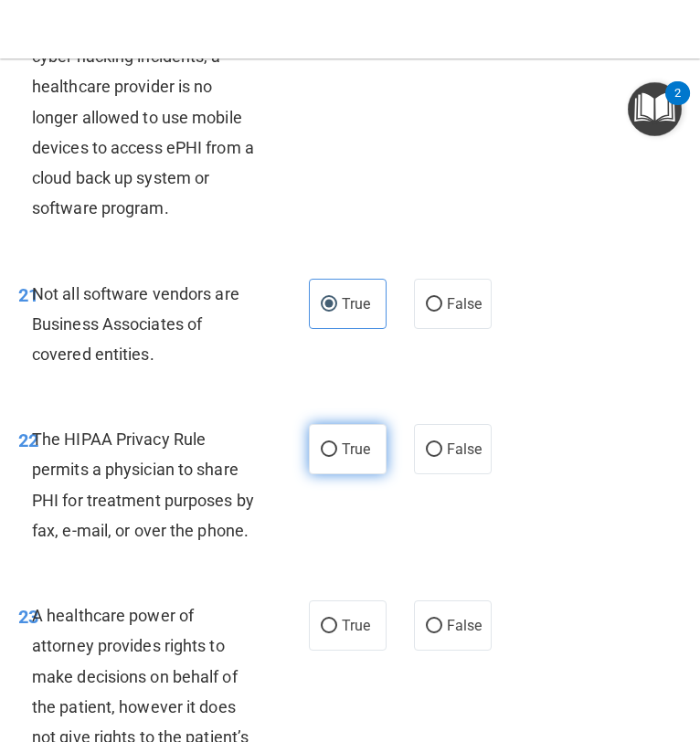
click at [345, 463] on label "True" at bounding box center [348, 449] width 78 height 50
click at [337, 457] on input "True" at bounding box center [329, 450] width 16 height 14
radio input "true"
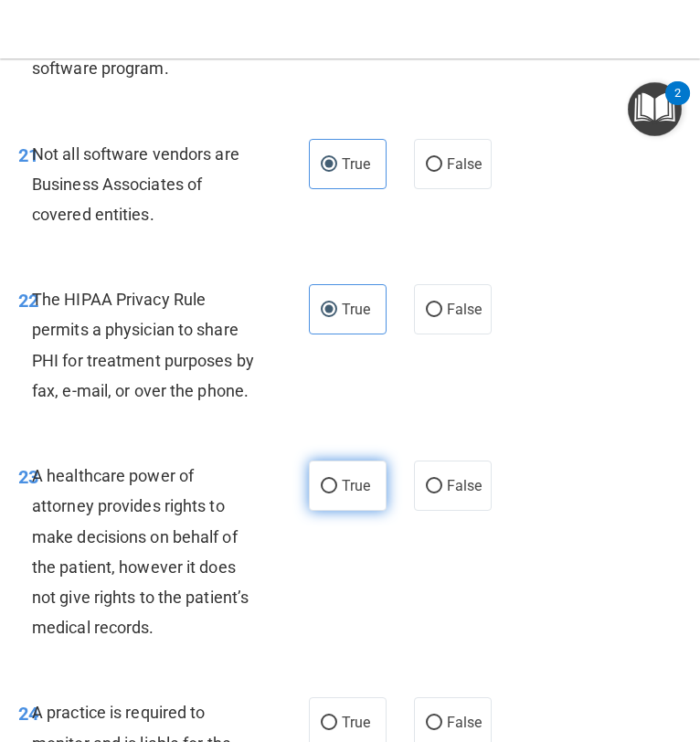
scroll to position [4603, 0]
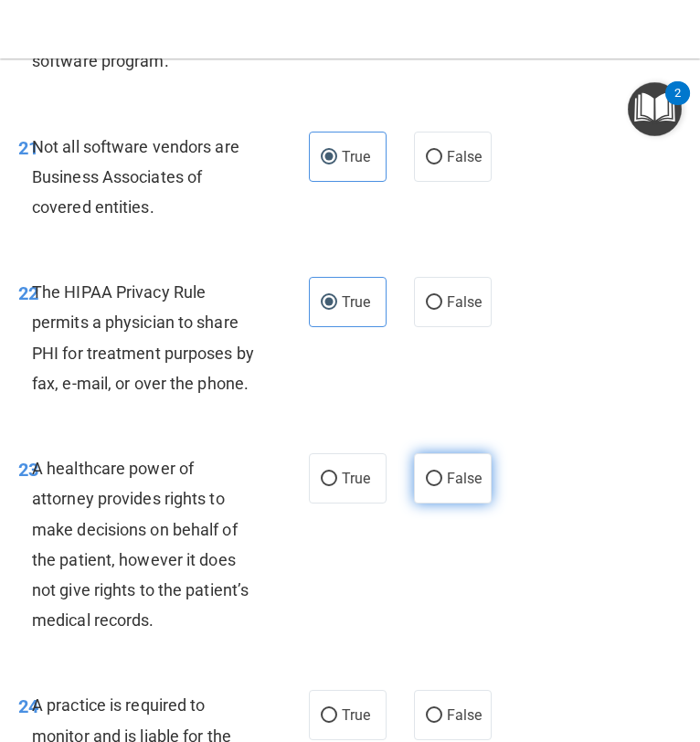
click at [430, 484] on input "False" at bounding box center [434, 480] width 16 height 14
radio input "true"
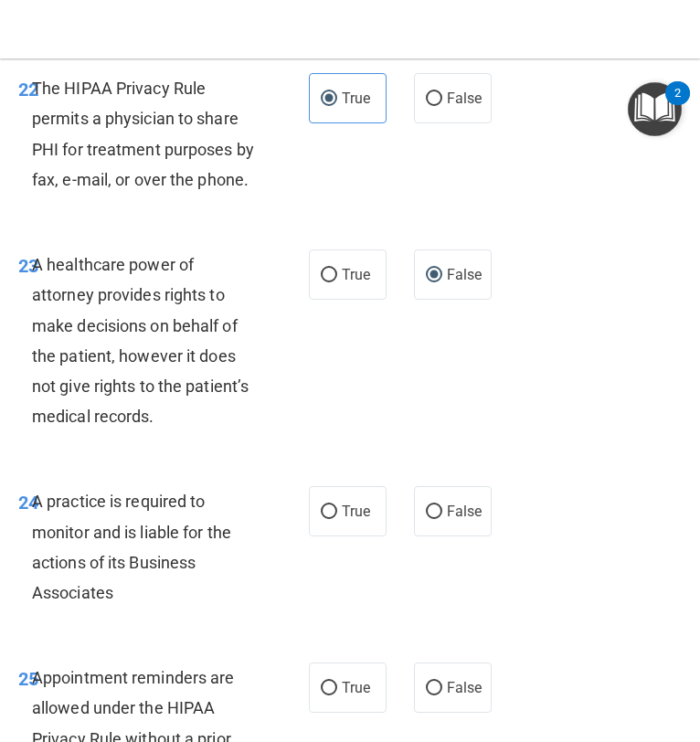
scroll to position [4811, 0]
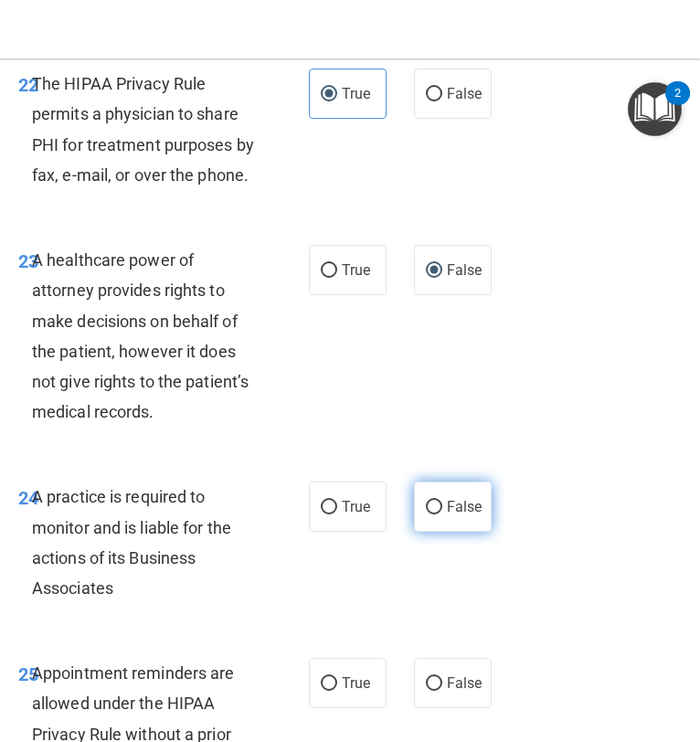
click at [424, 506] on label "False" at bounding box center [453, 507] width 78 height 50
click at [426, 506] on input "False" at bounding box center [434, 508] width 16 height 14
radio input "true"
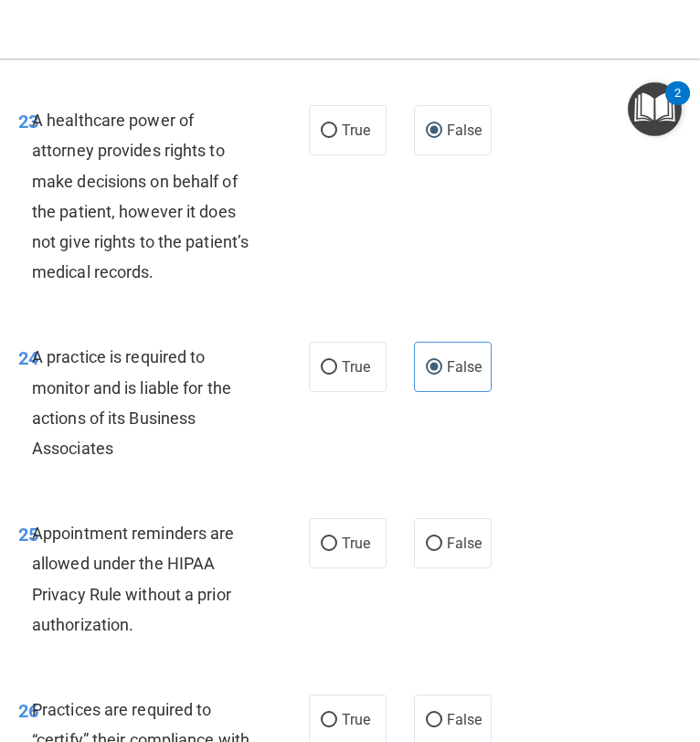
scroll to position [4954, 0]
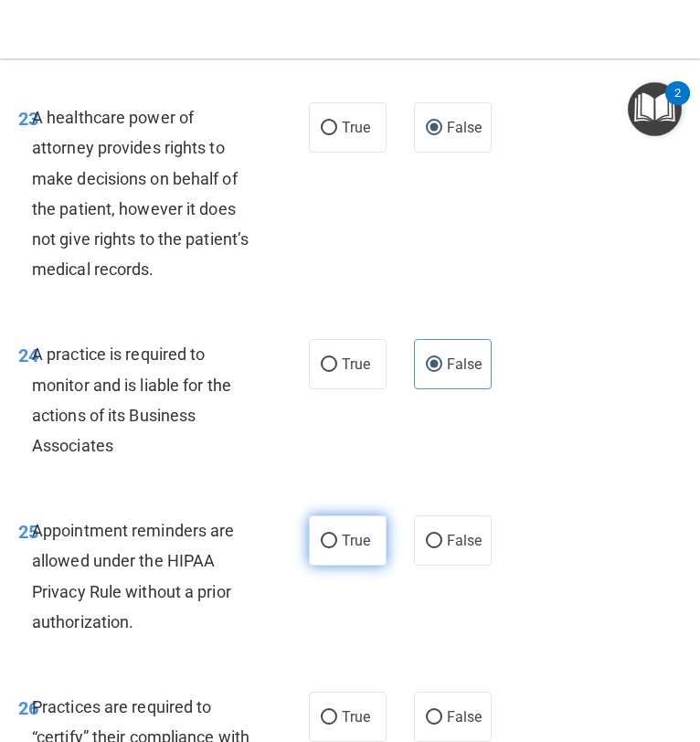
click at [357, 532] on label "True" at bounding box center [348, 541] width 78 height 50
click at [337, 535] on input "True" at bounding box center [329, 542] width 16 height 14
radio input "true"
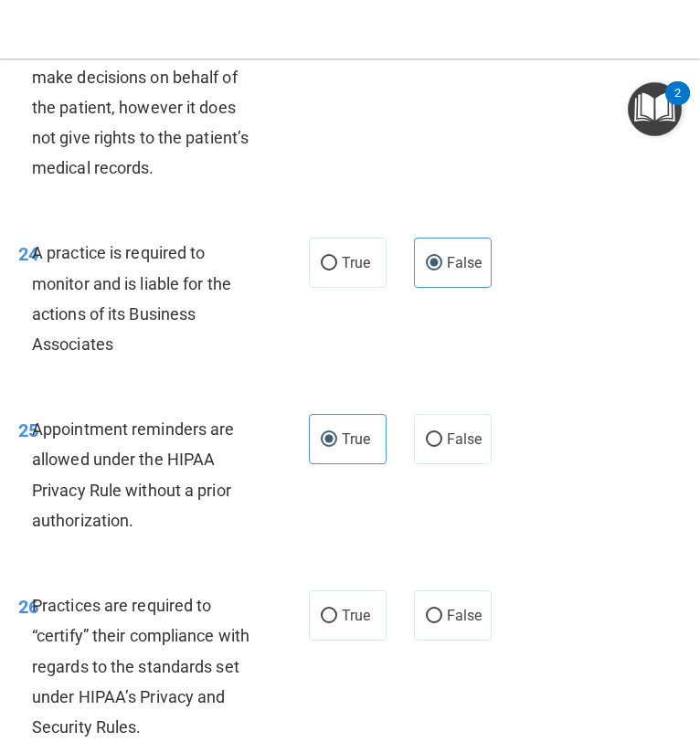
scroll to position [5070, 0]
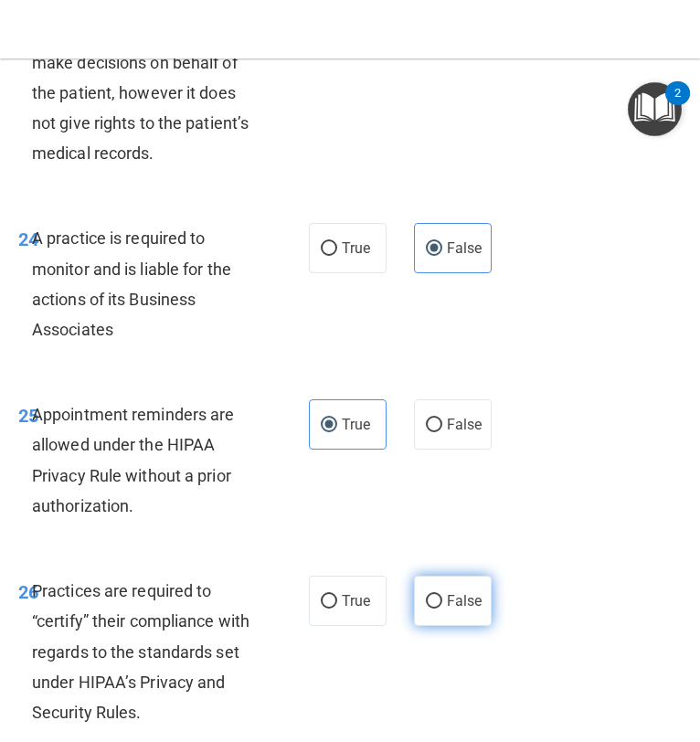
click at [448, 601] on span "False" at bounding box center [465, 600] width 36 height 17
click at [442, 601] on input "False" at bounding box center [434, 602] width 16 height 14
radio input "true"
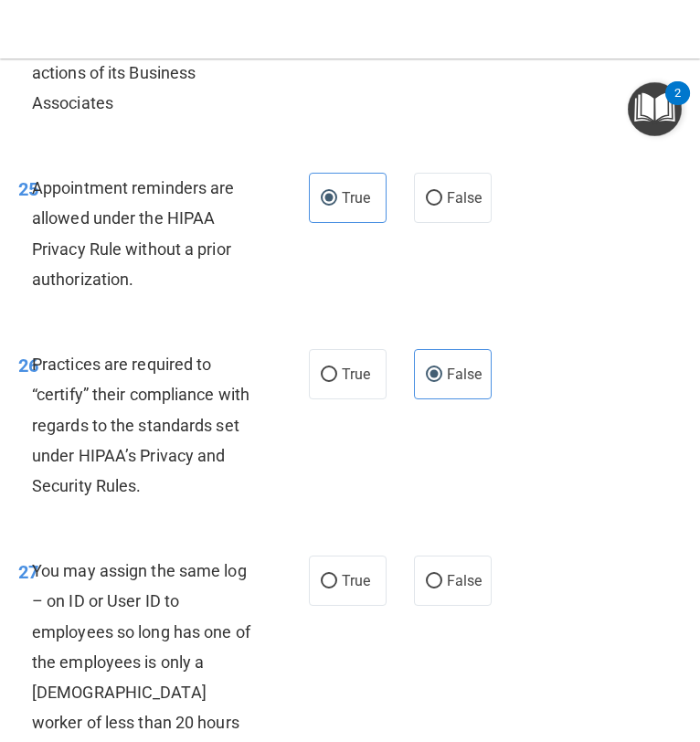
scroll to position [5304, 0]
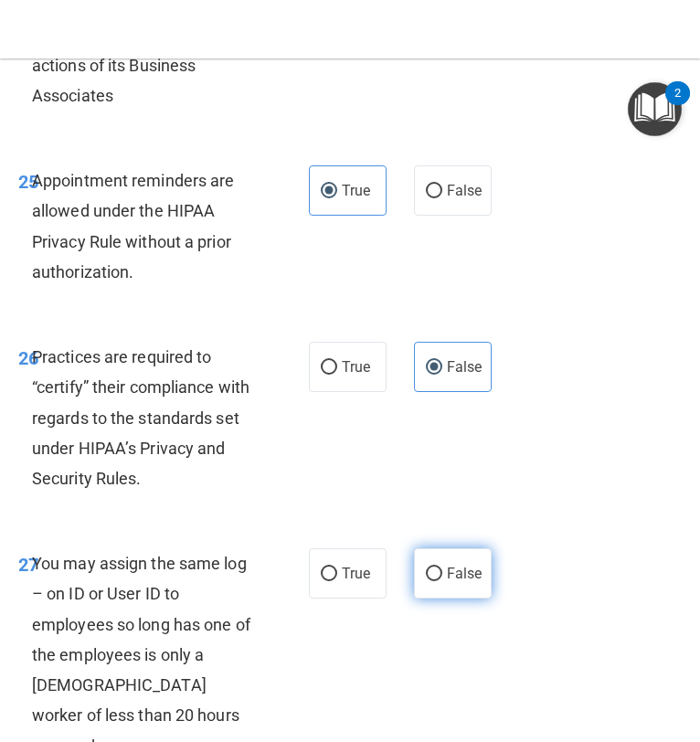
click at [446, 571] on label "False" at bounding box center [453, 573] width 78 height 50
click at [442, 571] on input "False" at bounding box center [434, 575] width 16 height 14
radio input "true"
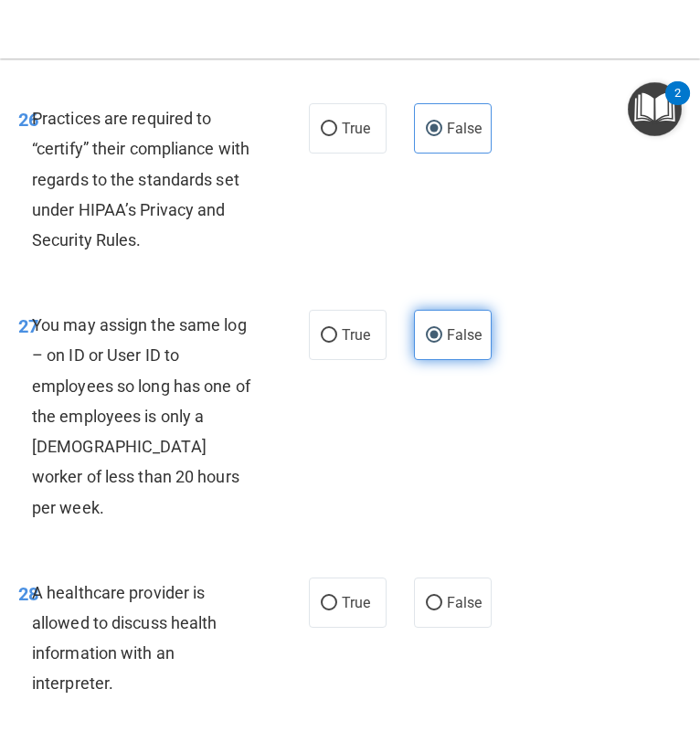
scroll to position [5594, 0]
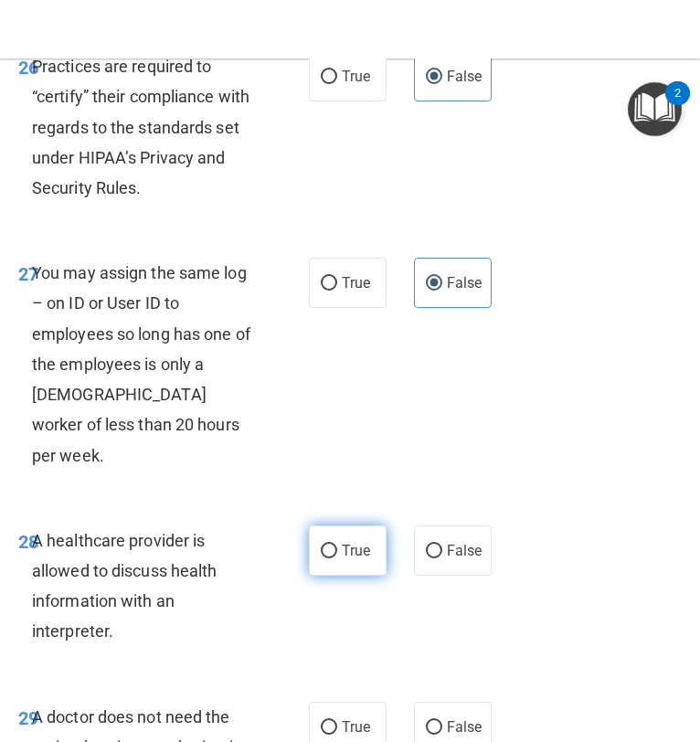
click at [371, 526] on label "True" at bounding box center [348, 551] width 78 height 50
click at [337, 545] on input "True" at bounding box center [329, 552] width 16 height 14
radio input "true"
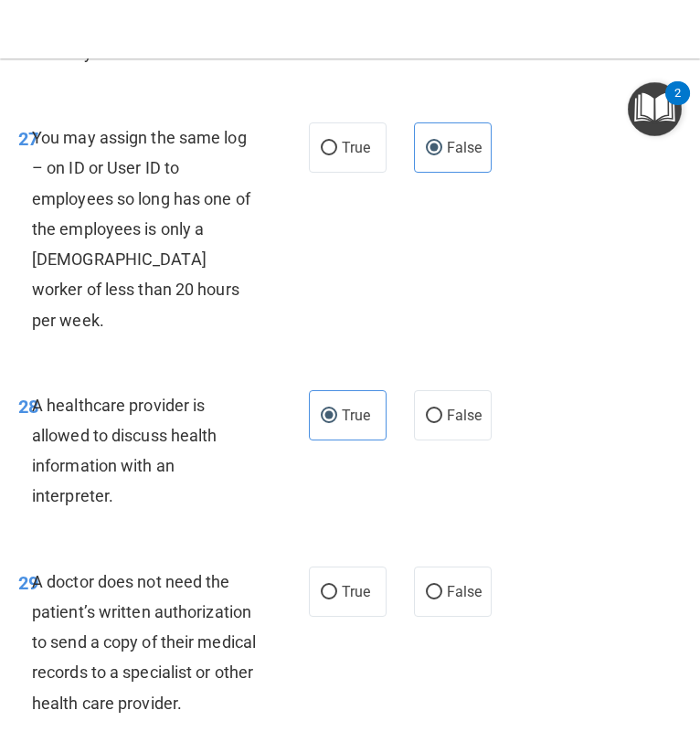
scroll to position [5744, 0]
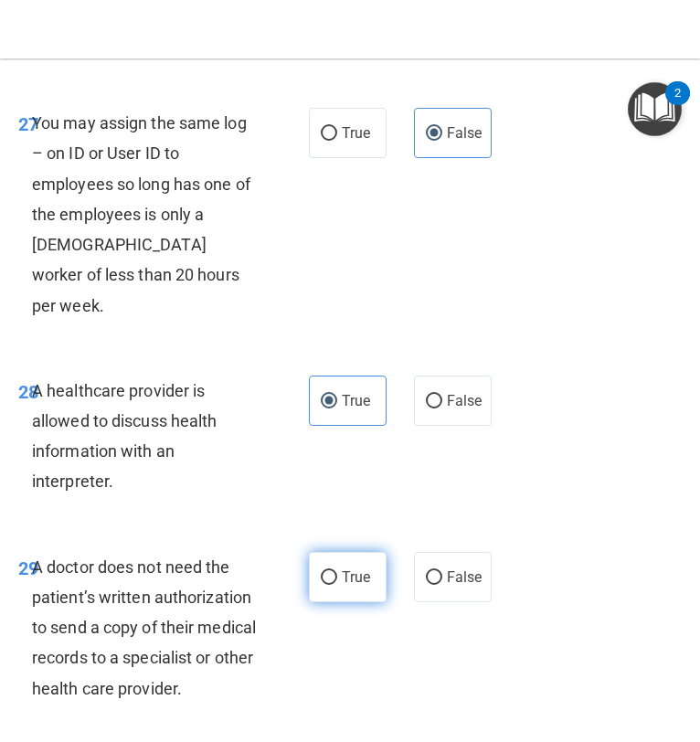
click at [347, 569] on span "True" at bounding box center [356, 577] width 28 height 17
click at [337, 571] on input "True" at bounding box center [329, 578] width 16 height 14
radio input "true"
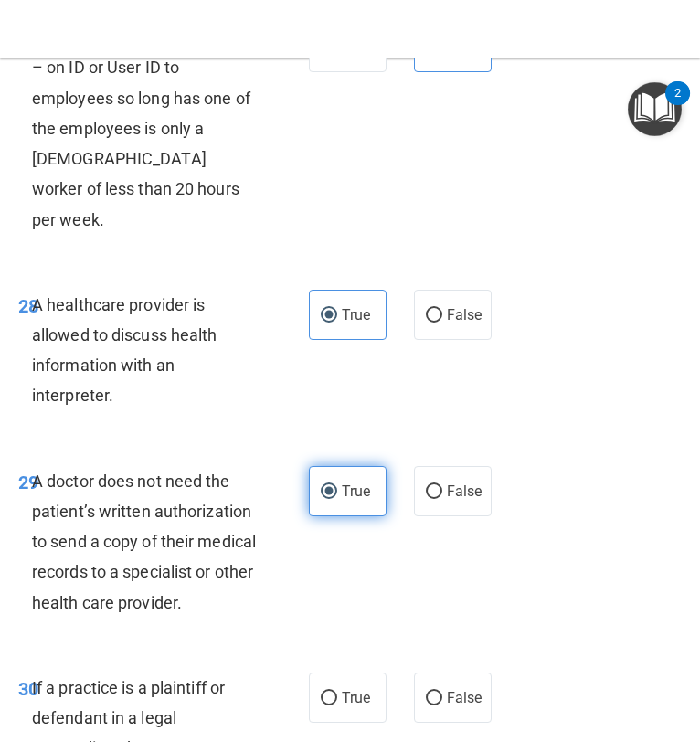
scroll to position [6064, 0]
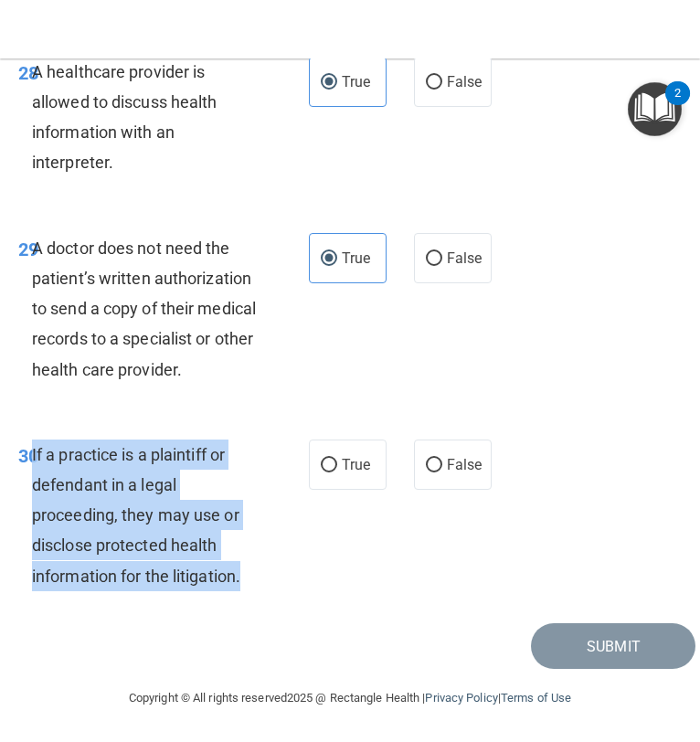
drag, startPoint x: 253, startPoint y: 579, endPoint x: 32, endPoint y: 457, distance: 252.4
click at [32, 457] on div "If a practice is a plaintiff or defendant in a legal proceeding, they may use o…" at bounding box center [151, 516] width 239 height 152
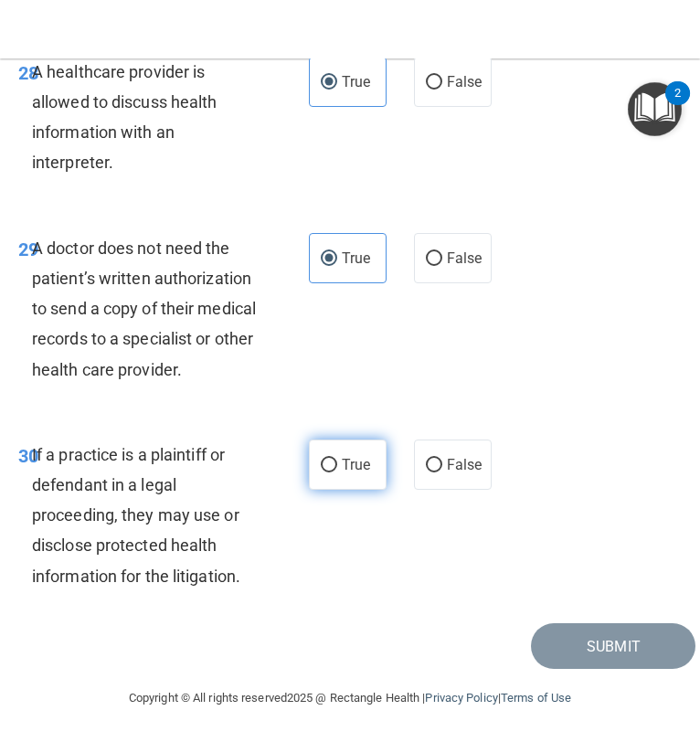
click at [361, 478] on label "True" at bounding box center [348, 465] width 78 height 50
click at [337, 473] on input "True" at bounding box center [329, 466] width 16 height 14
radio input "true"
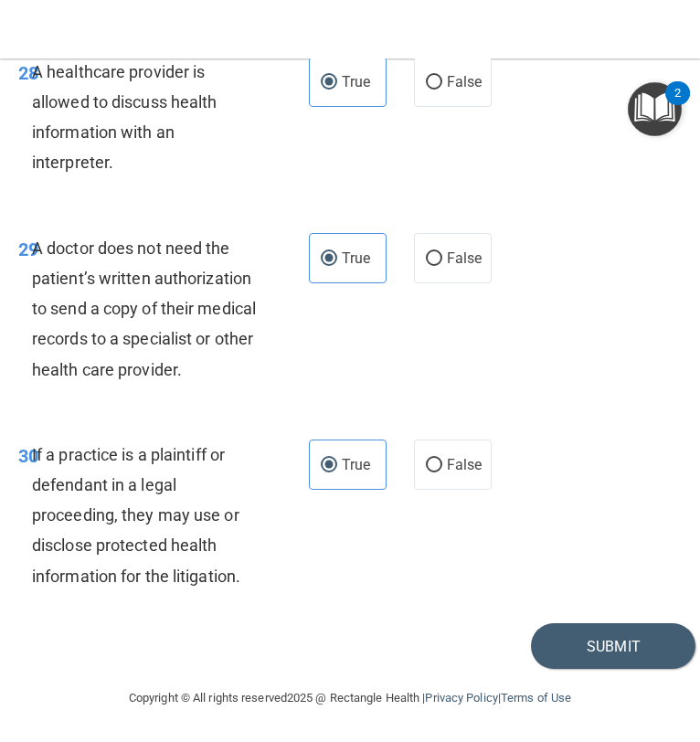
click at [607, 671] on div "Copyright © All rights reserved 2025 @ Rectangle Health | Privacy Policy | Term…" at bounding box center [350, 698] width 636 height 59
click at [599, 639] on button "Submit" at bounding box center [613, 646] width 165 height 47
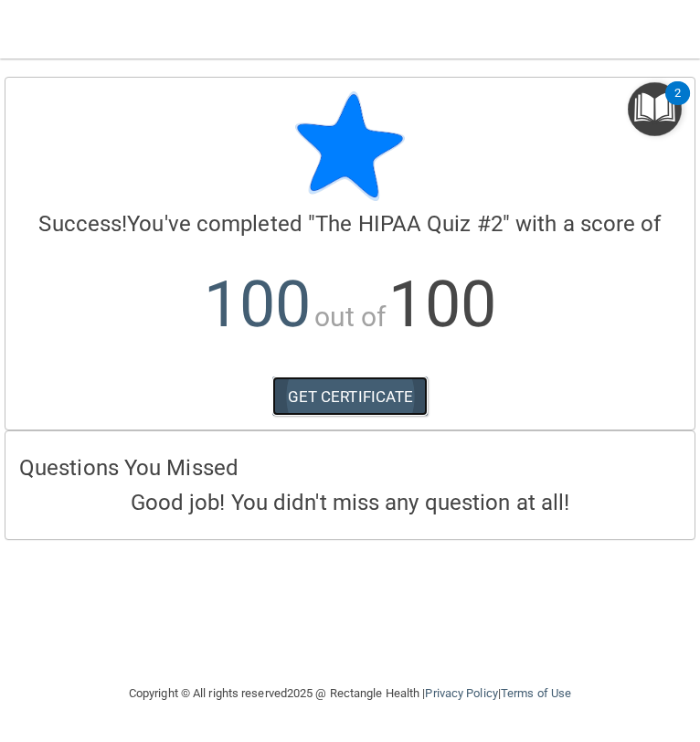
click at [413, 391] on link "GET CERTIFICATE" at bounding box center [350, 397] width 156 height 40
click at [357, 132] on img at bounding box center [350, 146] width 110 height 110
click at [653, 119] on img "Open Resource Center, 2 new notifications" at bounding box center [655, 109] width 54 height 54
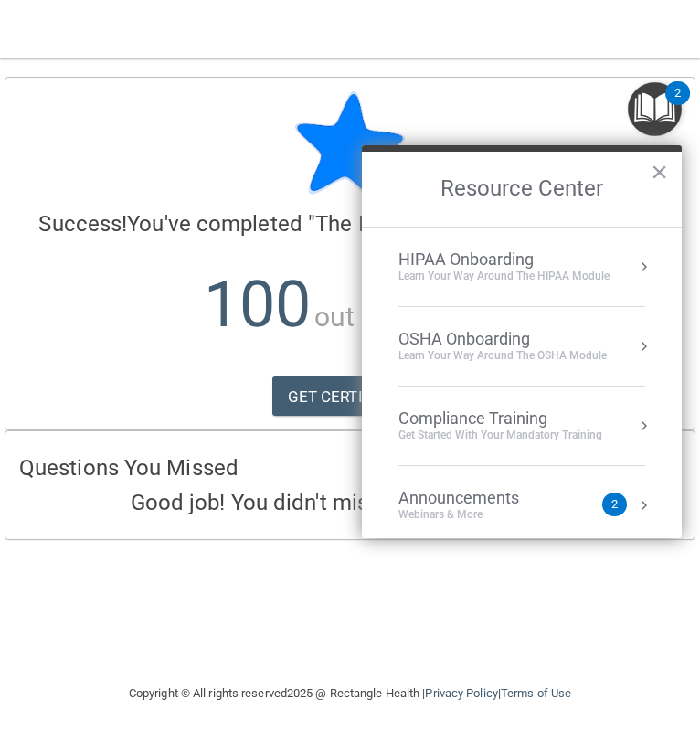
click at [469, 439] on div "Get Started with your mandatory training" at bounding box center [501, 436] width 204 height 16
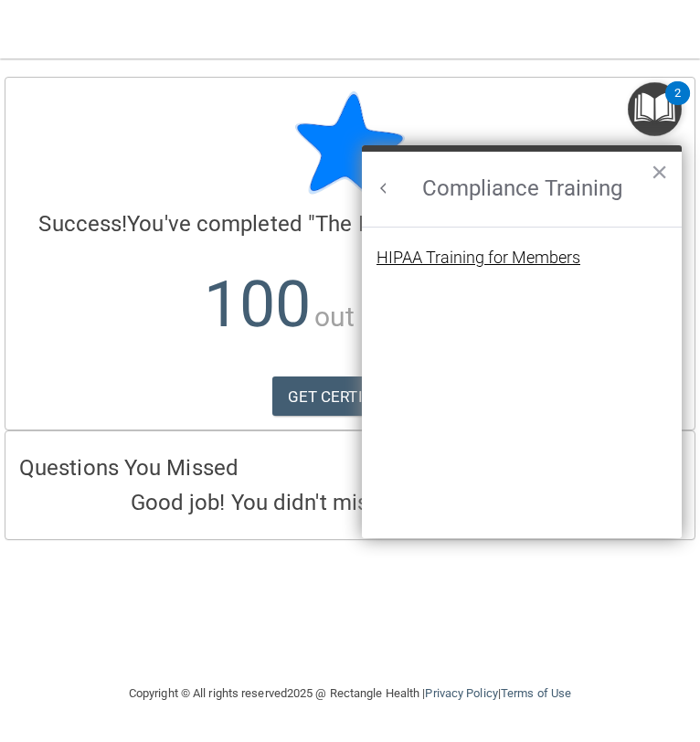
click at [411, 256] on div "HIPAA Training for Members" at bounding box center [479, 258] width 204 height 16
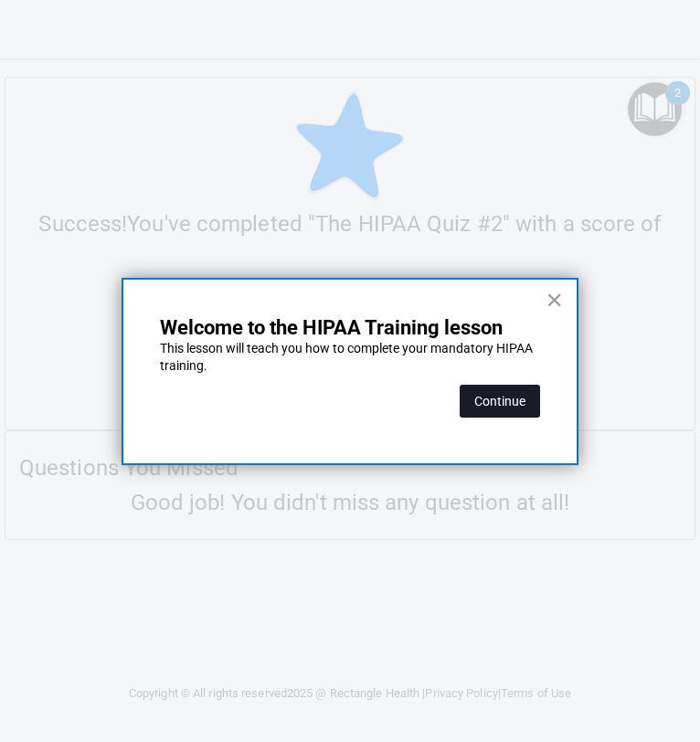
click at [482, 389] on button "Continue" at bounding box center [500, 401] width 80 height 33
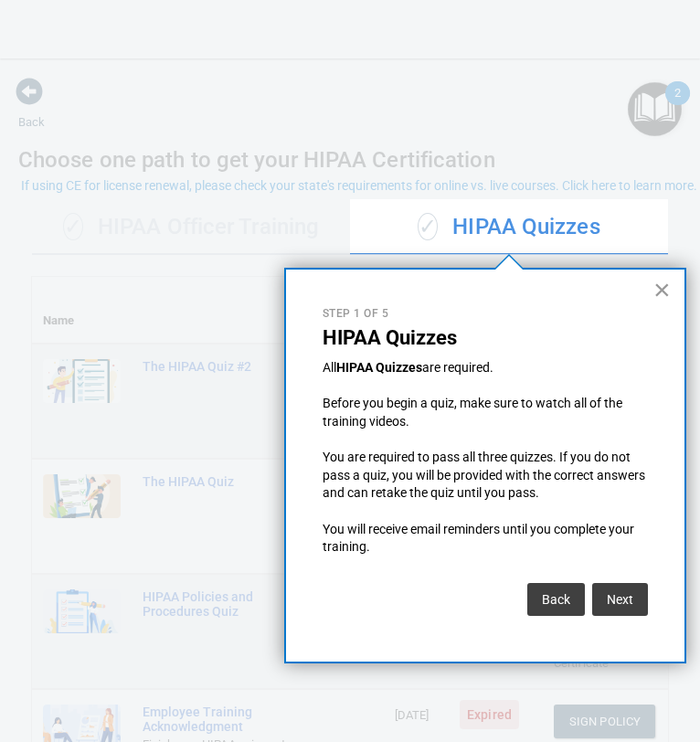
click at [660, 289] on button "×" at bounding box center [662, 289] width 17 height 29
